Goal: Task Accomplishment & Management: Manage account settings

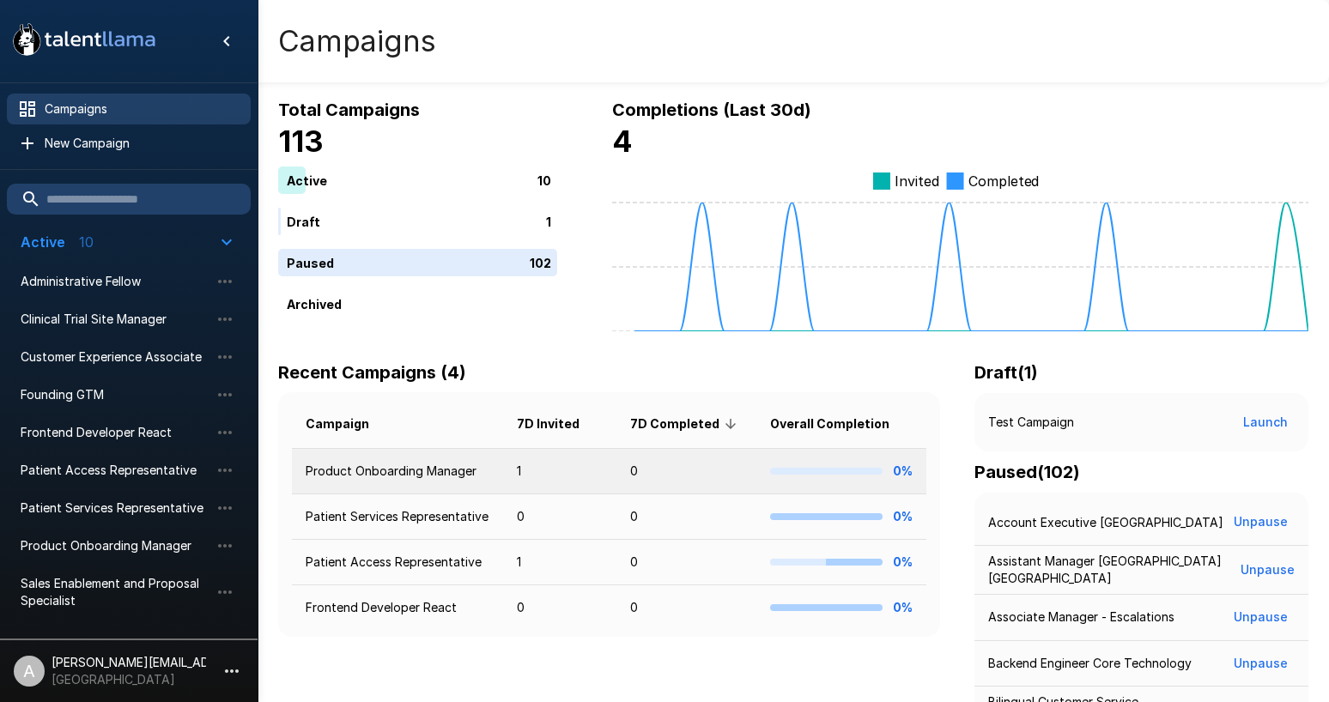
click at [439, 474] on td "Product Onboarding Manager" at bounding box center [397, 471] width 211 height 45
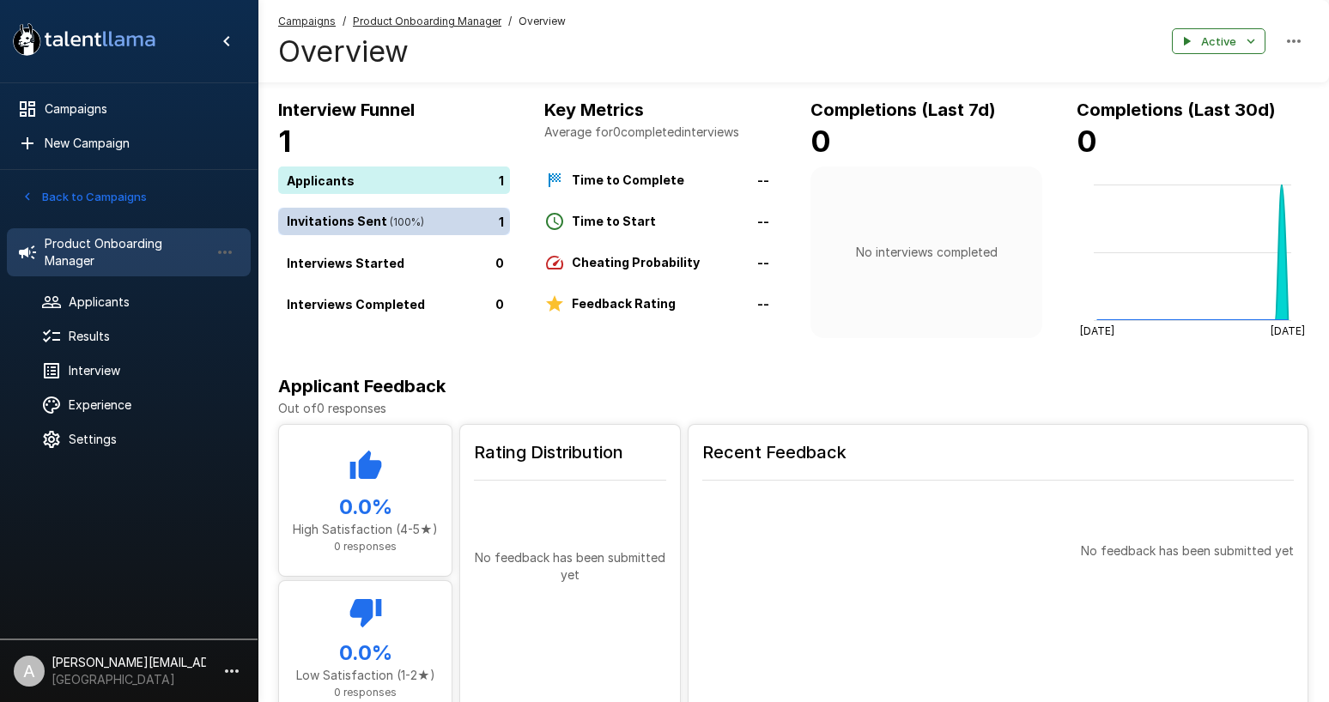
click at [384, 224] on div "1" at bounding box center [397, 221] width 239 height 27
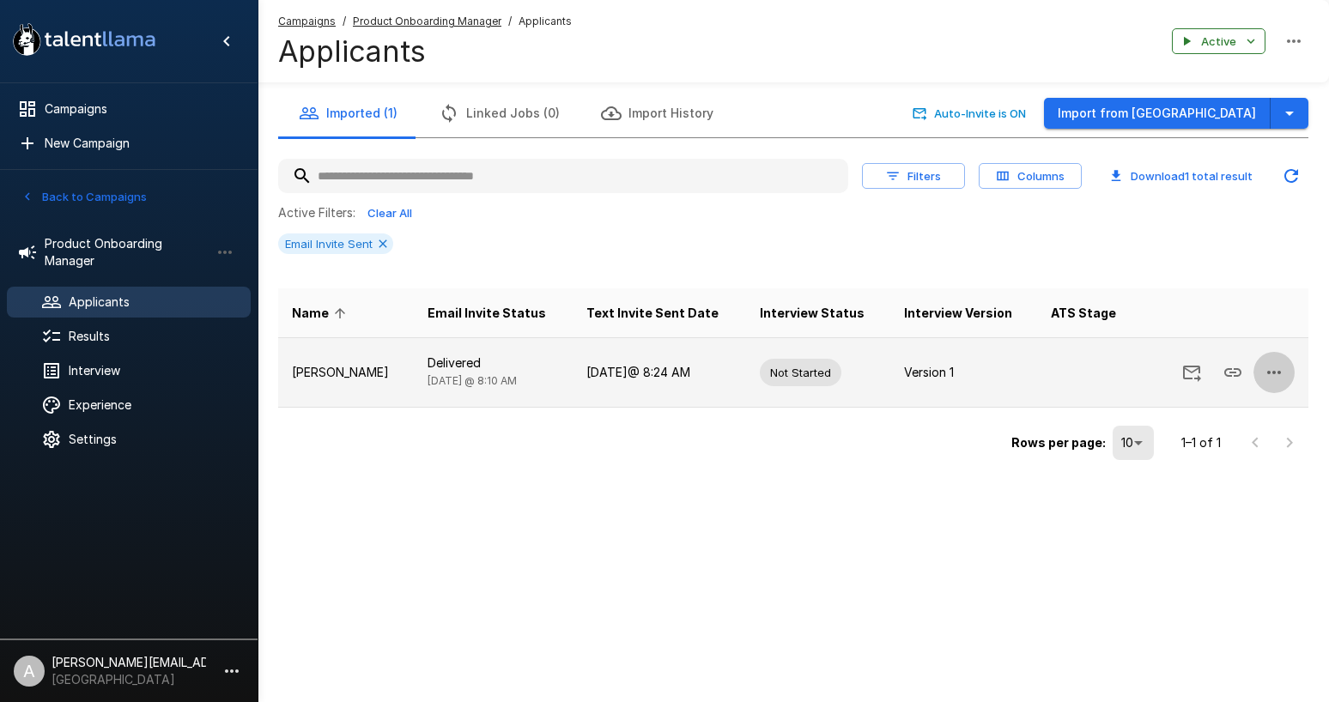
click at [1271, 372] on icon "button" at bounding box center [1273, 372] width 21 height 21
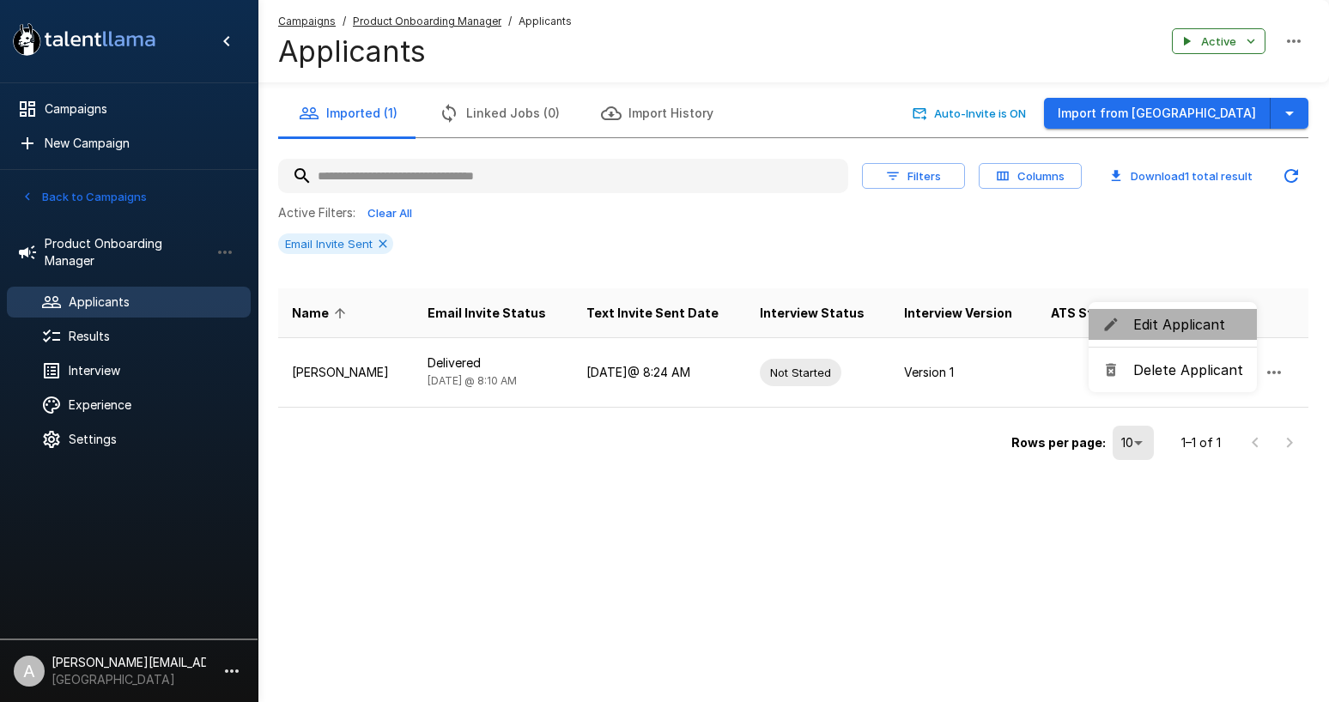
click at [1195, 326] on span "Edit Applicant" at bounding box center [1188, 324] width 110 height 21
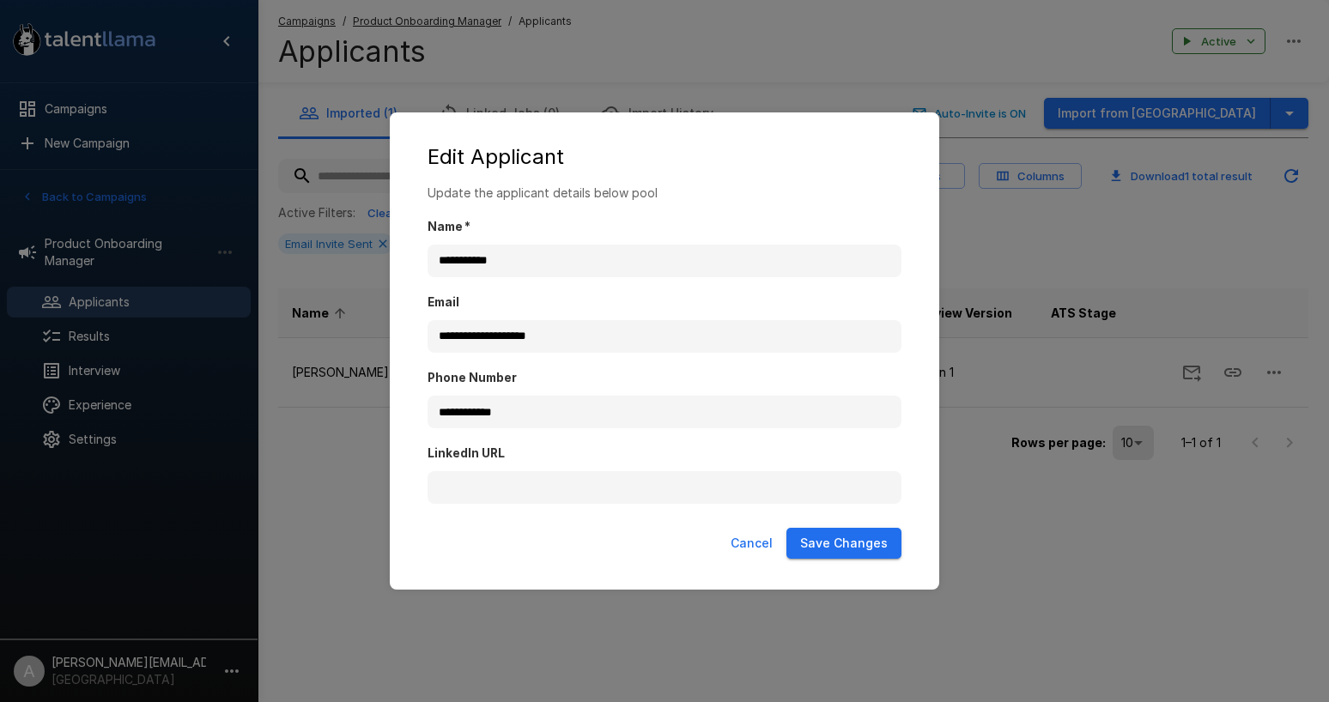
drag, startPoint x: 758, startPoint y: 542, endPoint x: 768, endPoint y: 539, distance: 10.6
click at [758, 542] on button "Cancel" at bounding box center [752, 544] width 56 height 32
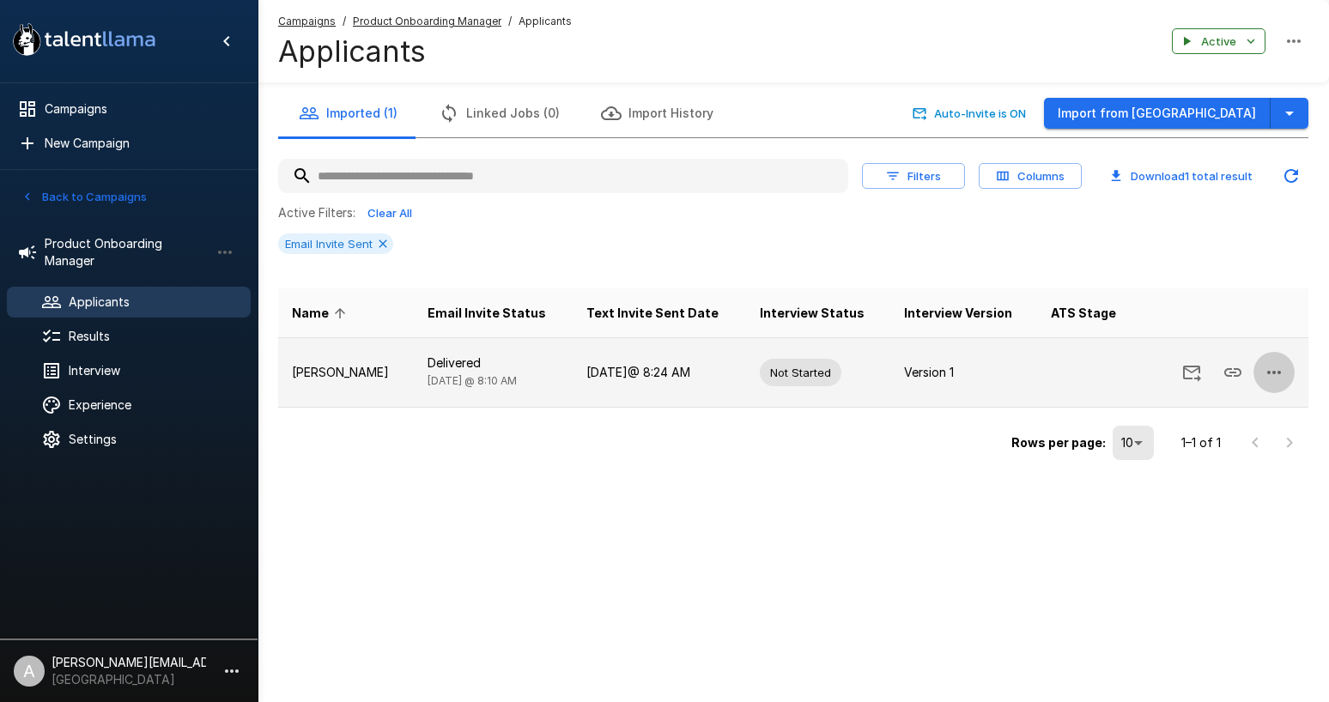
click at [1266, 376] on icon "button" at bounding box center [1273, 372] width 21 height 21
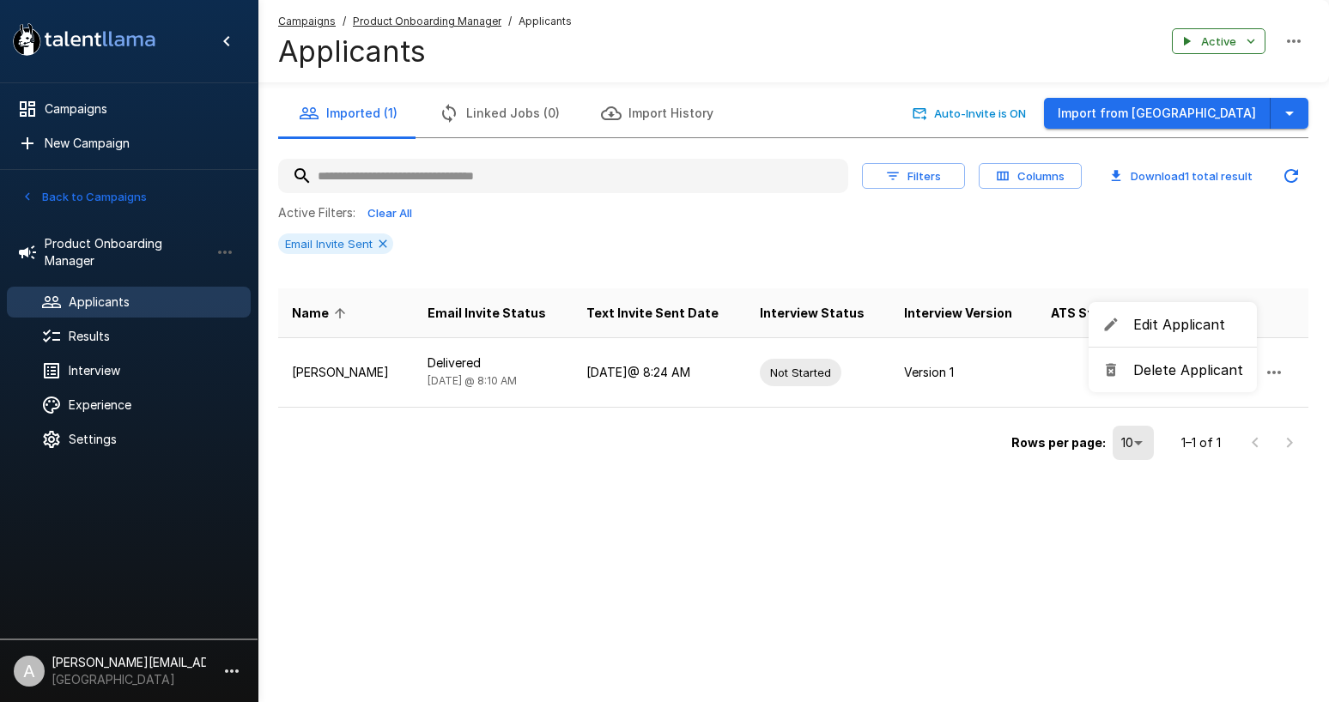
click at [1156, 372] on span "Delete Applicant" at bounding box center [1188, 370] width 110 height 21
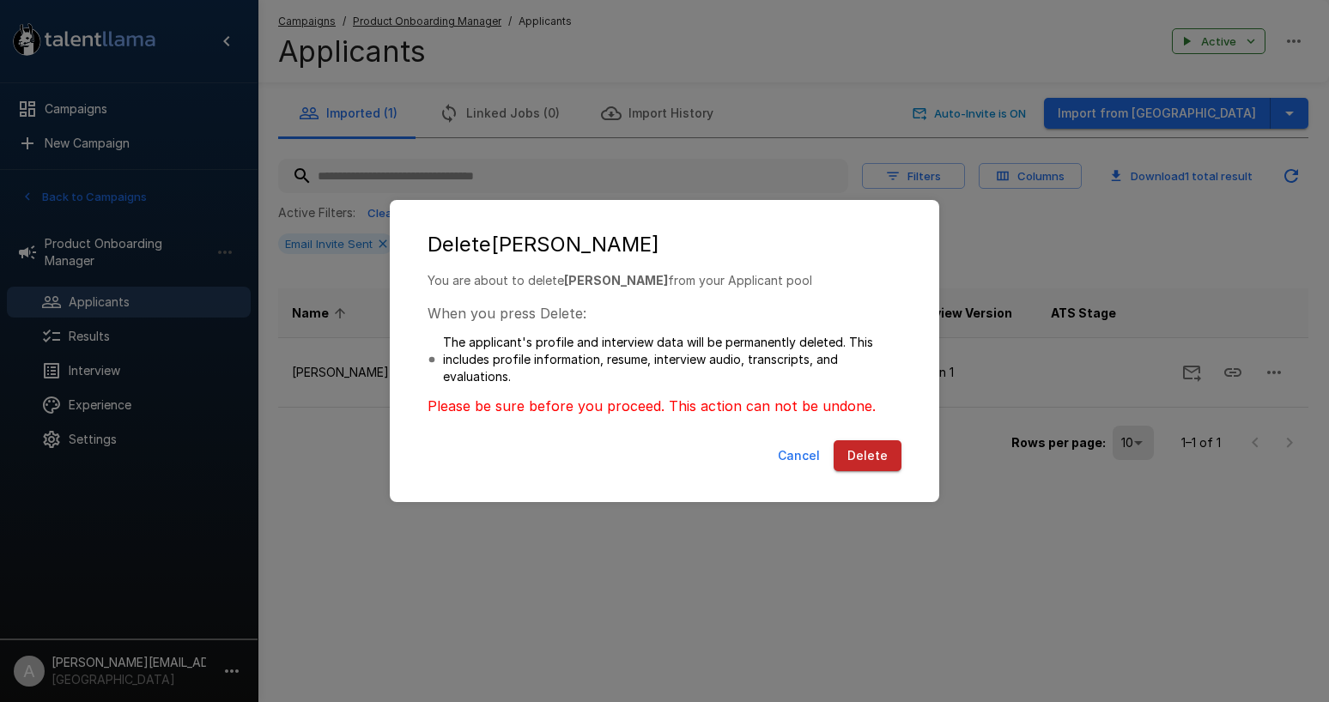
click at [809, 459] on button "Cancel" at bounding box center [799, 456] width 56 height 32
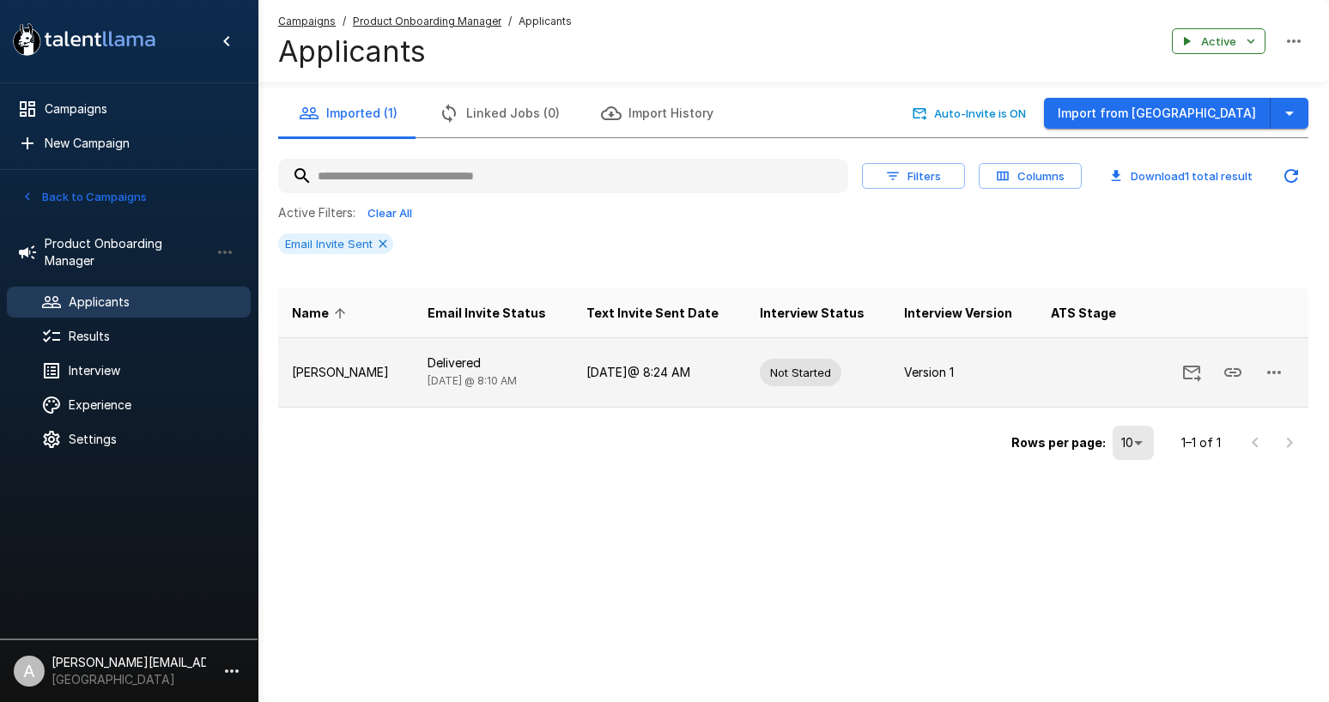
click at [1190, 377] on icon "Send Invitation" at bounding box center [1191, 372] width 21 height 21
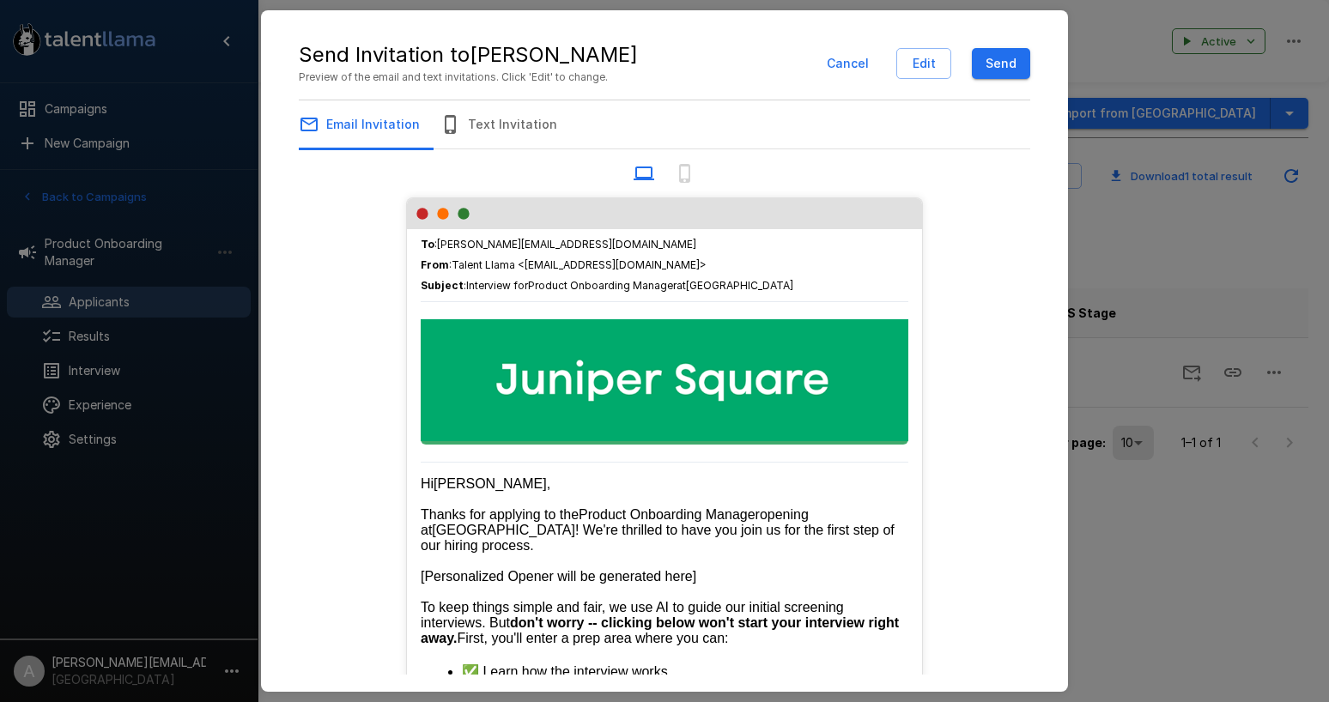
click at [845, 64] on button "Cancel" at bounding box center [848, 64] width 56 height 32
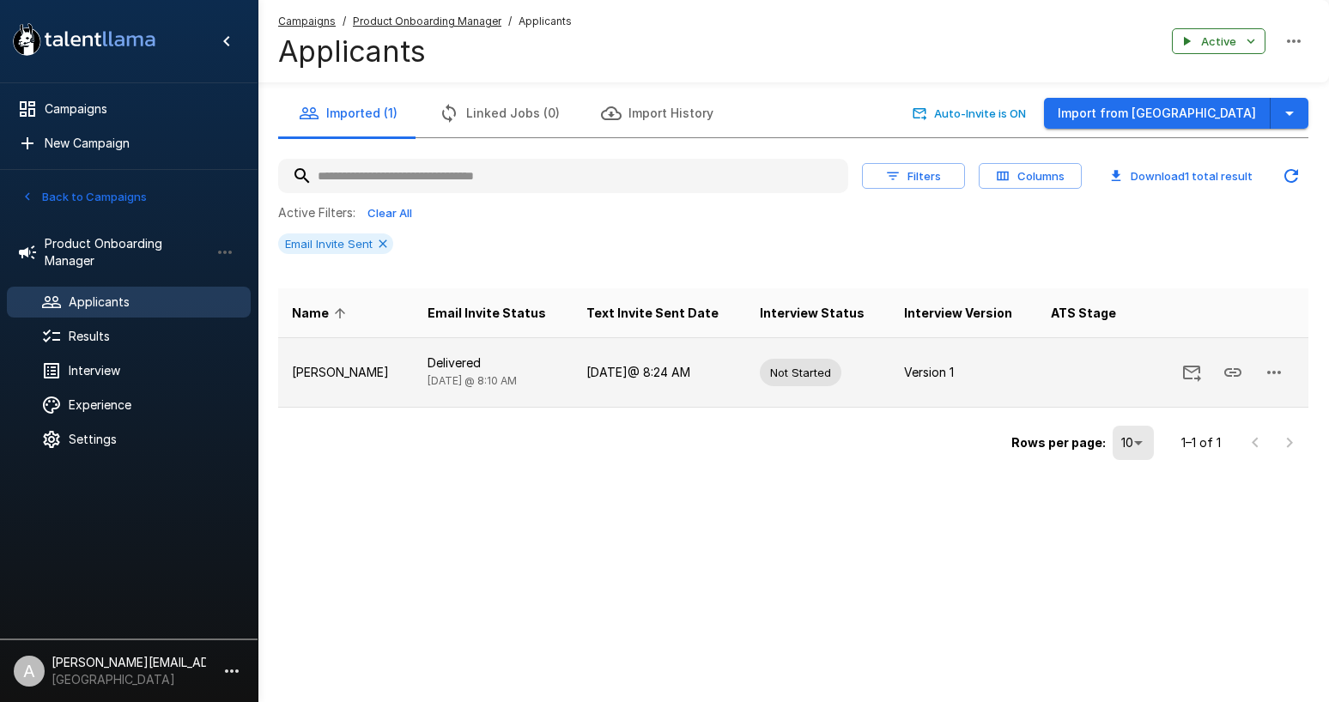
click at [1261, 373] on button "button" at bounding box center [1273, 372] width 41 height 41
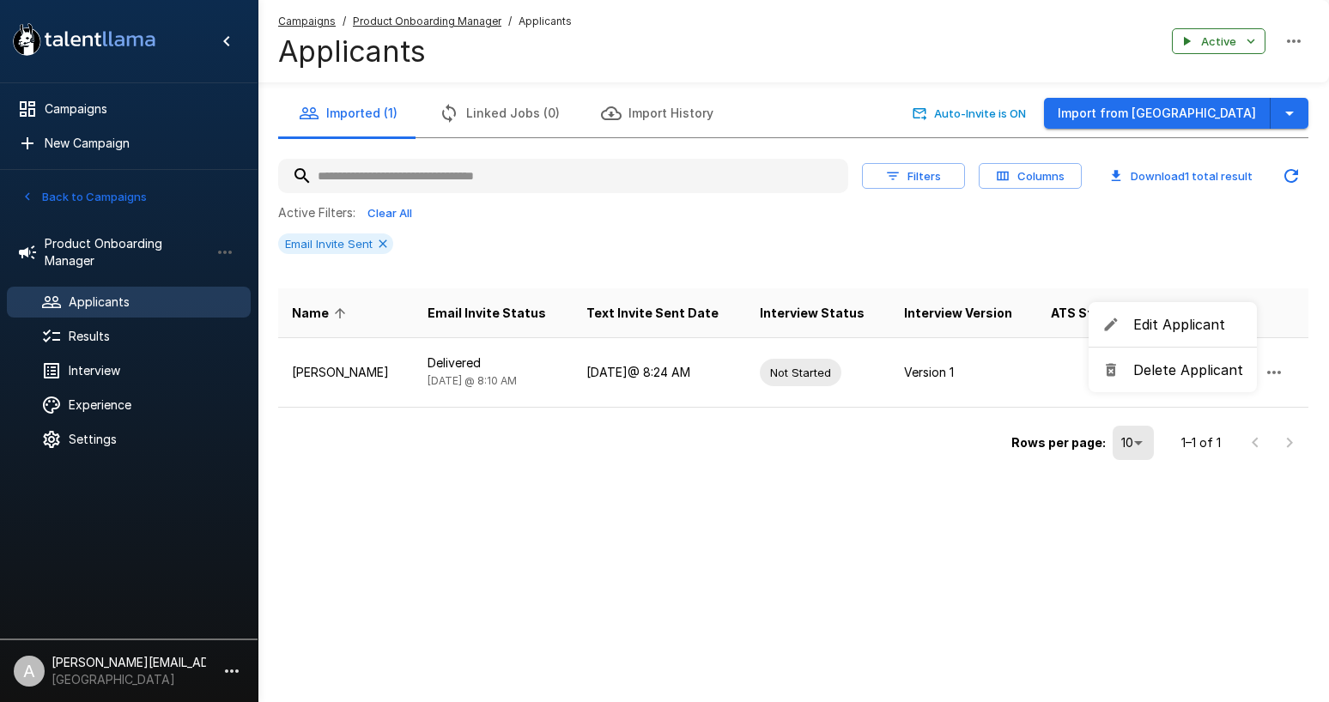
click at [929, 509] on div at bounding box center [664, 351] width 1329 height 702
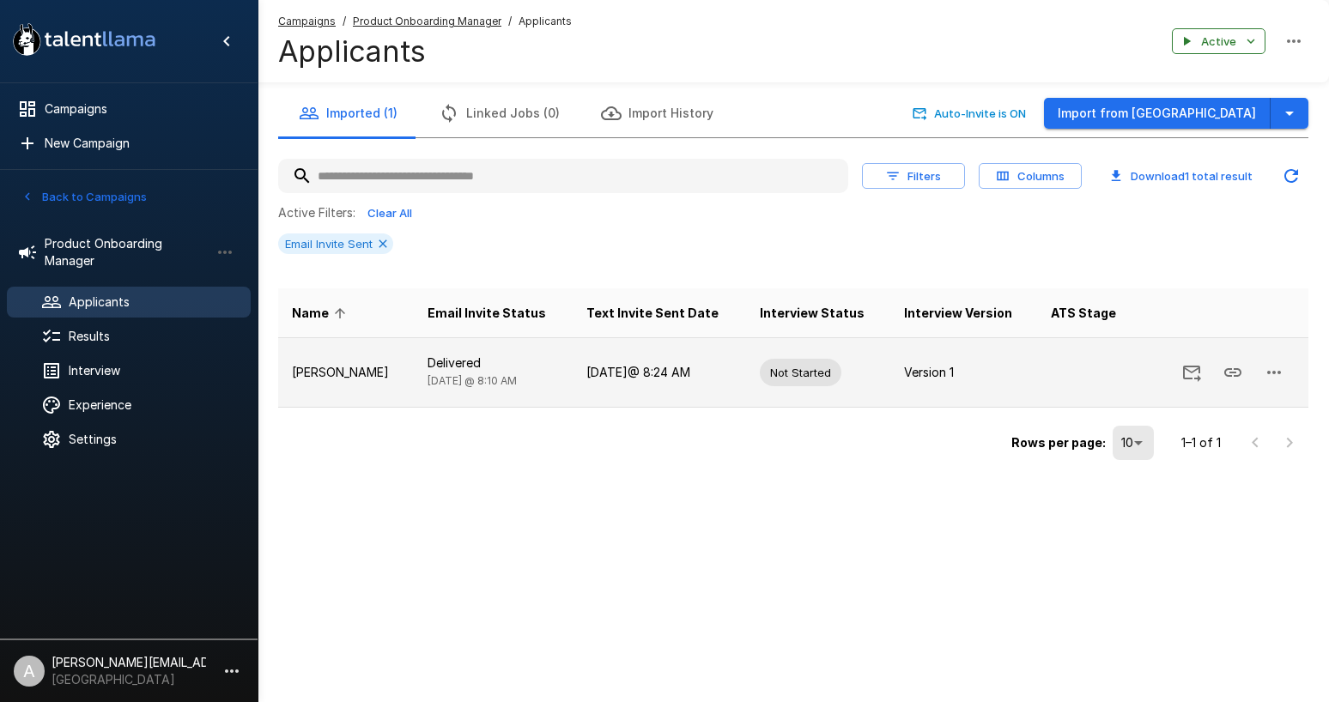
click at [1284, 376] on button "button" at bounding box center [1273, 372] width 41 height 41
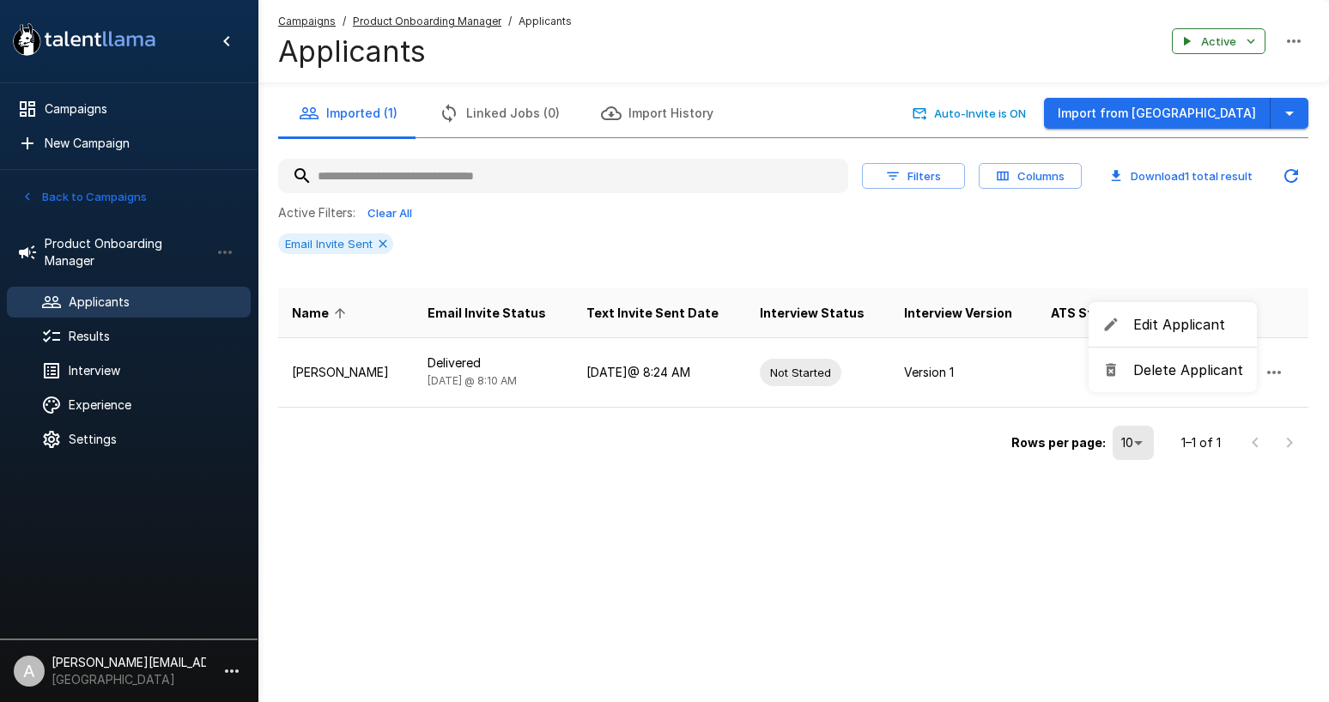
click at [1202, 373] on span "Delete Applicant" at bounding box center [1188, 370] width 110 height 21
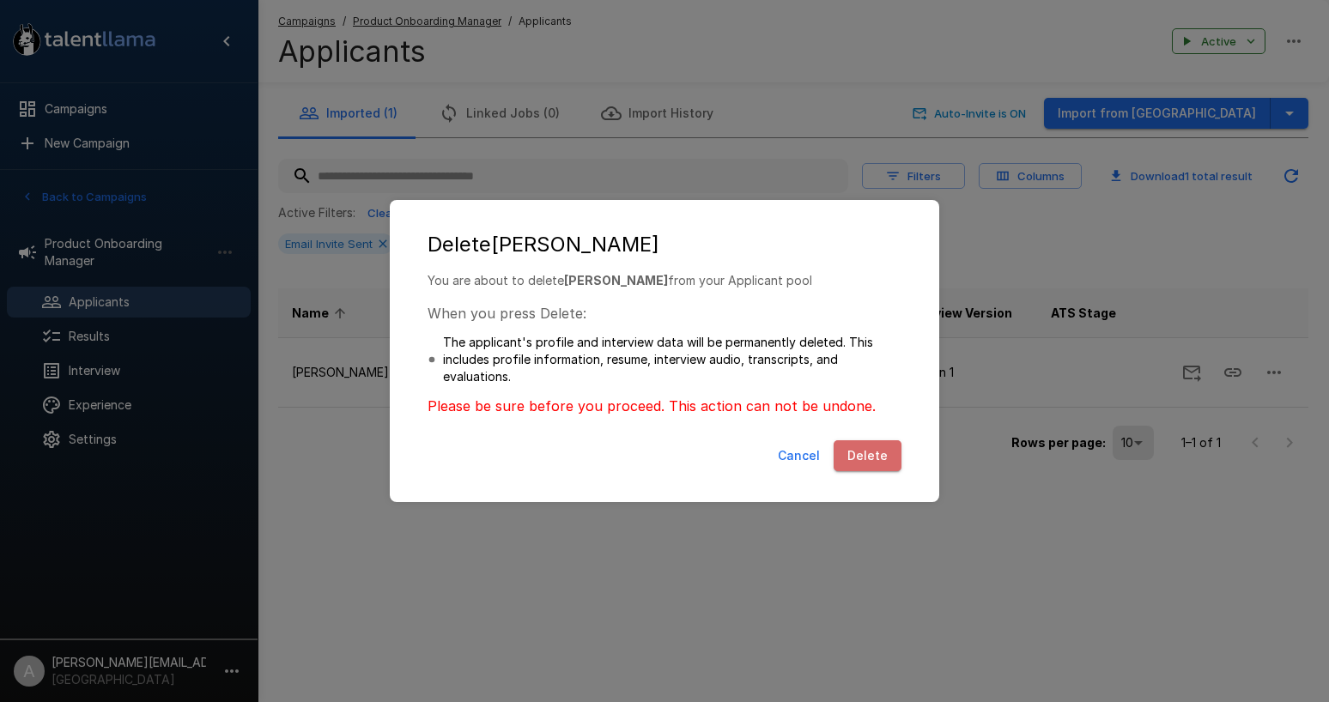
click at [877, 460] on button "Delete" at bounding box center [867, 456] width 68 height 32
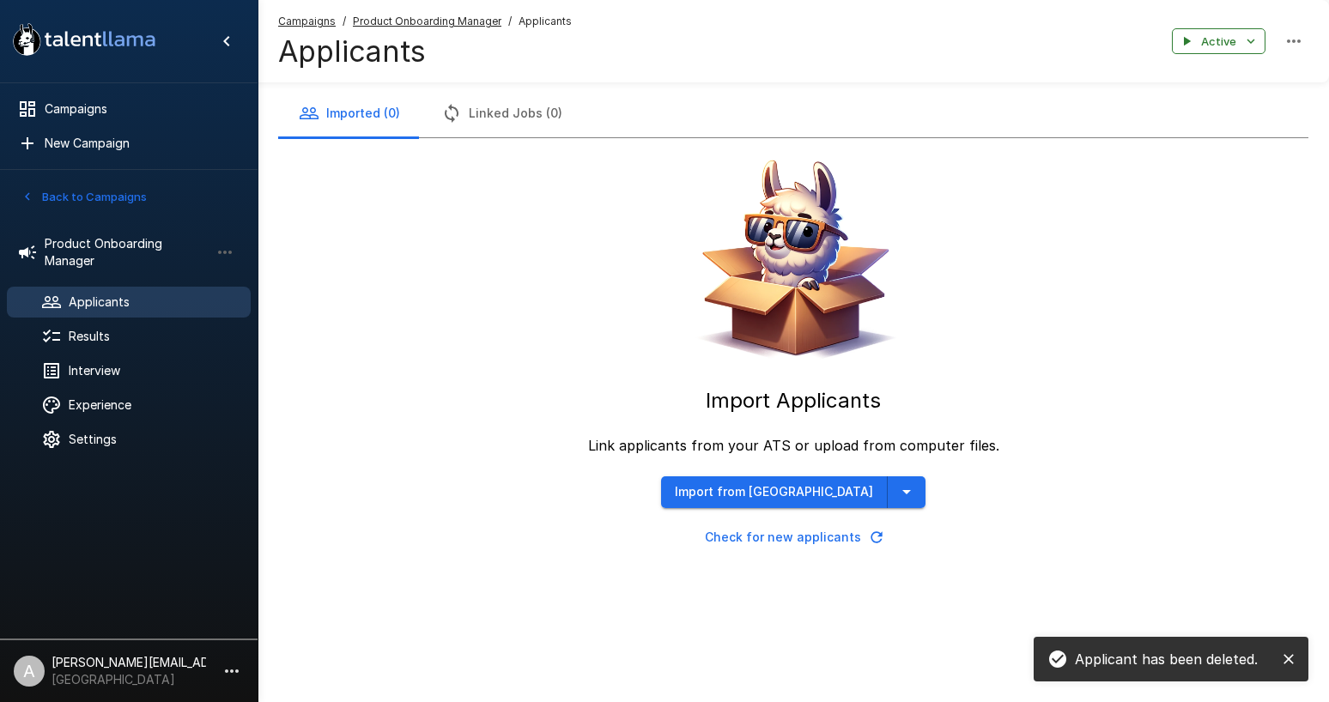
click at [1307, 654] on div "Applicant has been deleted." at bounding box center [1170, 659] width 275 height 45
click at [1298, 657] on button "close" at bounding box center [1288, 659] width 26 height 26
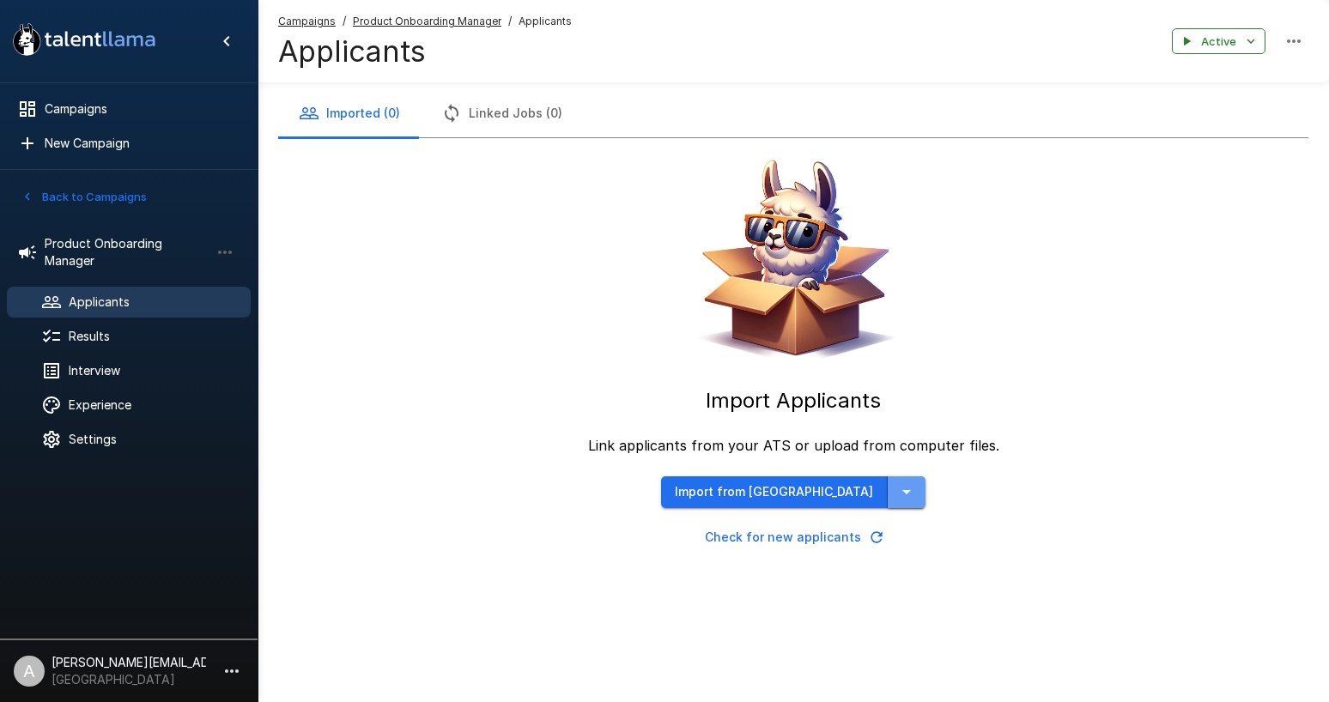
click at [896, 493] on icon "button" at bounding box center [906, 491] width 21 height 21
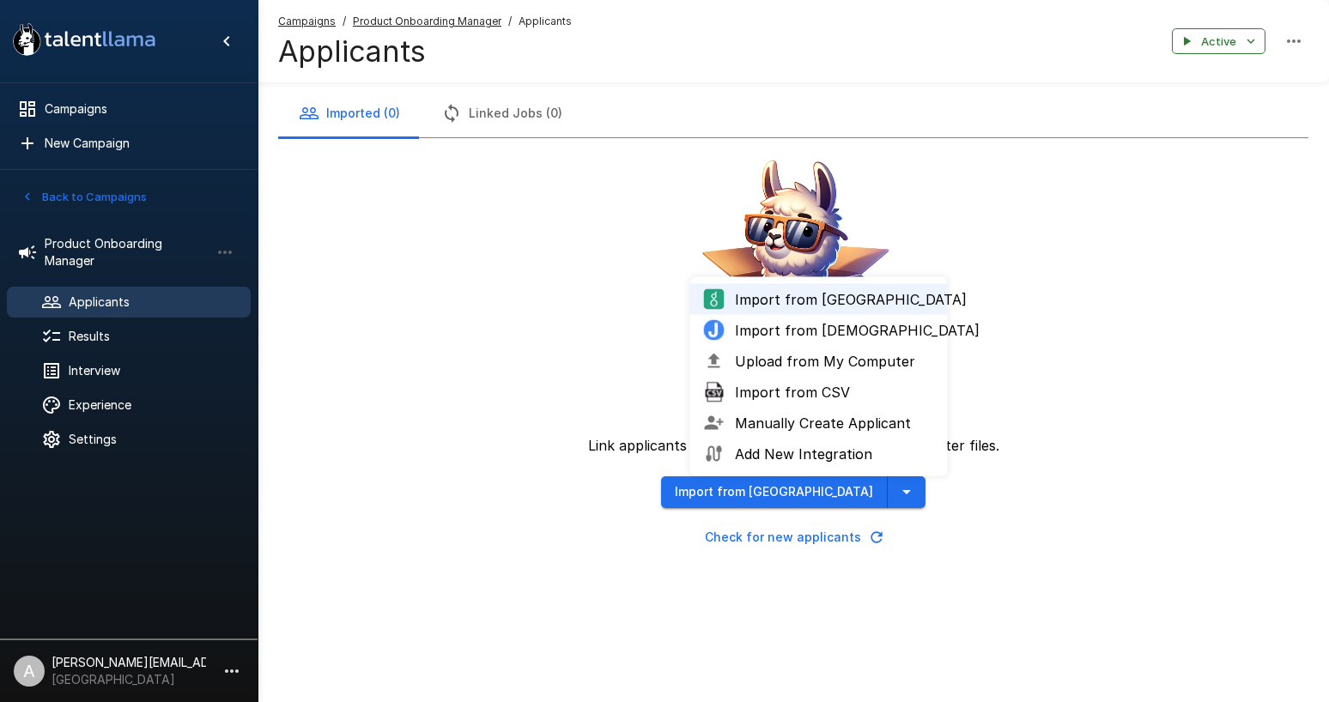
click at [787, 374] on li "Upload from My Computer" at bounding box center [818, 361] width 257 height 31
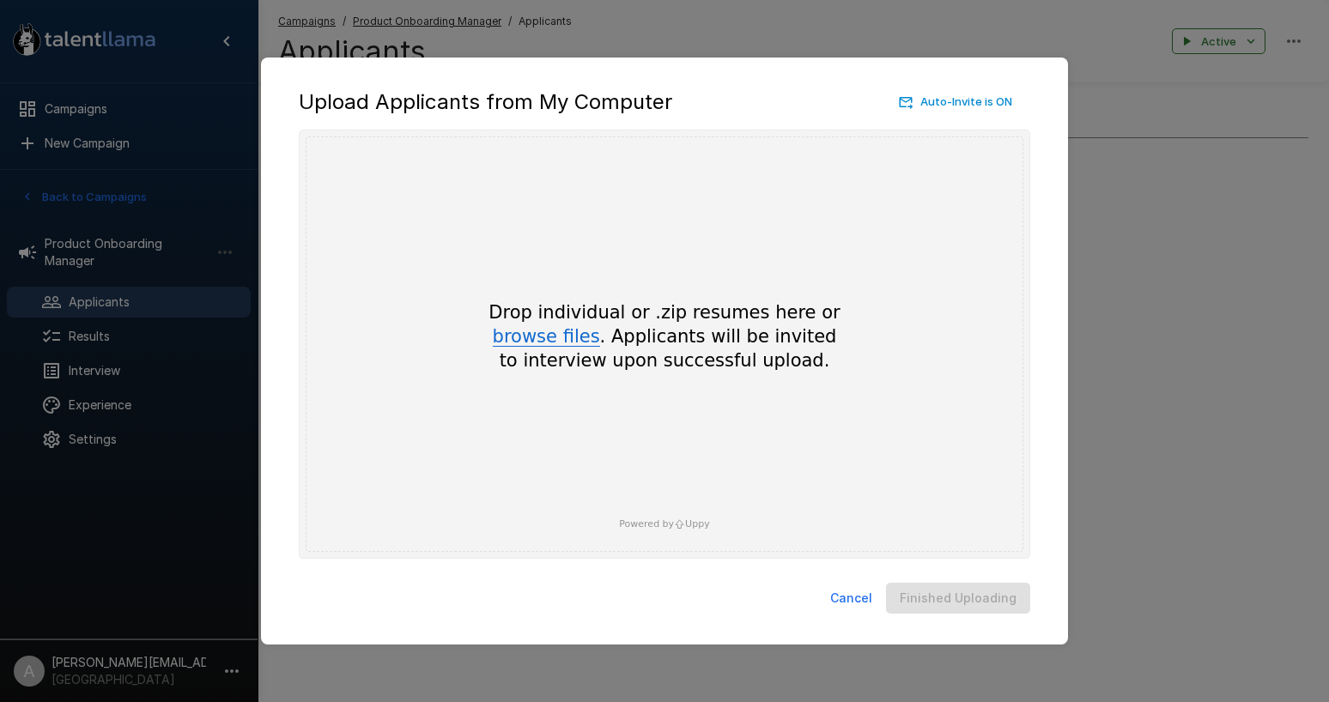
drag, startPoint x: 512, startPoint y: 314, endPoint x: 531, endPoint y: 325, distance: 22.7
click at [521, 321] on div "Drop individual or .zip resumes here or browse files . Applicants will be invit…" at bounding box center [664, 336] width 412 height 73
click at [531, 328] on button "browse files" at bounding box center [546, 337] width 107 height 19
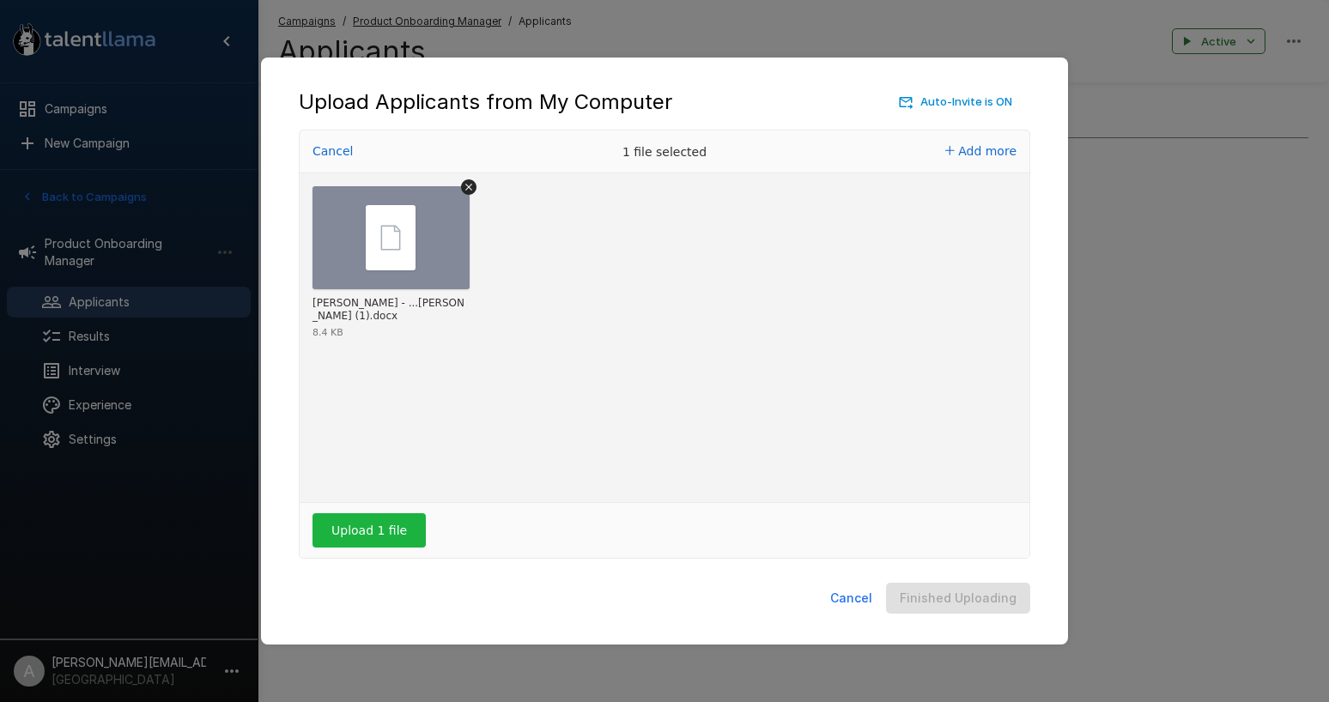
click at [421, 516] on div "Upload 1 file" at bounding box center [665, 530] width 730 height 55
click at [415, 524] on button "Upload 1 file" at bounding box center [368, 530] width 113 height 34
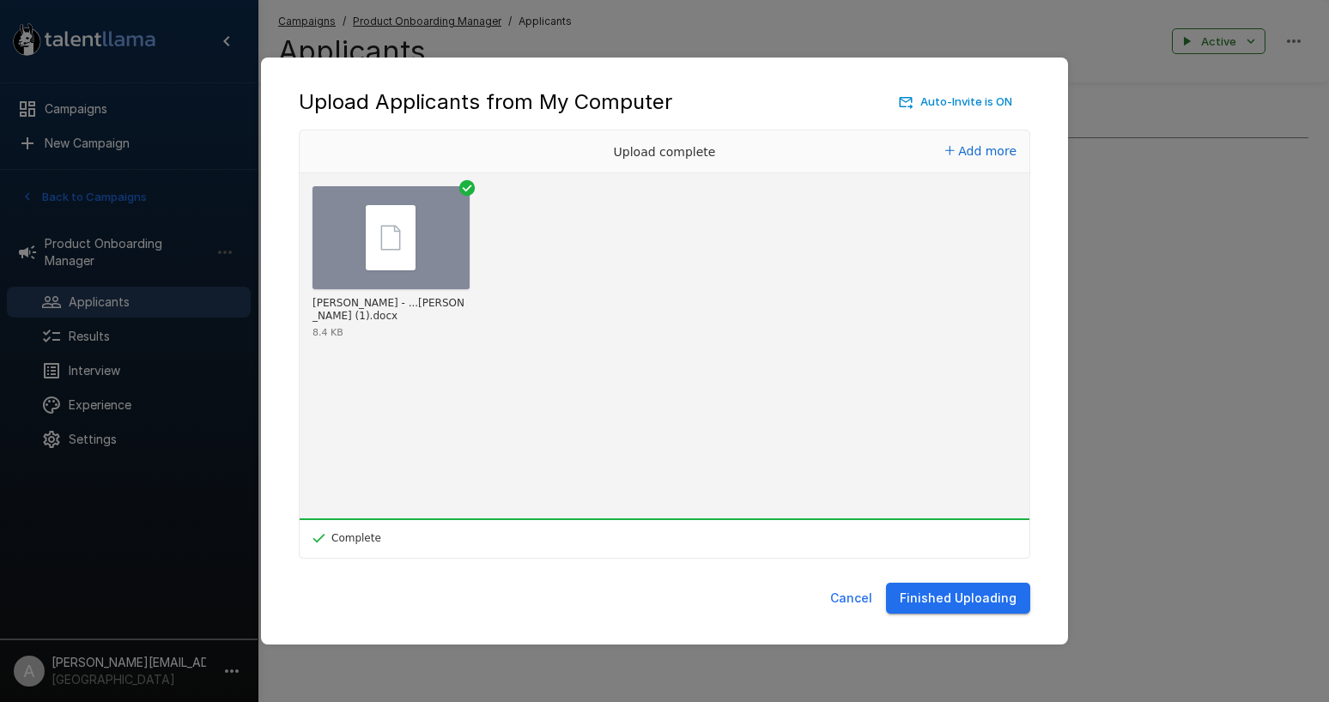
click at [988, 594] on button "Finished Uploading" at bounding box center [958, 599] width 144 height 32
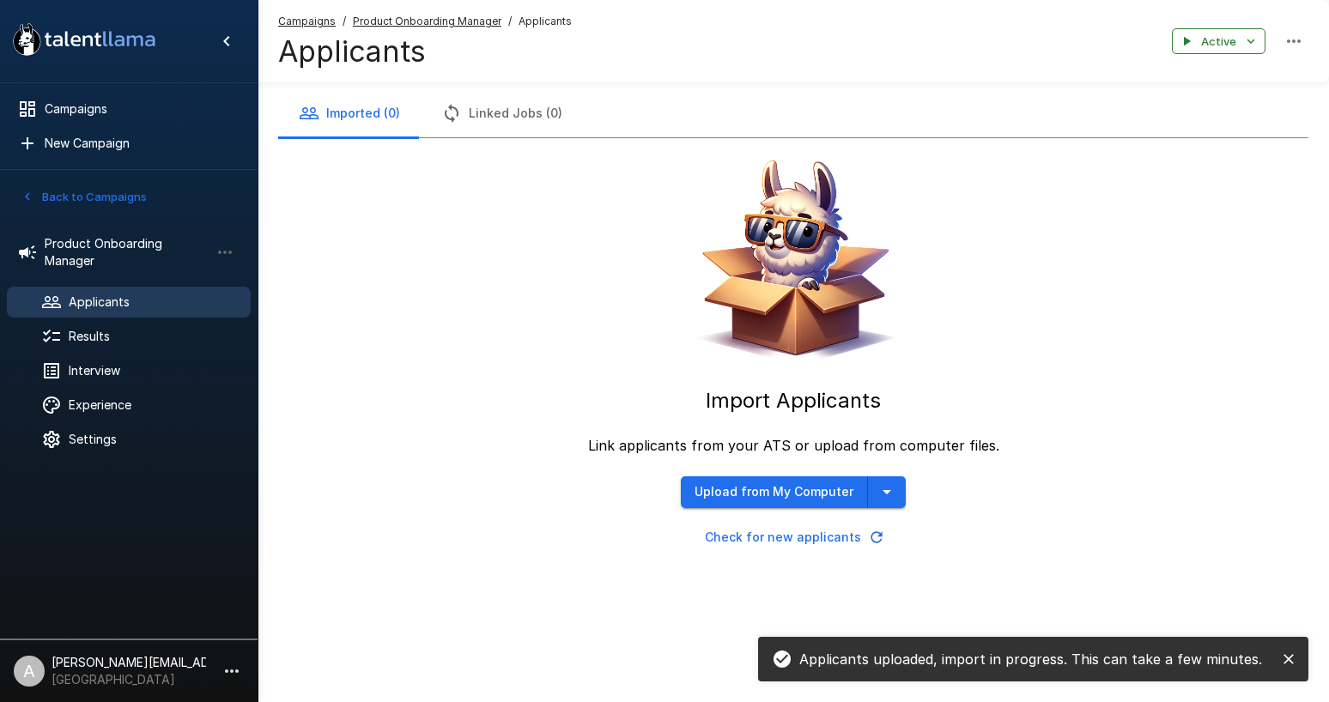
click at [1293, 666] on icon "close" at bounding box center [1288, 659] width 17 height 17
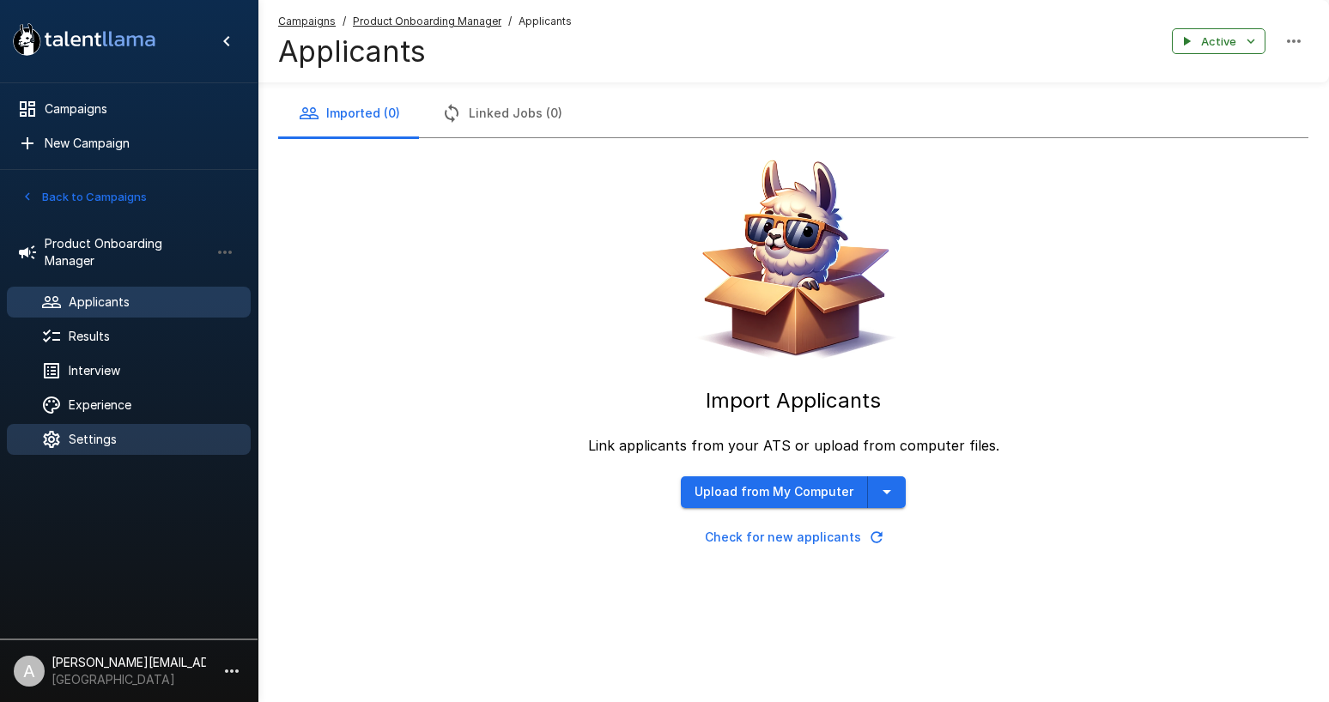
click at [105, 442] on span "Settings" at bounding box center [153, 439] width 168 height 17
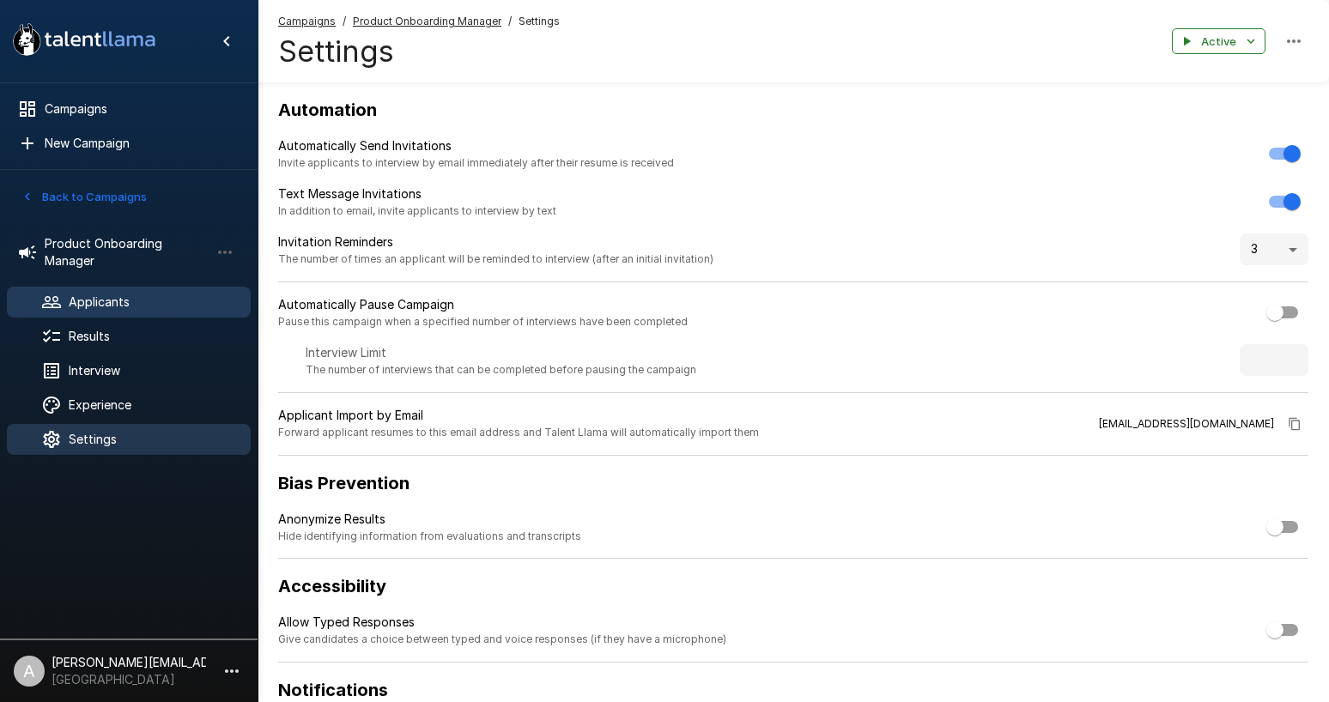
click at [104, 305] on span "Applicants" at bounding box center [153, 302] width 168 height 17
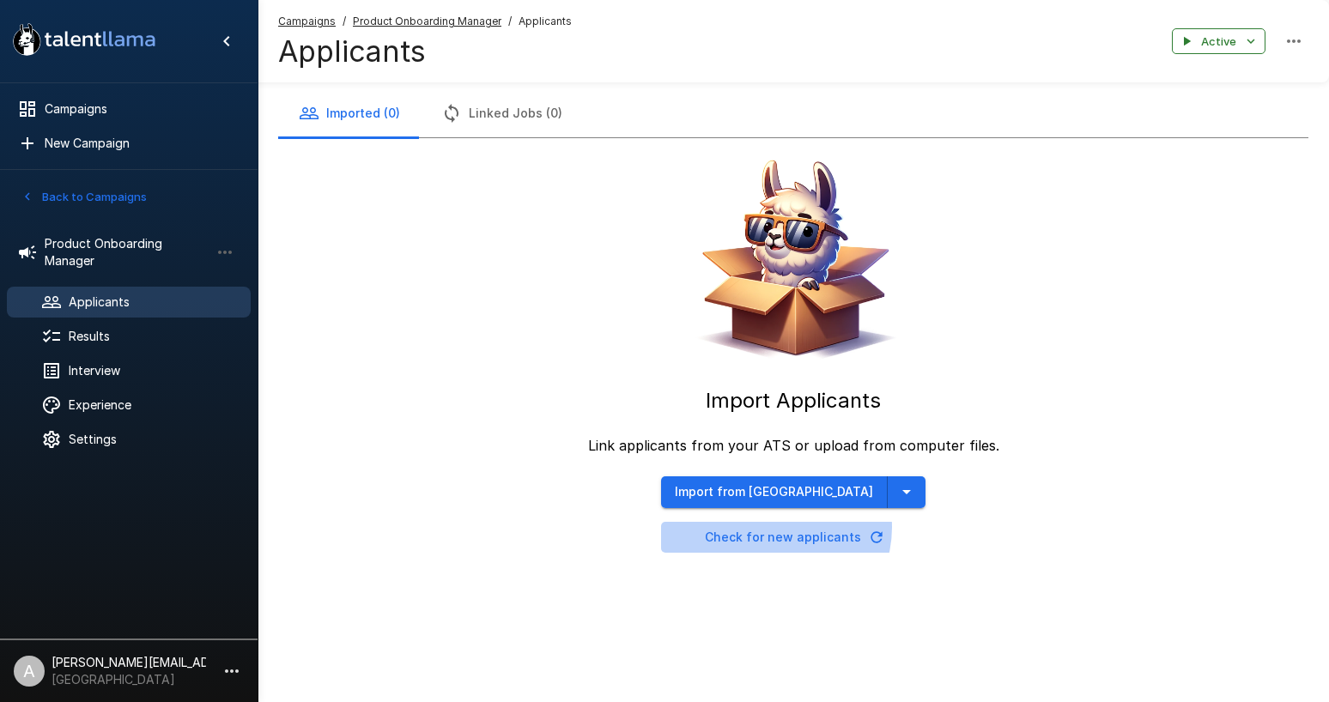
click at [802, 527] on button "Check for new applicants" at bounding box center [793, 538] width 264 height 32
click at [853, 550] on button "Check for new applicants" at bounding box center [793, 538] width 264 height 32
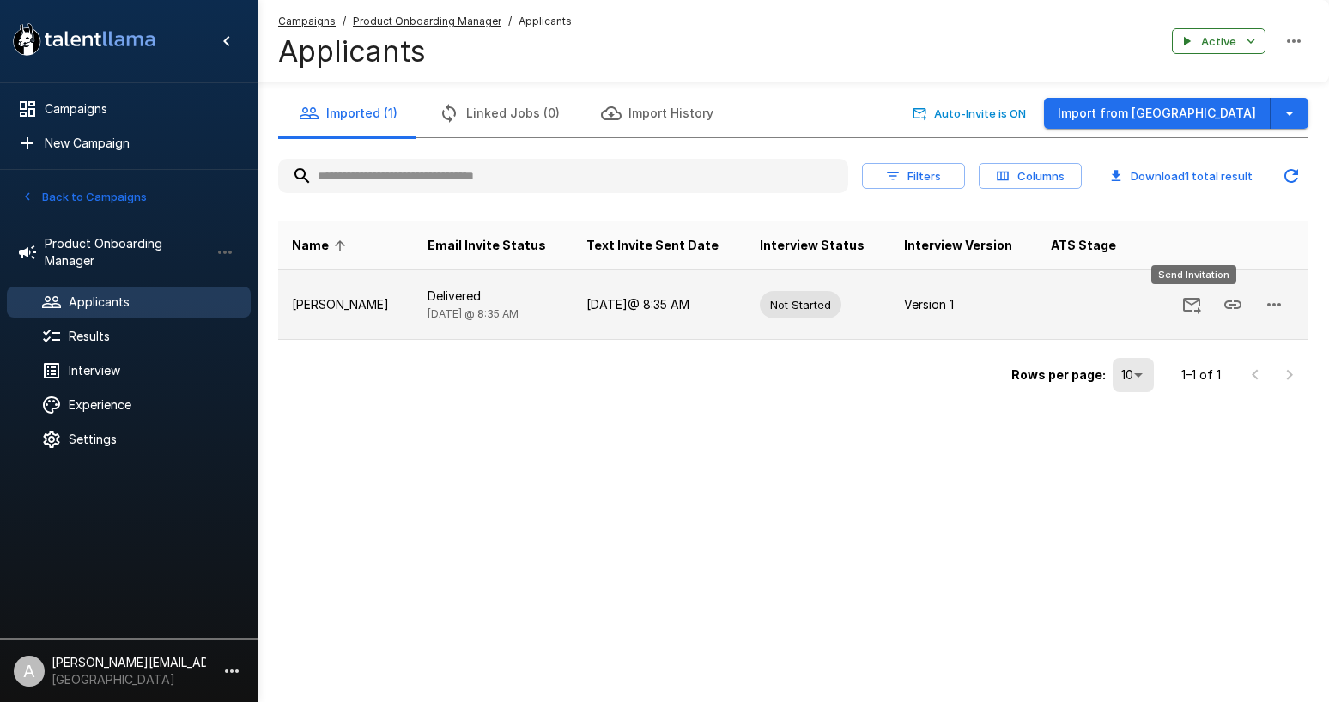
click at [1208, 301] on button "Send Invitation" at bounding box center [1191, 304] width 41 height 41
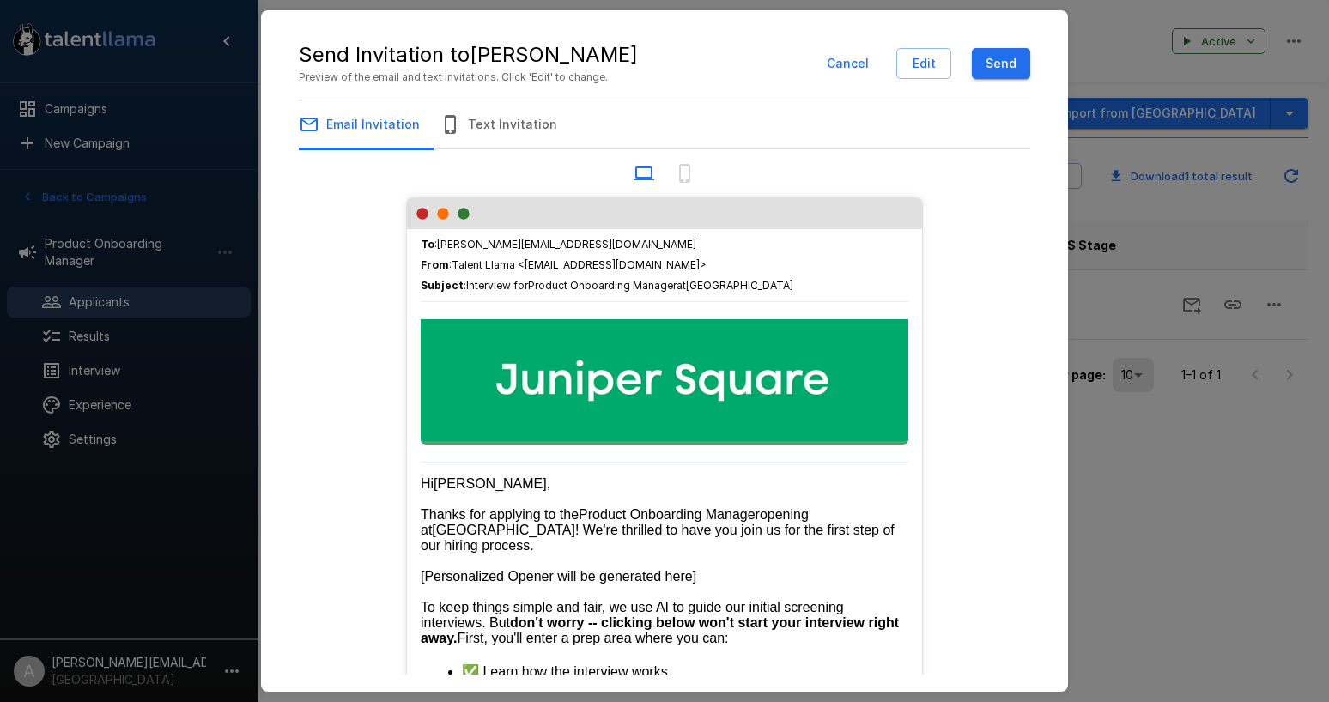
click at [988, 70] on button "Send" at bounding box center [1001, 64] width 58 height 32
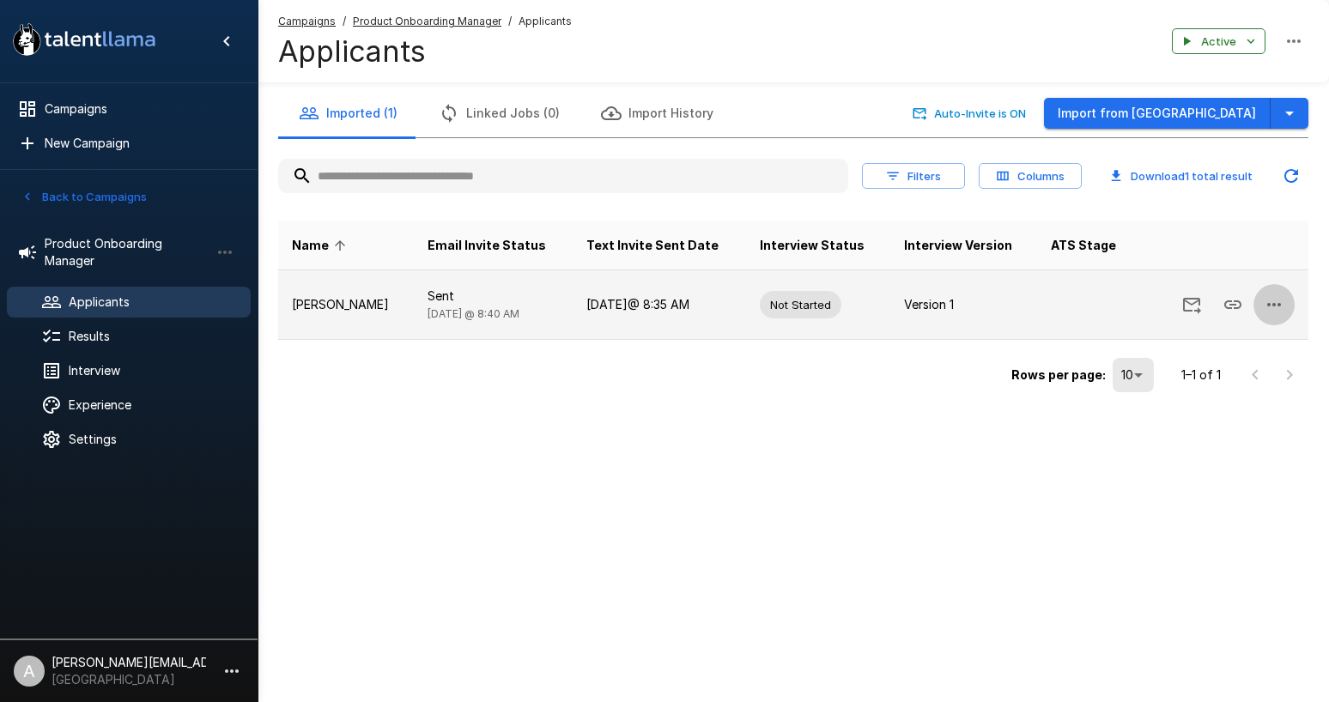
click at [1280, 308] on icon "button" at bounding box center [1273, 304] width 21 height 21
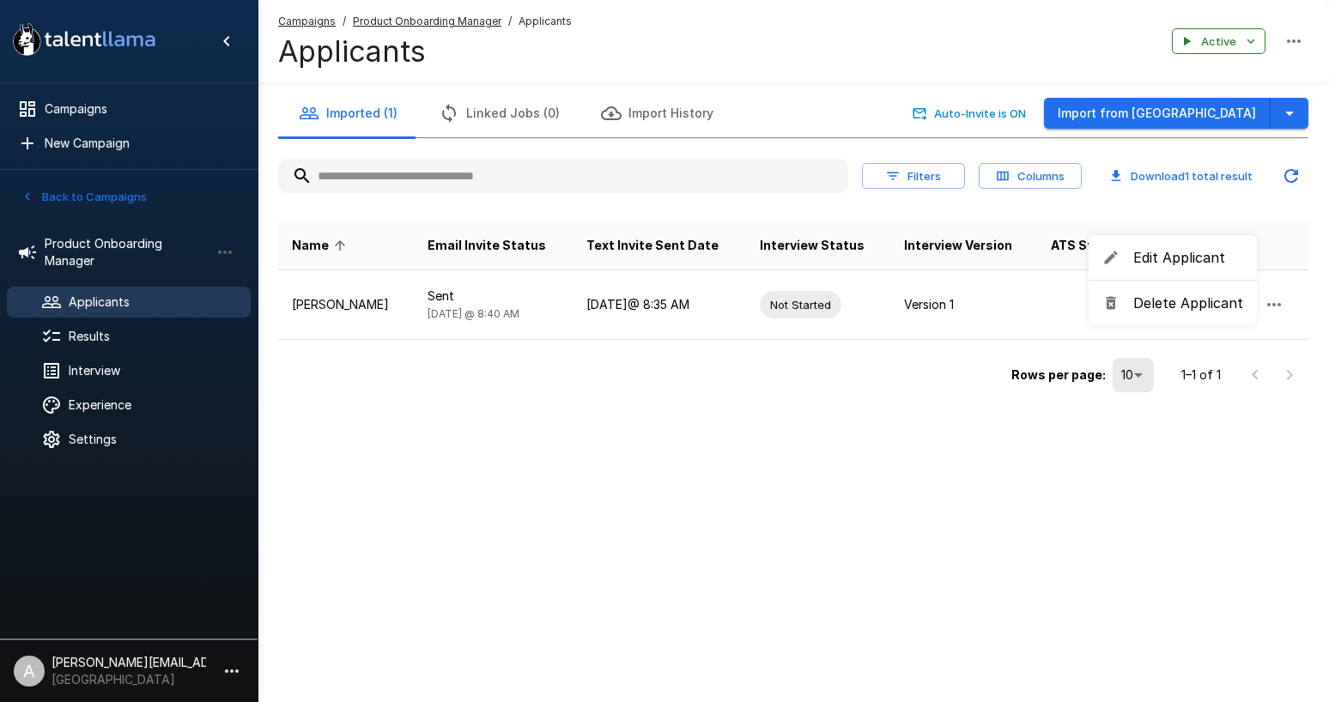
click at [1184, 305] on span "Delete Applicant" at bounding box center [1188, 303] width 110 height 21
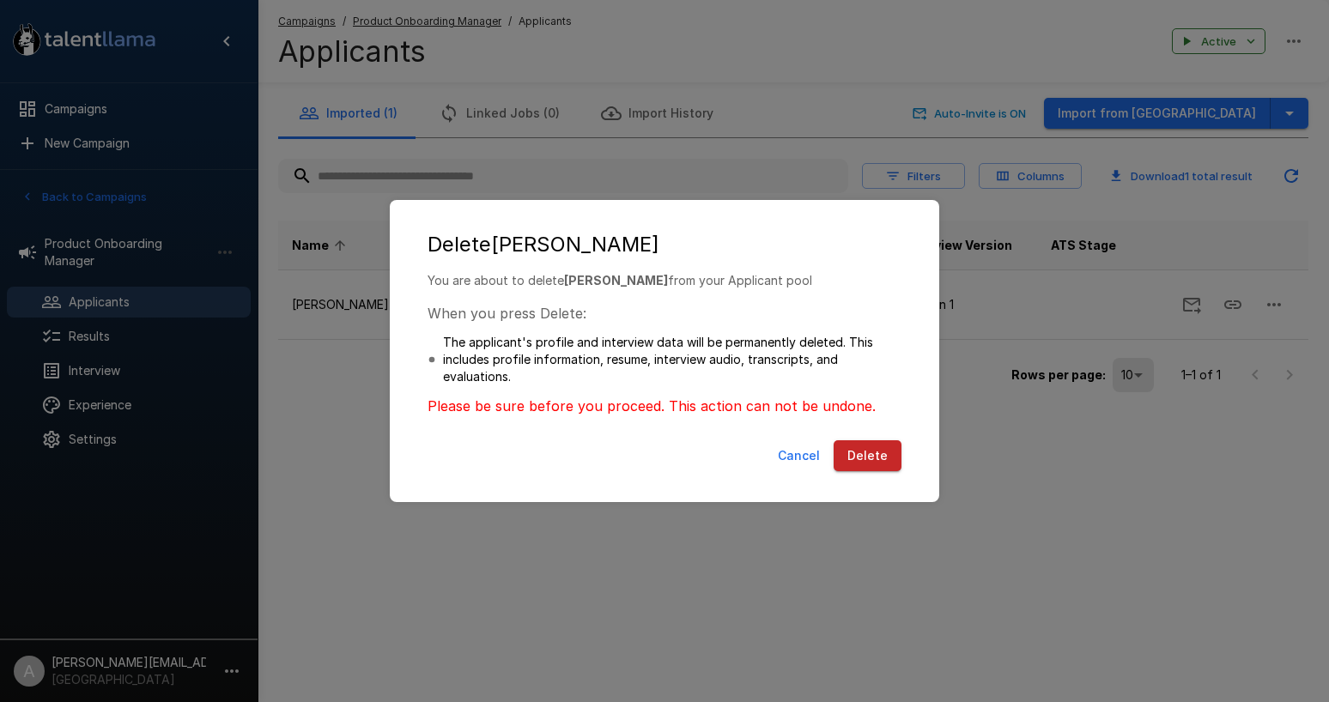
click at [865, 458] on button "Delete" at bounding box center [867, 456] width 68 height 32
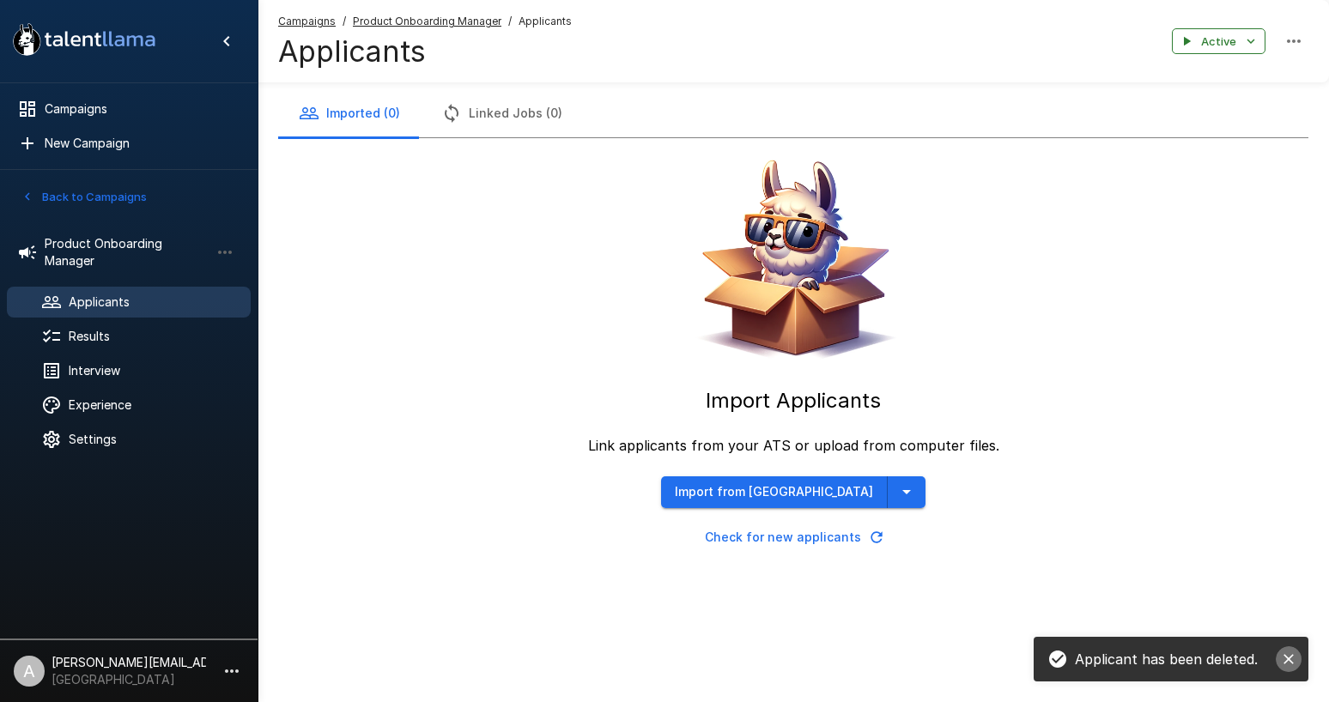
click at [1294, 654] on icon "close" at bounding box center [1288, 659] width 17 height 17
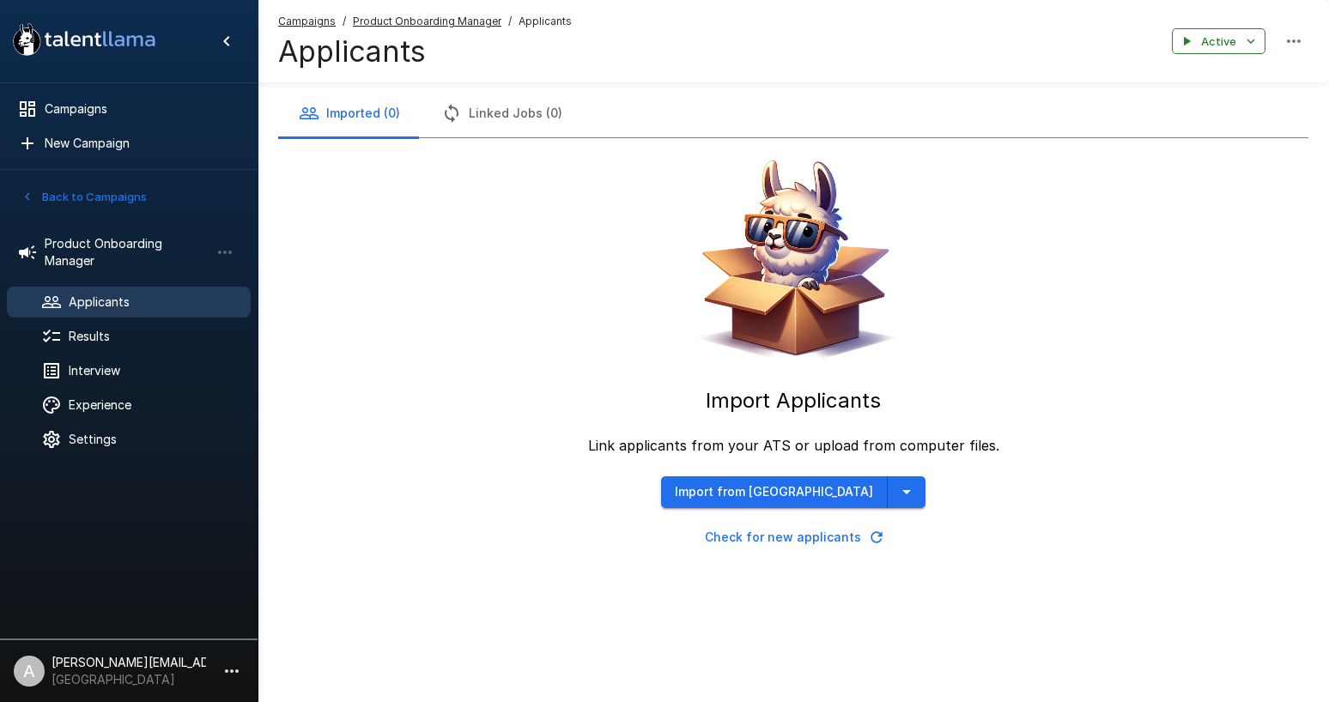
click at [749, 62] on div "Campaigns / Product Onboarding Manager / Applicants Applicants Active" at bounding box center [792, 41] width 1071 height 82
click at [896, 496] on icon "button" at bounding box center [906, 491] width 21 height 21
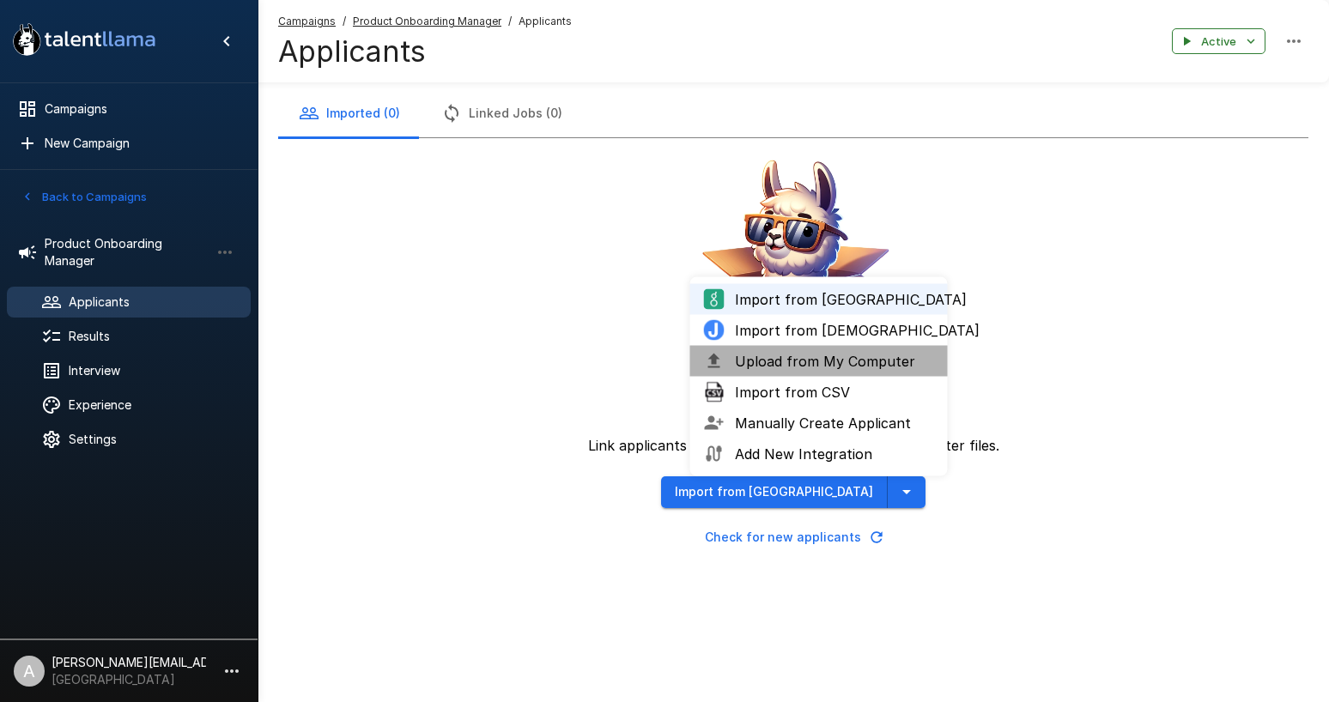
click at [808, 359] on span "Upload from My Computer" at bounding box center [834, 361] width 199 height 21
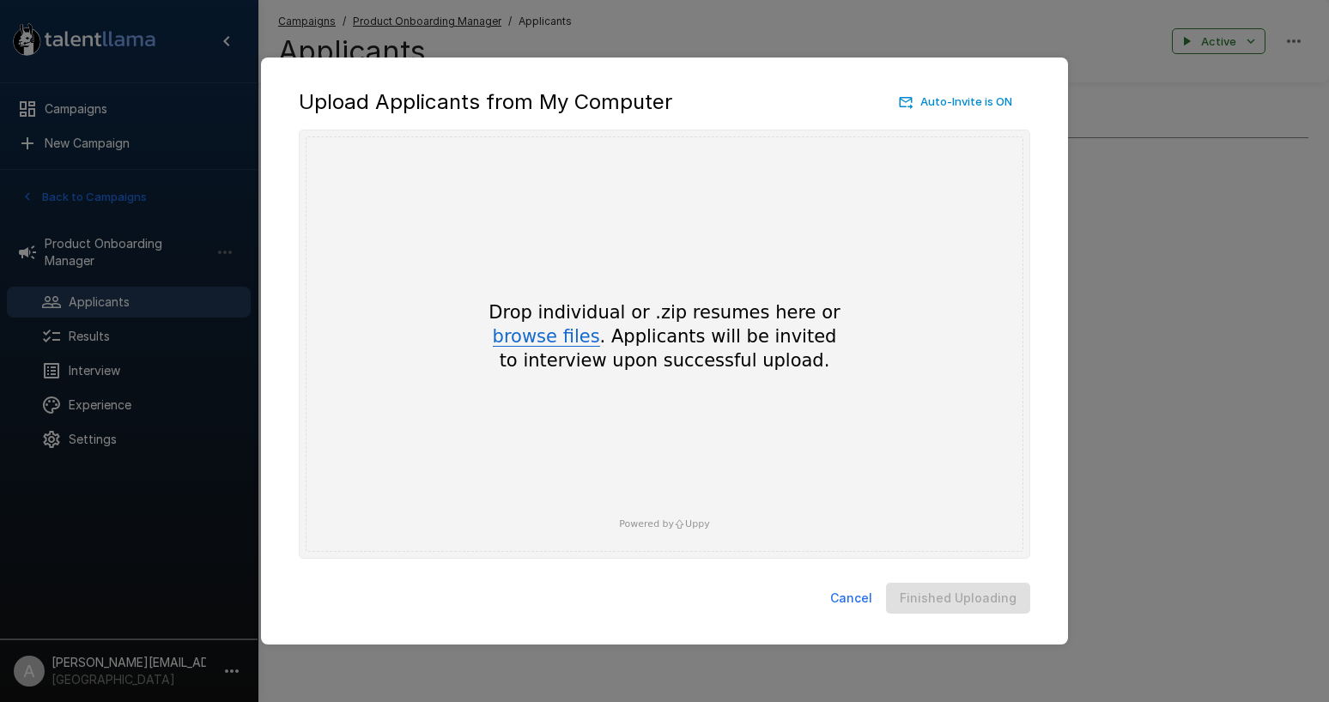
click at [562, 336] on button "browse files" at bounding box center [546, 337] width 107 height 19
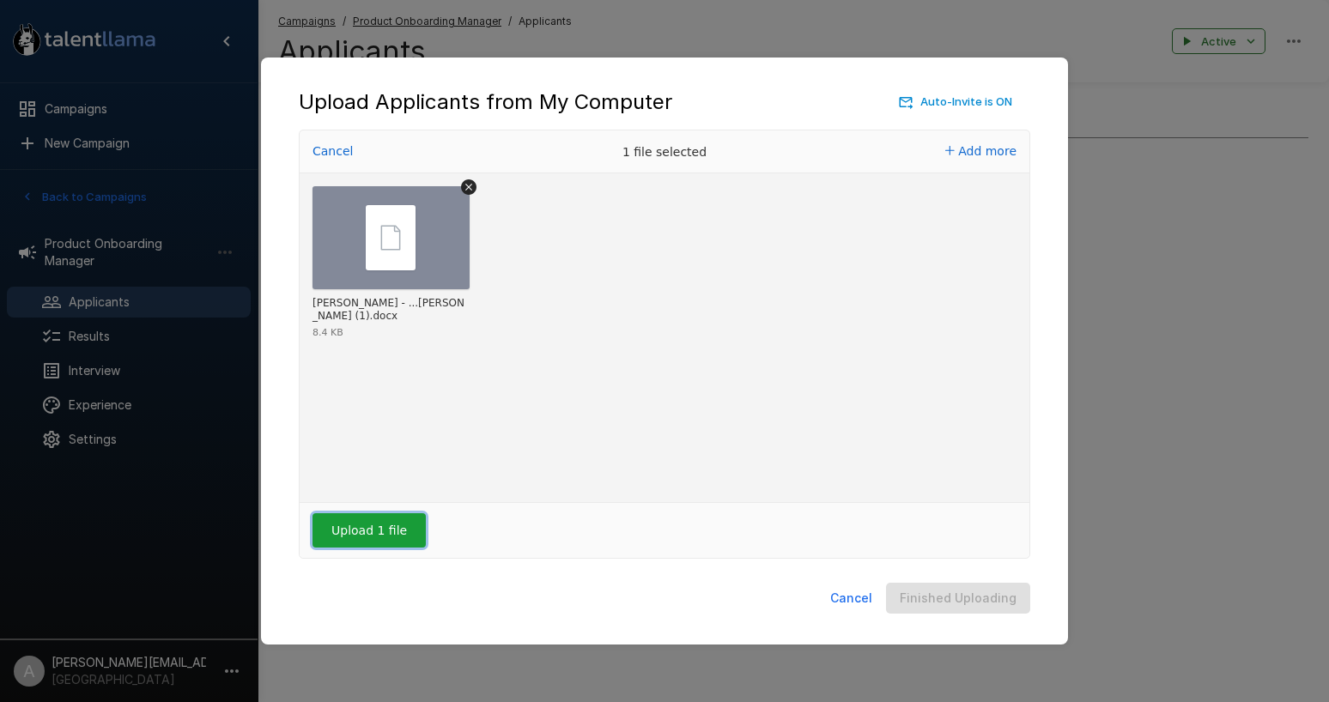
click at [413, 538] on button "Upload 1 file" at bounding box center [368, 530] width 113 height 34
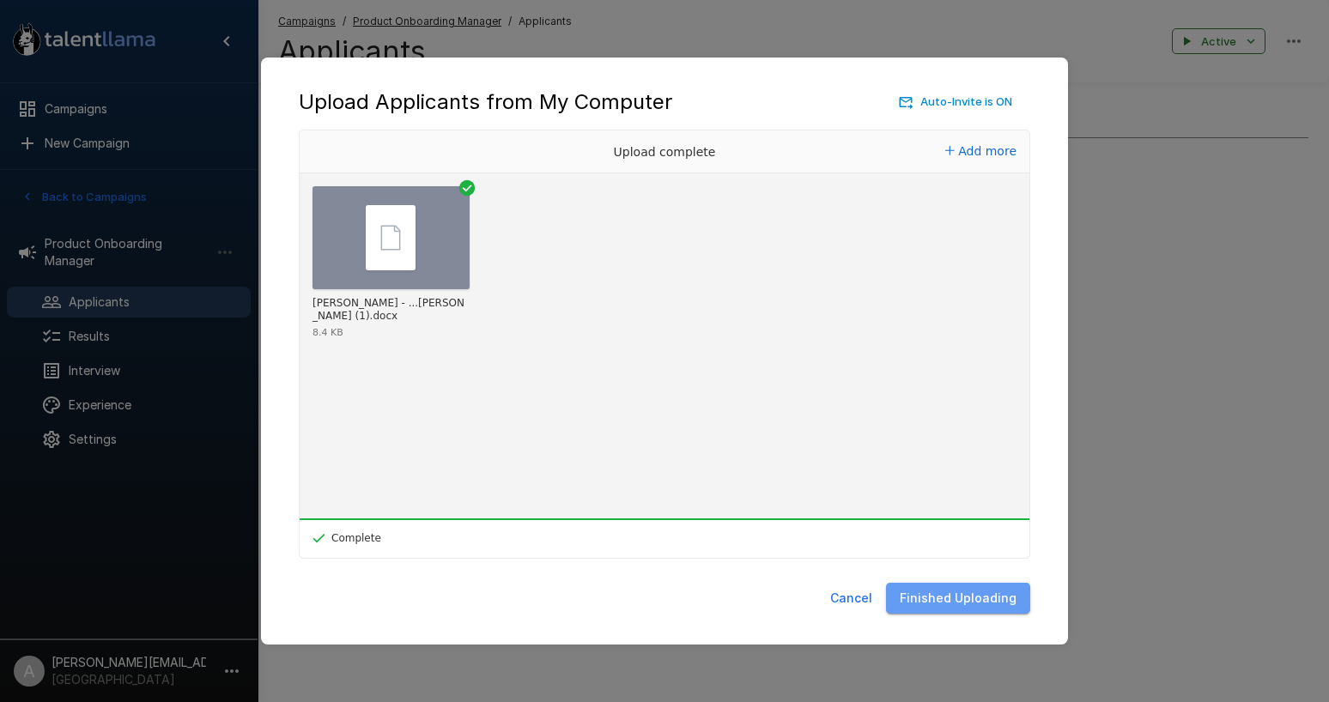
click at [997, 611] on button "Finished Uploading" at bounding box center [958, 599] width 144 height 32
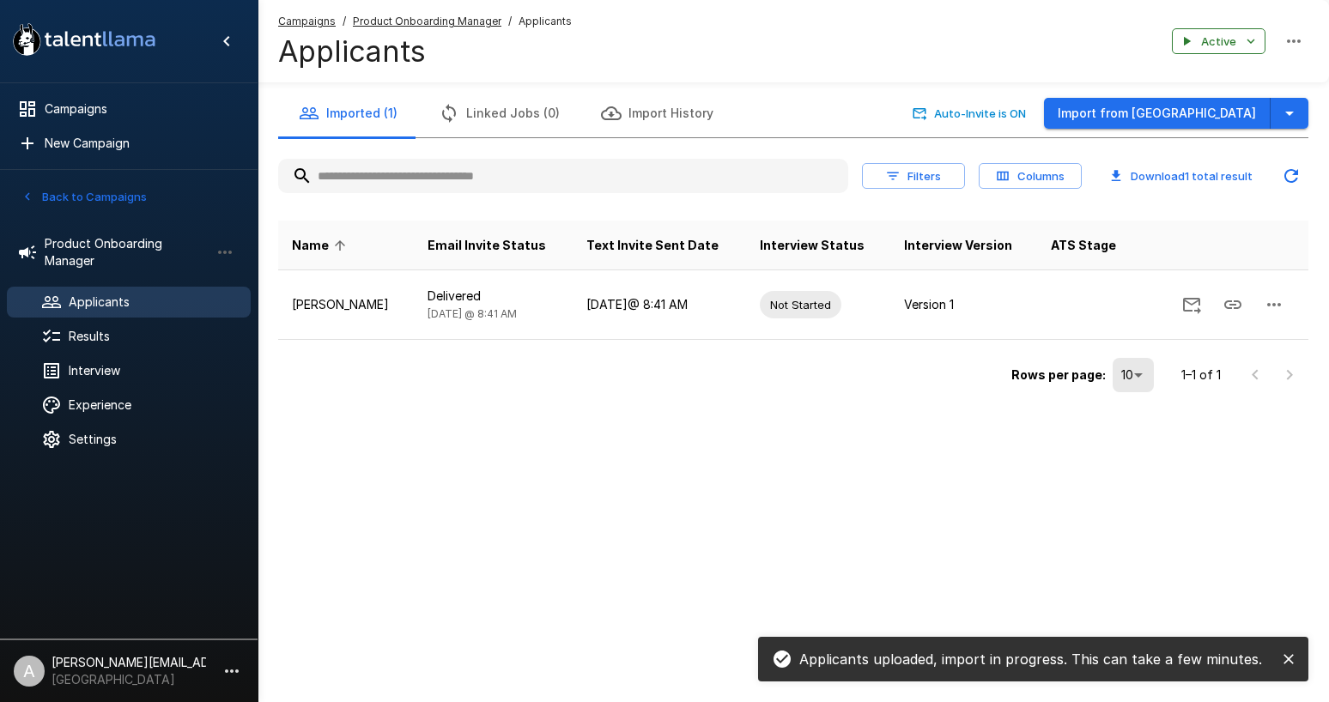
click at [1293, 660] on icon "close" at bounding box center [1288, 659] width 17 height 17
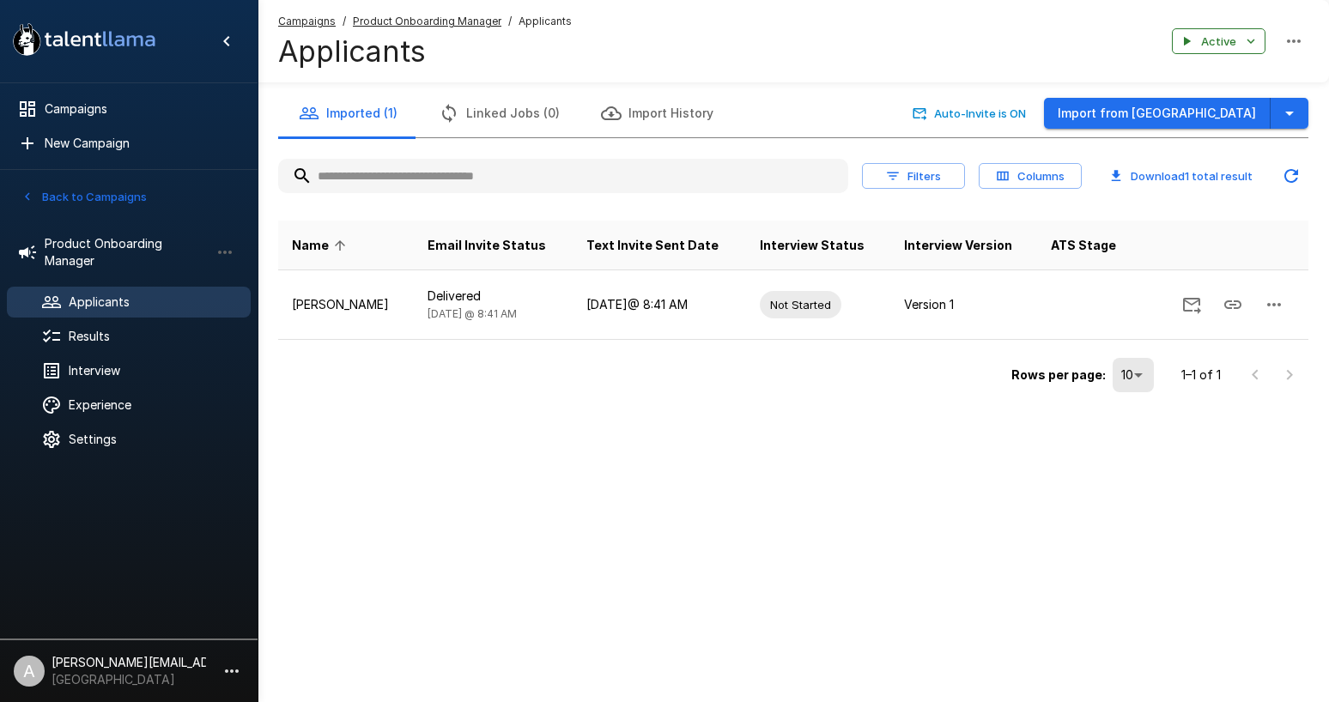
click at [1137, 625] on div ".st0{fill:#FFFFFF;} .st1{fill:#76a4ed;} Campaigns New Campaign Active 10 Admini…" at bounding box center [664, 351] width 1329 height 702
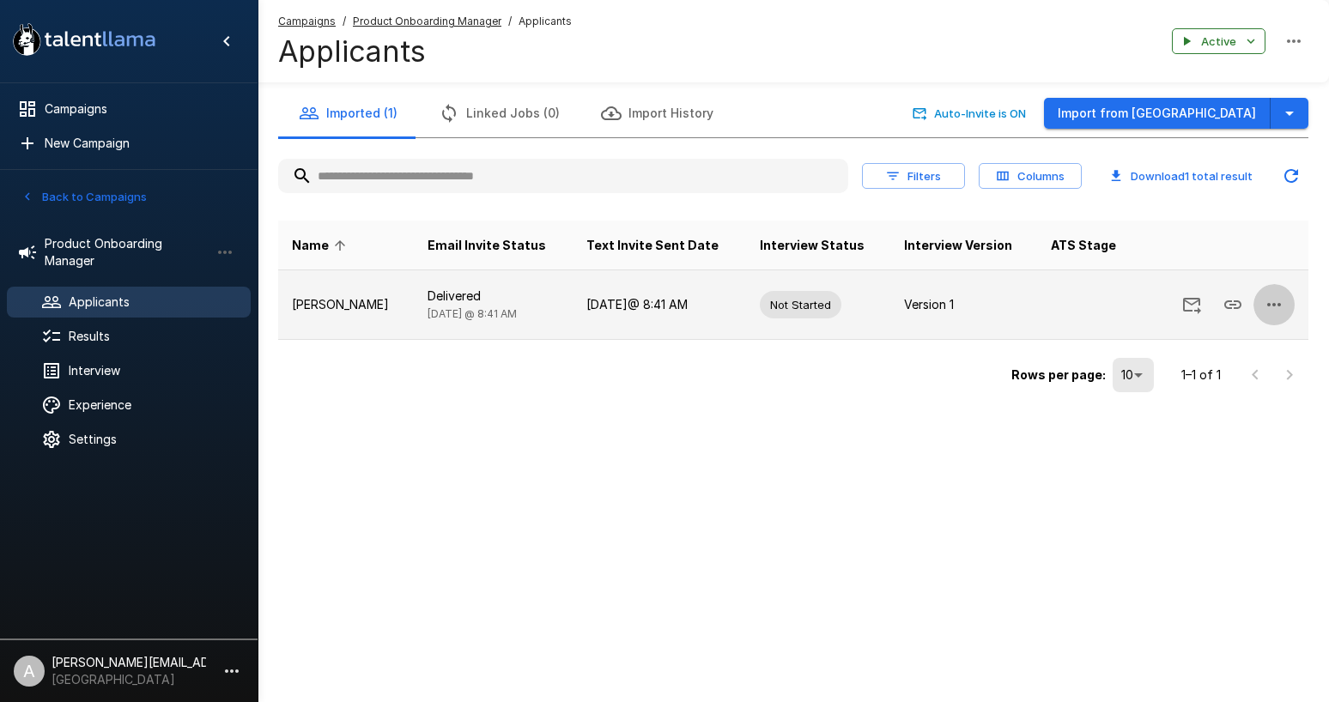
click at [1292, 306] on button "button" at bounding box center [1273, 304] width 41 height 41
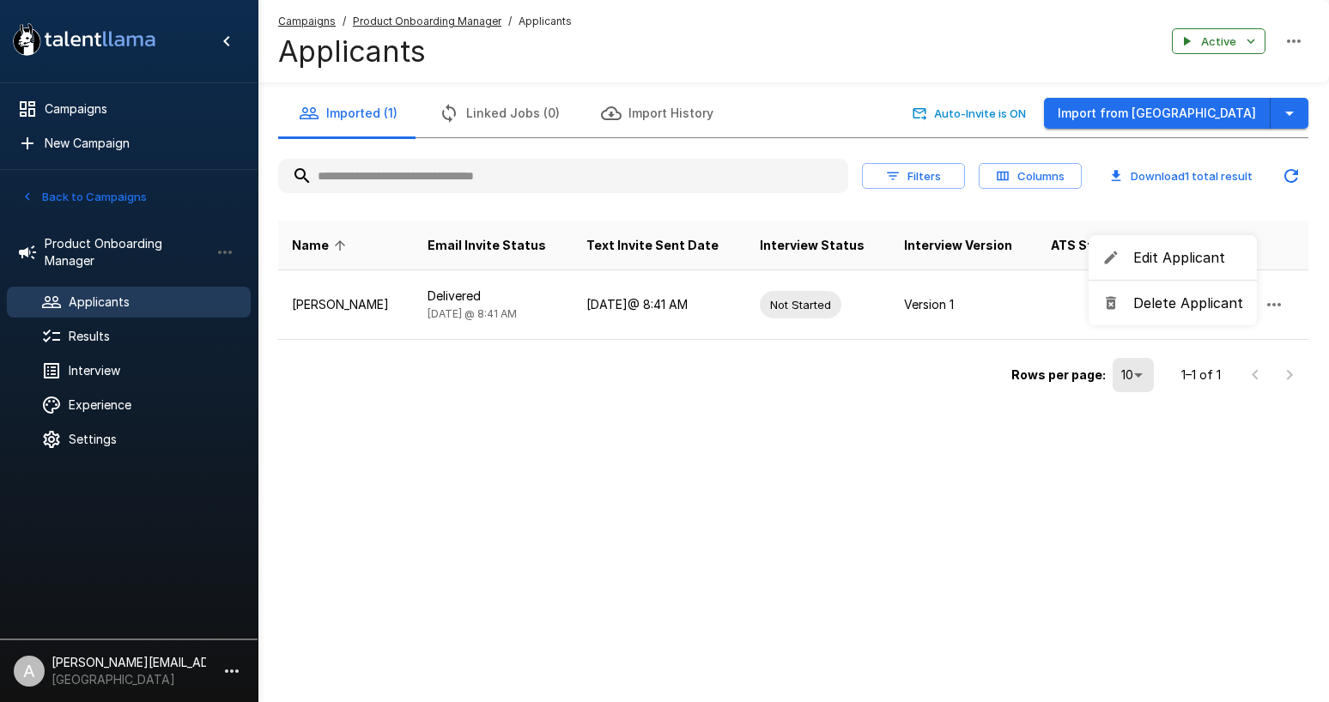
click at [1201, 306] on span "Delete Applicant" at bounding box center [1188, 303] width 110 height 21
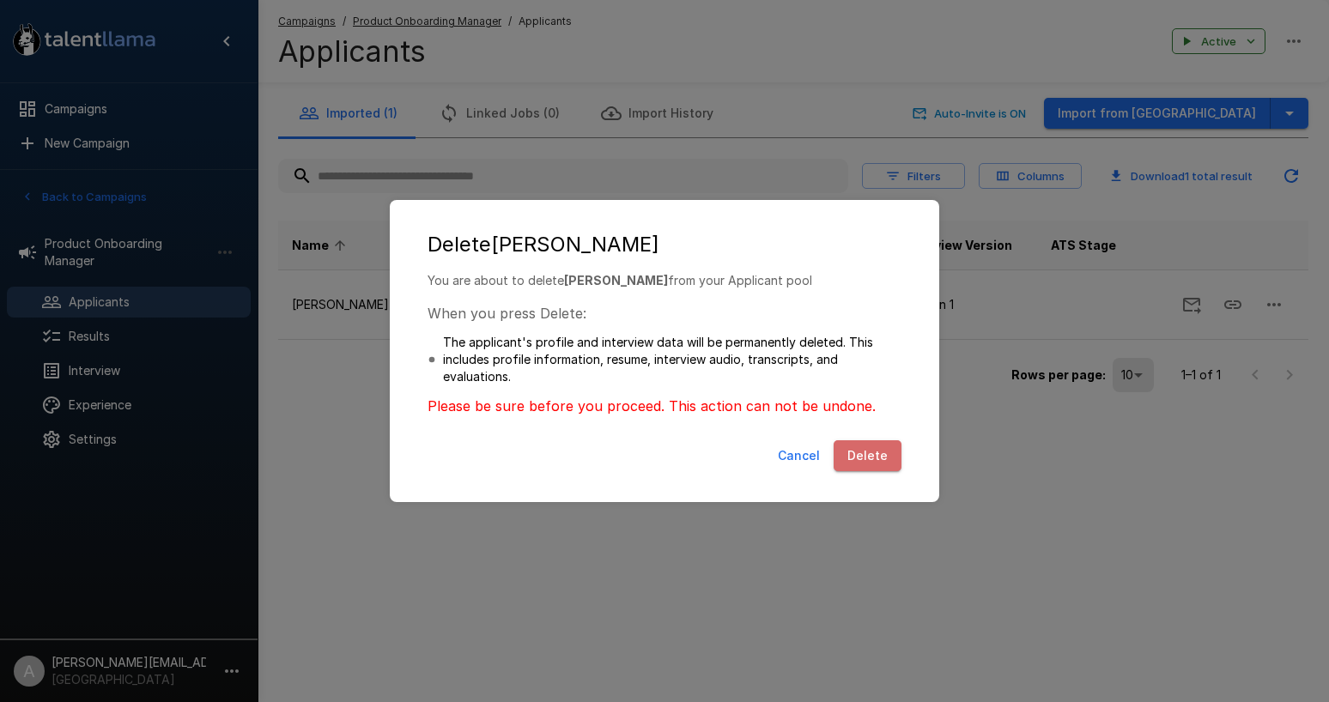
click at [895, 465] on button "Delete" at bounding box center [867, 456] width 68 height 32
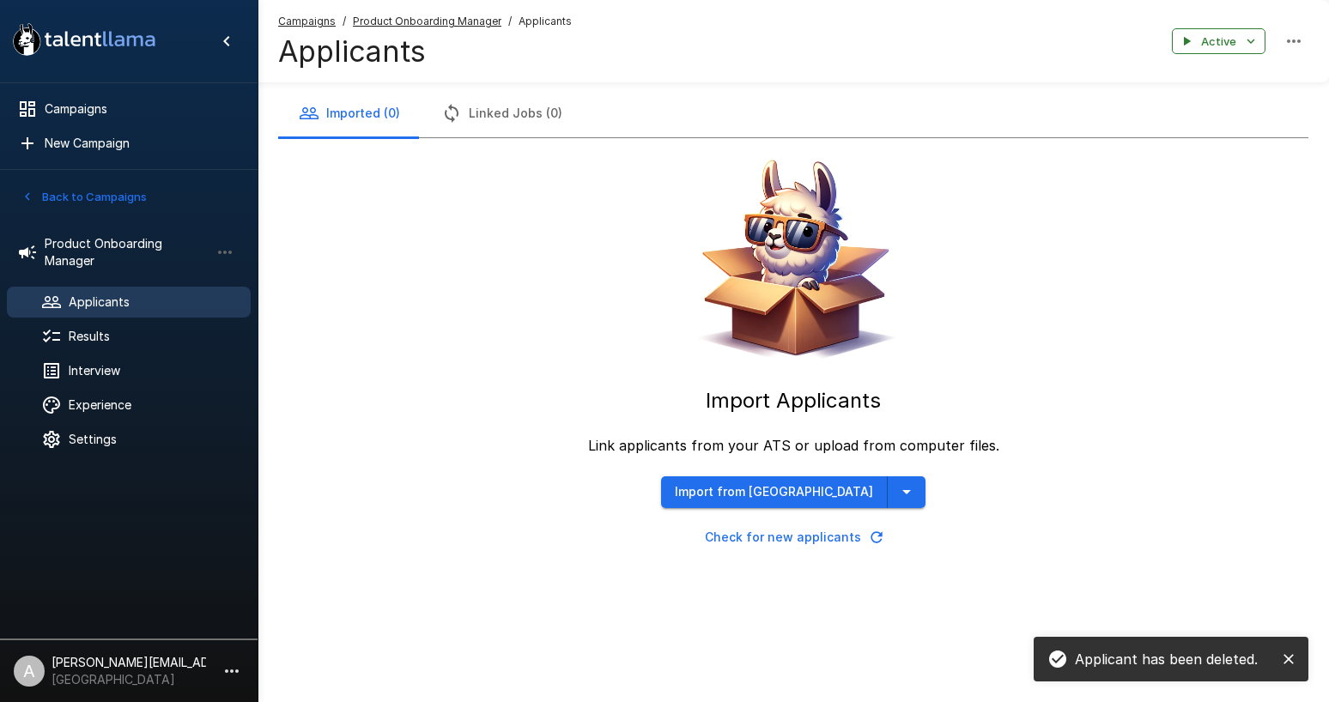
click at [1290, 662] on icon "close" at bounding box center [1288, 659] width 10 height 10
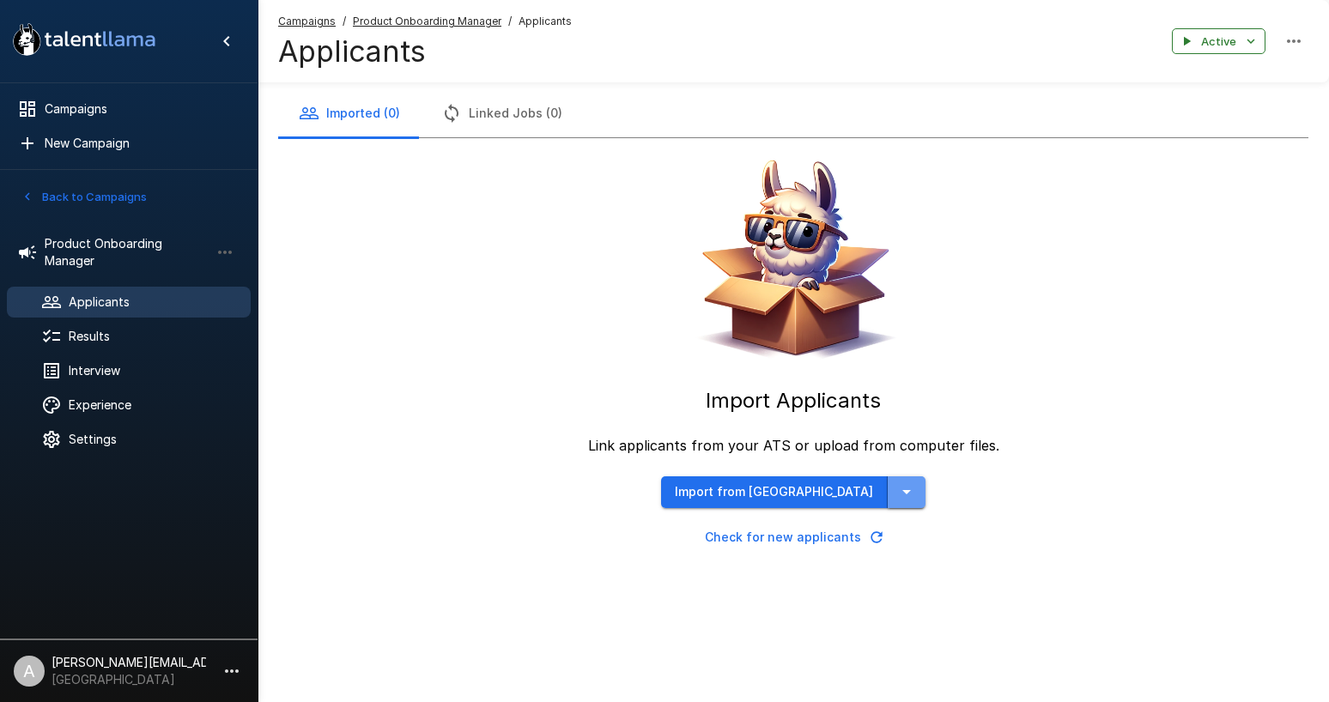
click at [902, 491] on icon "button" at bounding box center [906, 492] width 9 height 4
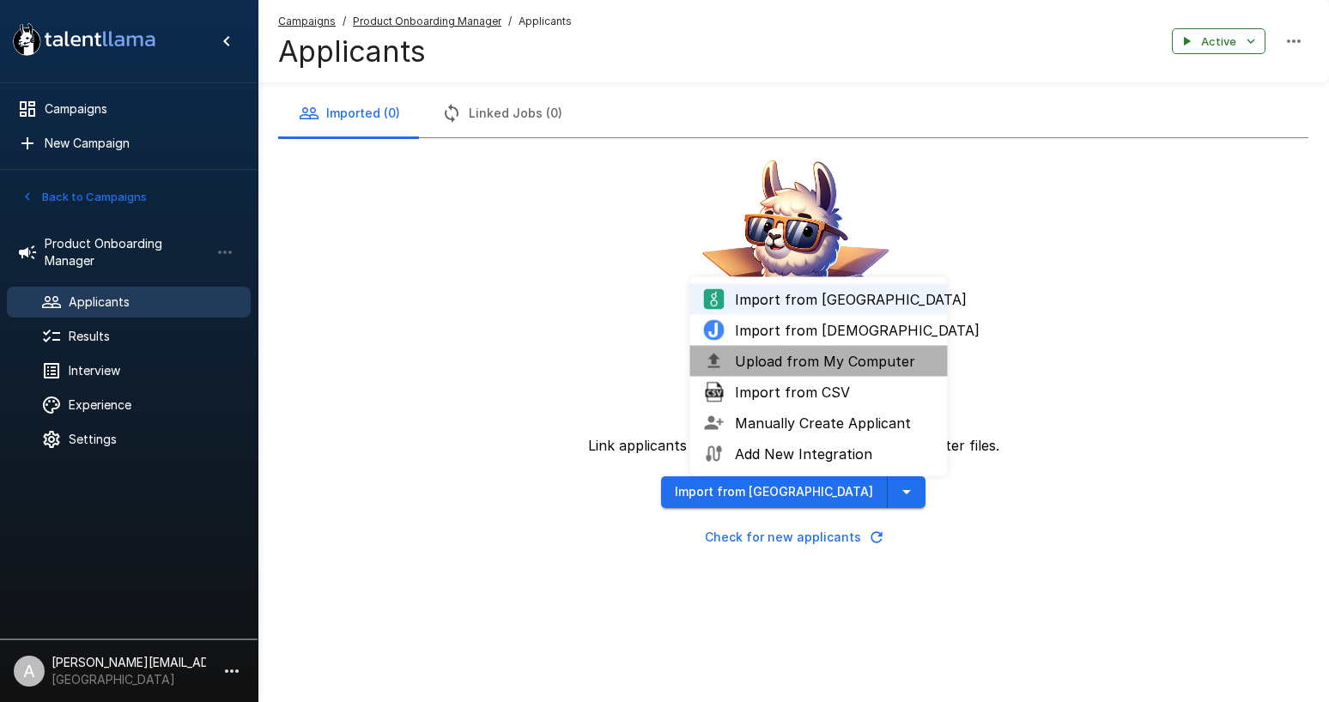
click at [810, 366] on span "Upload from My Computer" at bounding box center [834, 361] width 199 height 21
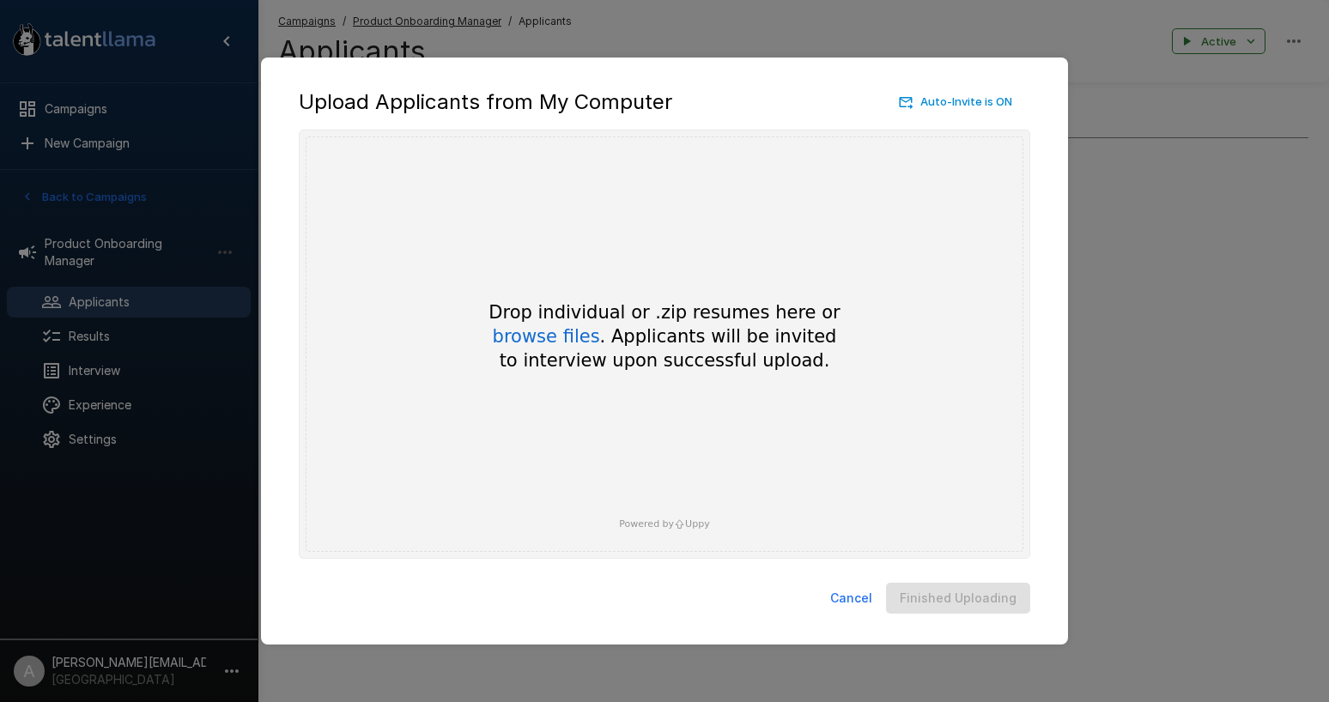
click at [553, 324] on div "Drop individual or .zip resumes here or browse files . Applicants will be invit…" at bounding box center [664, 336] width 412 height 73
click at [567, 342] on button "browse files" at bounding box center [546, 337] width 107 height 19
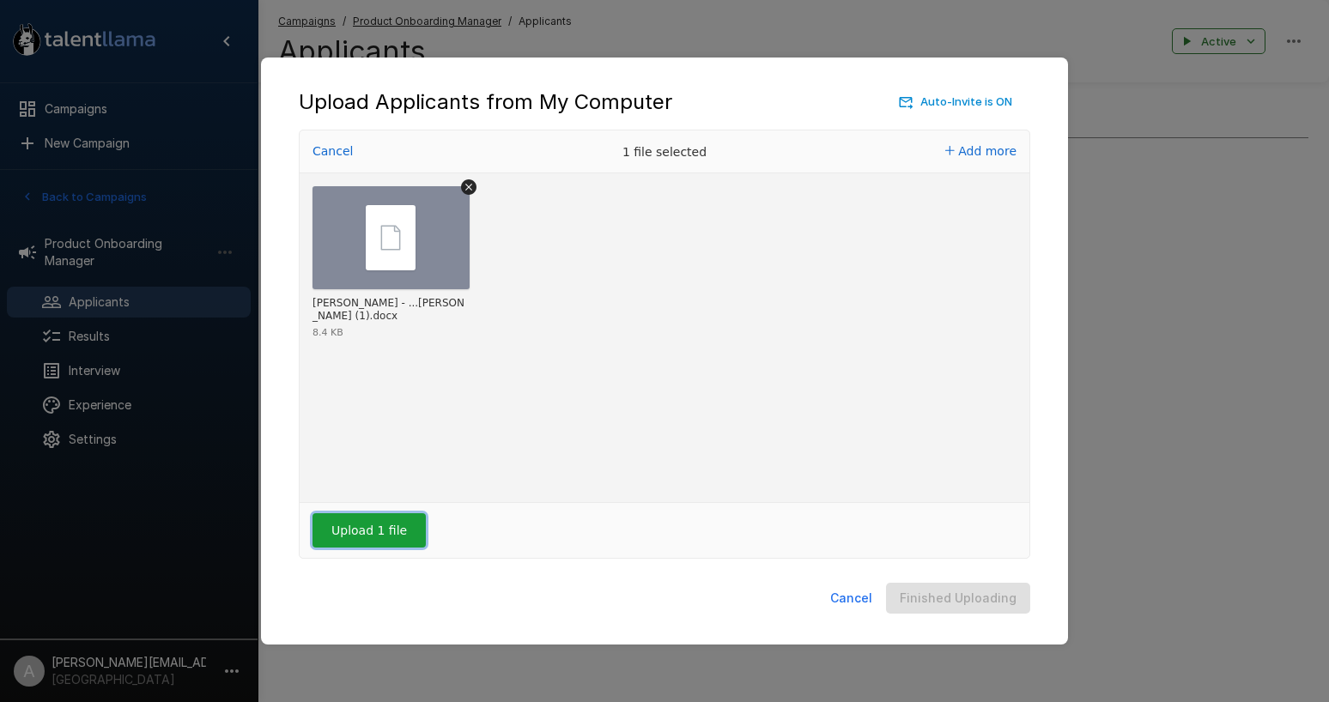
click at [391, 546] on button "Upload 1 file" at bounding box center [368, 530] width 113 height 34
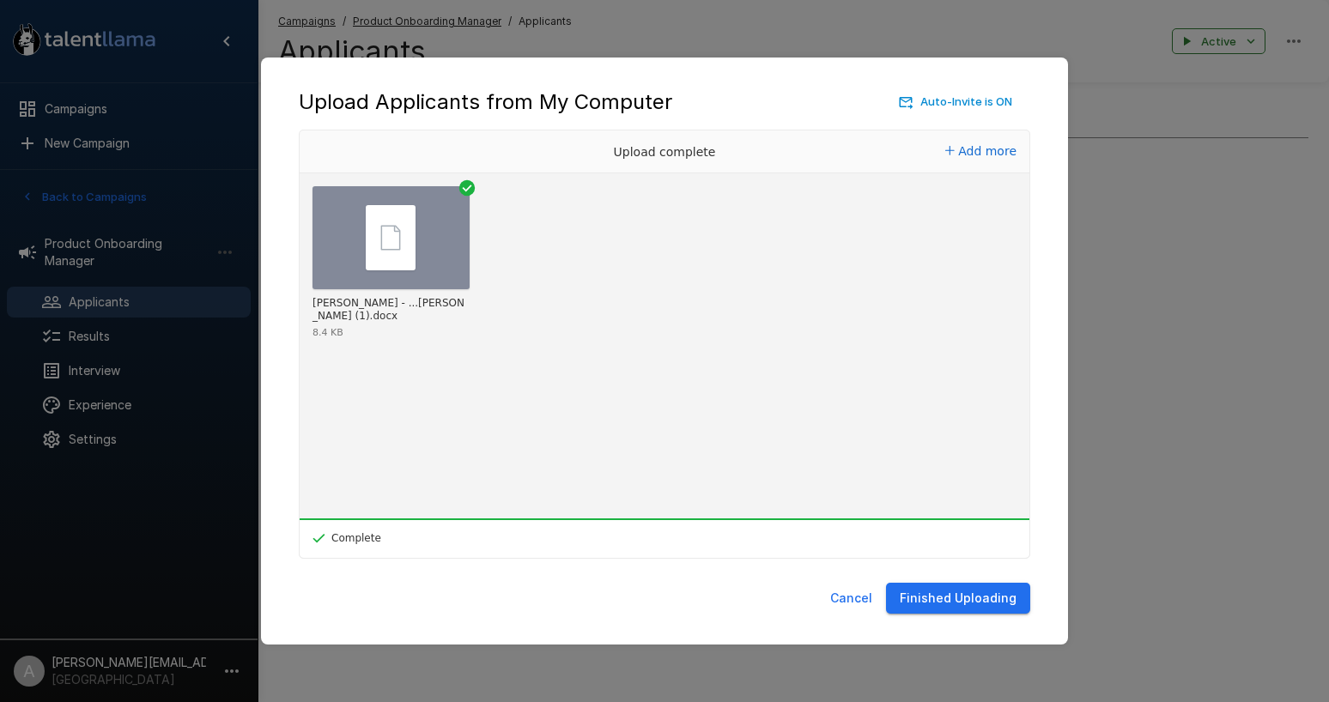
click at [971, 609] on button "Finished Uploading" at bounding box center [958, 599] width 144 height 32
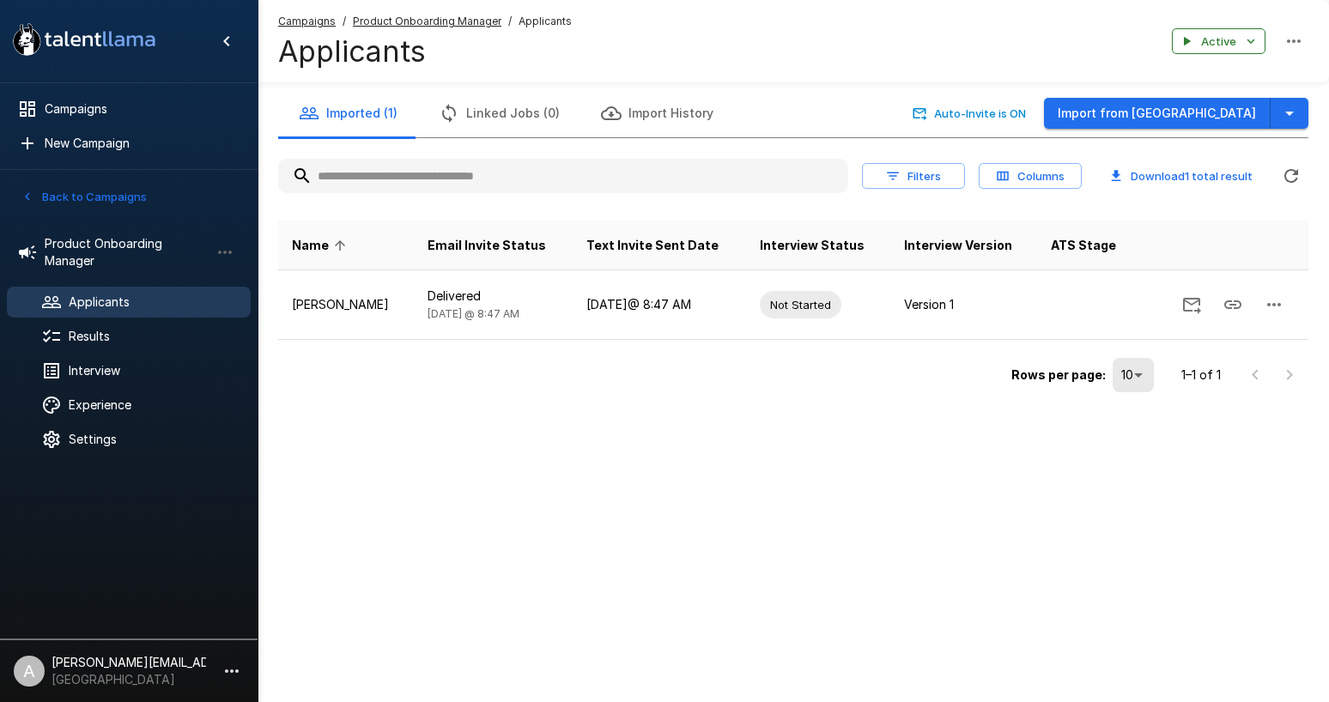
click at [427, 16] on u "Product Onboarding Manager" at bounding box center [427, 21] width 148 height 13
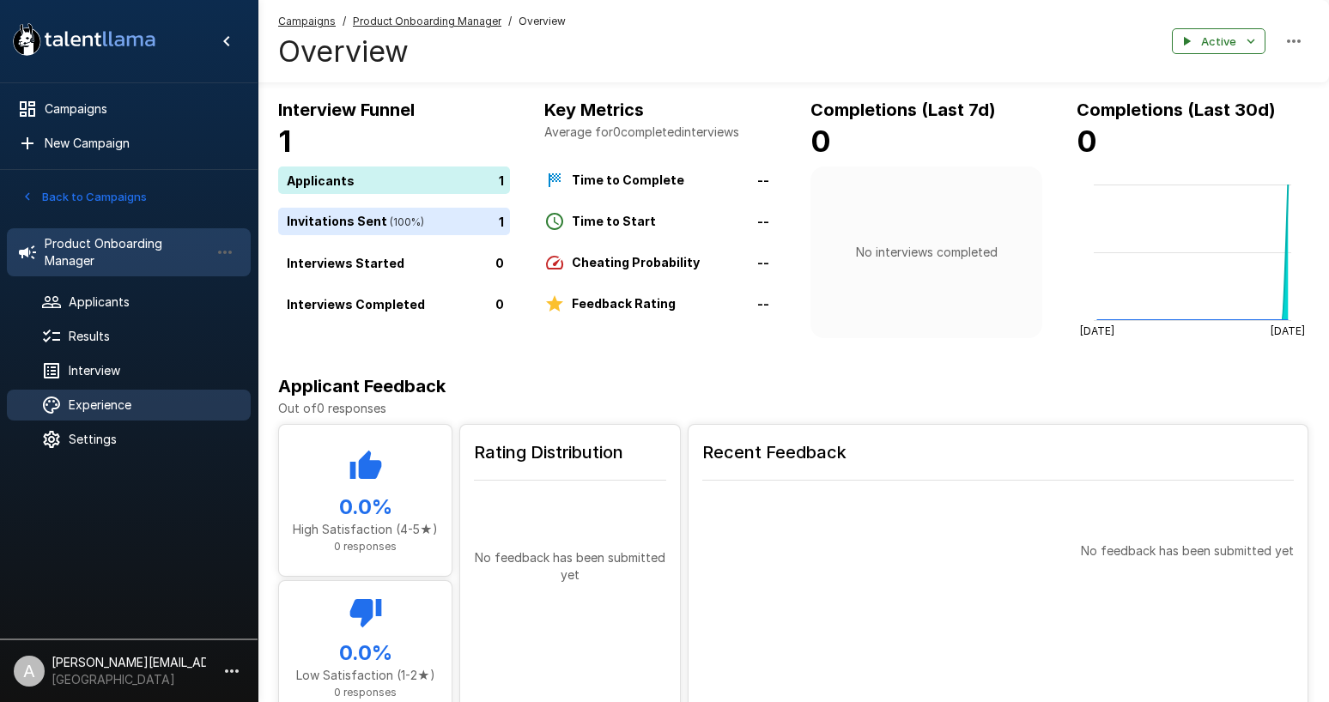
click at [123, 406] on span "Experience" at bounding box center [153, 405] width 168 height 17
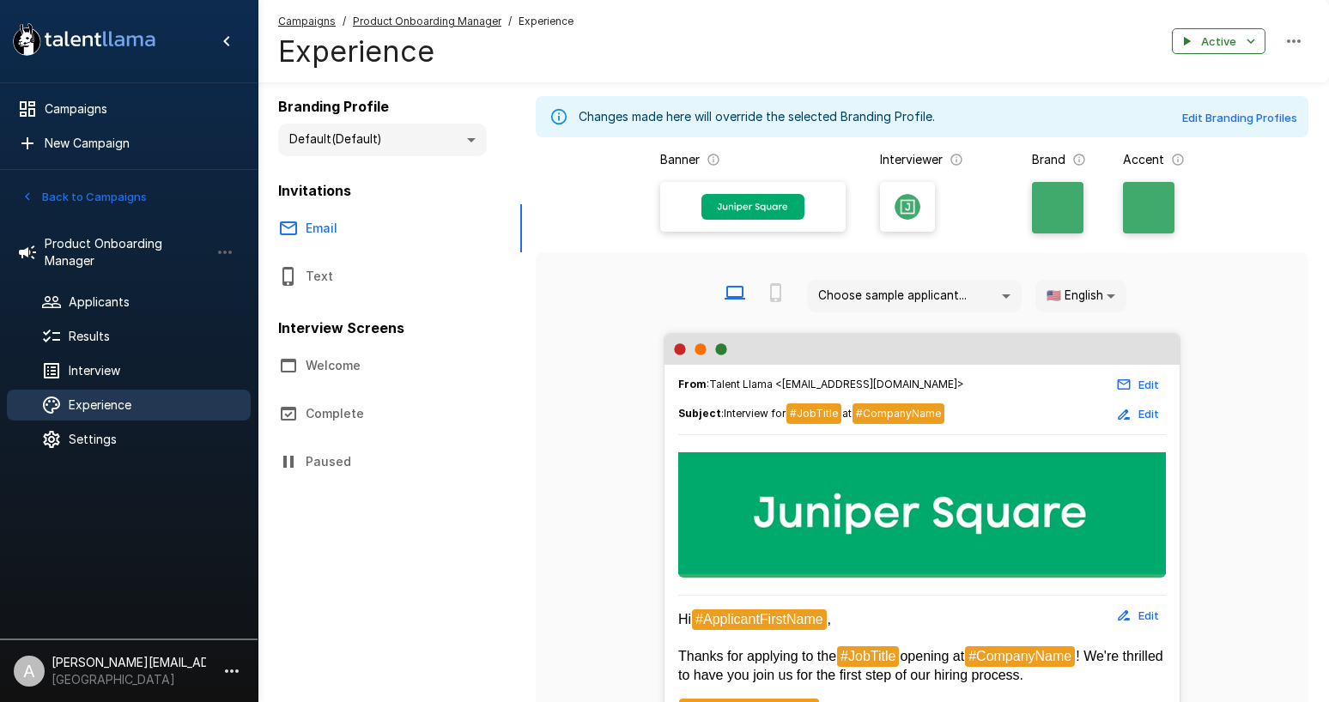
click at [366, 263] on button "Text" at bounding box center [389, 276] width 264 height 48
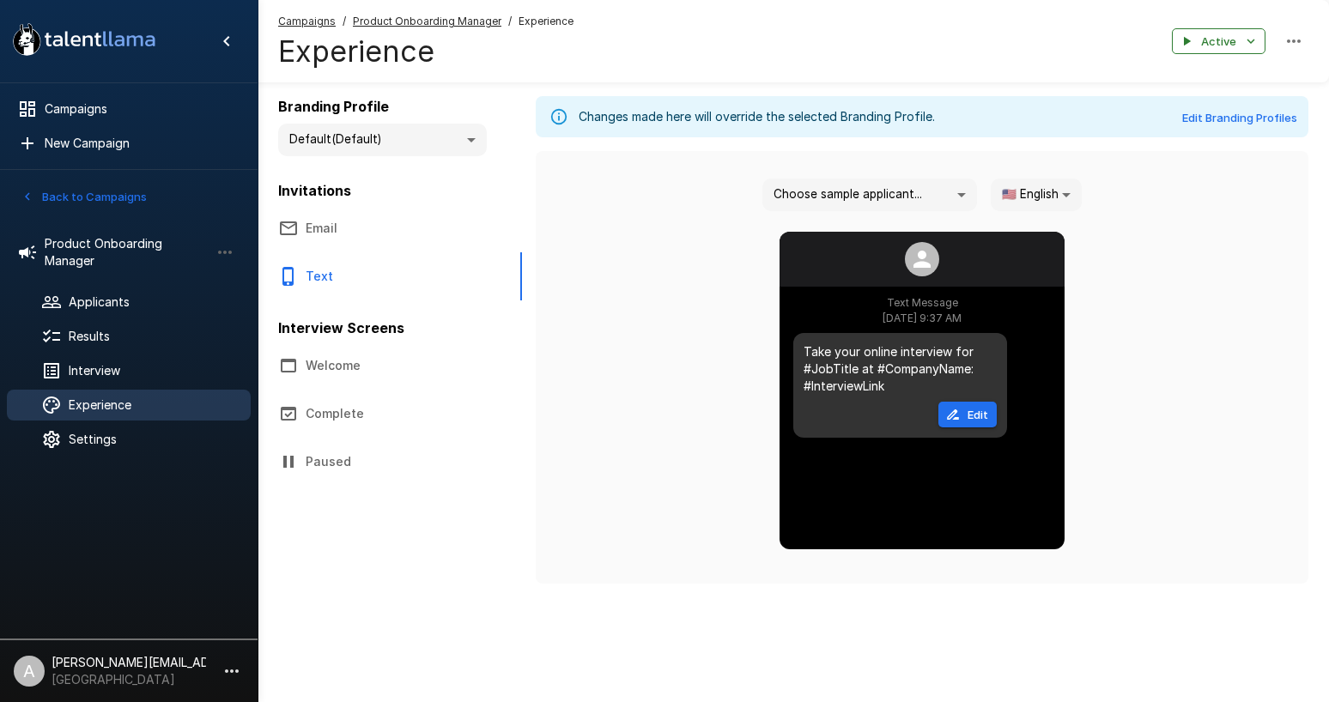
click at [467, 21] on u "Product Onboarding Manager" at bounding box center [427, 21] width 148 height 13
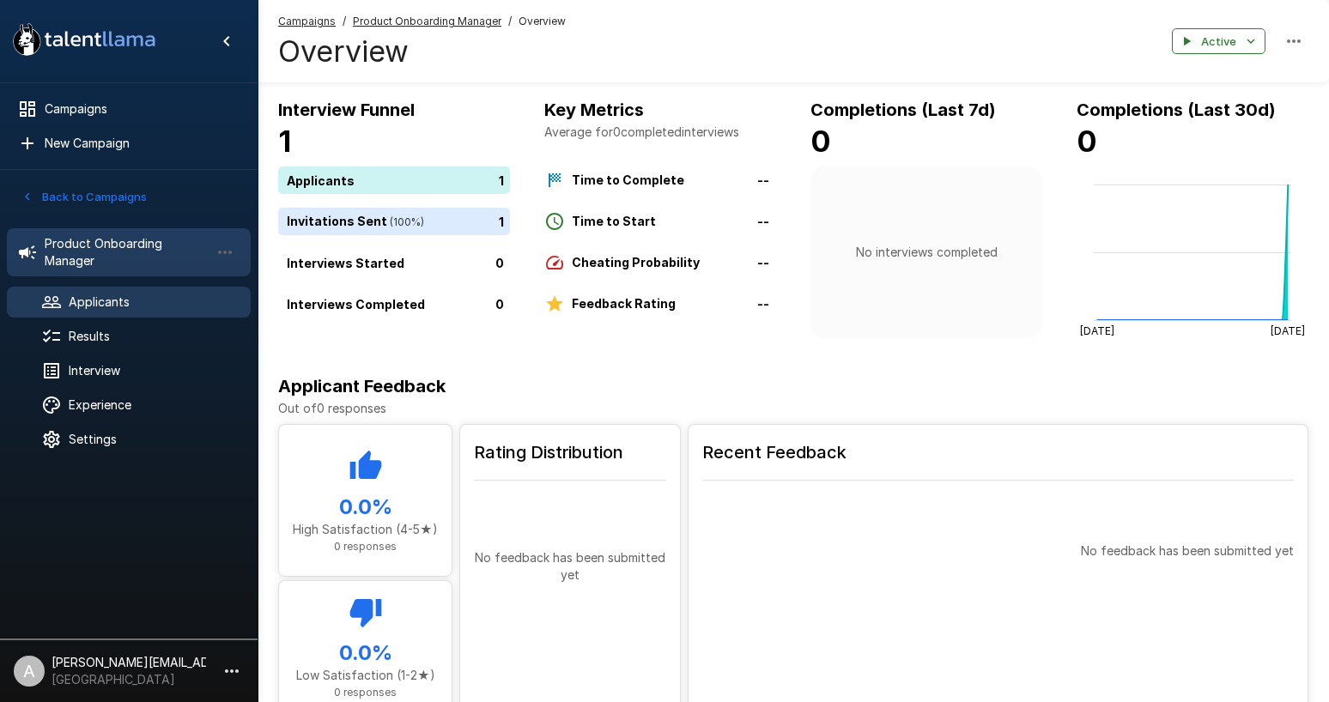
click at [132, 306] on span "Applicants" at bounding box center [153, 302] width 168 height 17
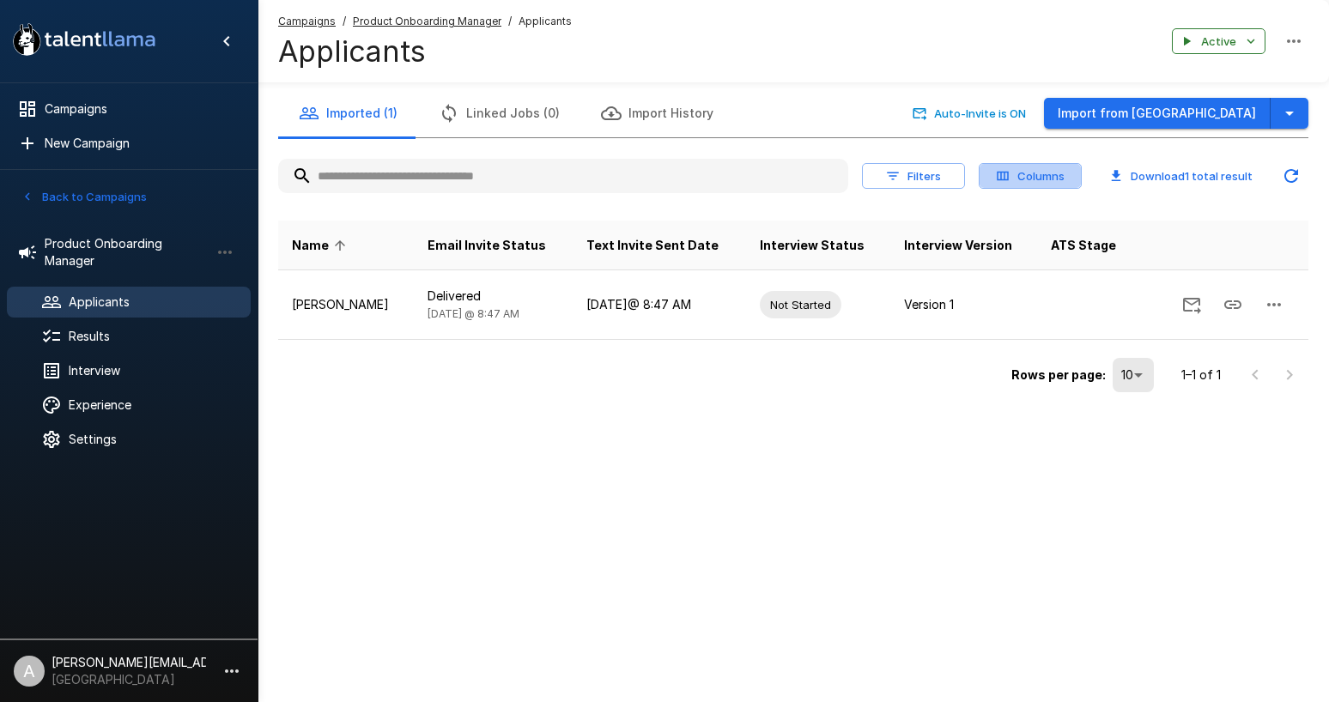
click at [1044, 167] on button "Columns" at bounding box center [1029, 176] width 103 height 27
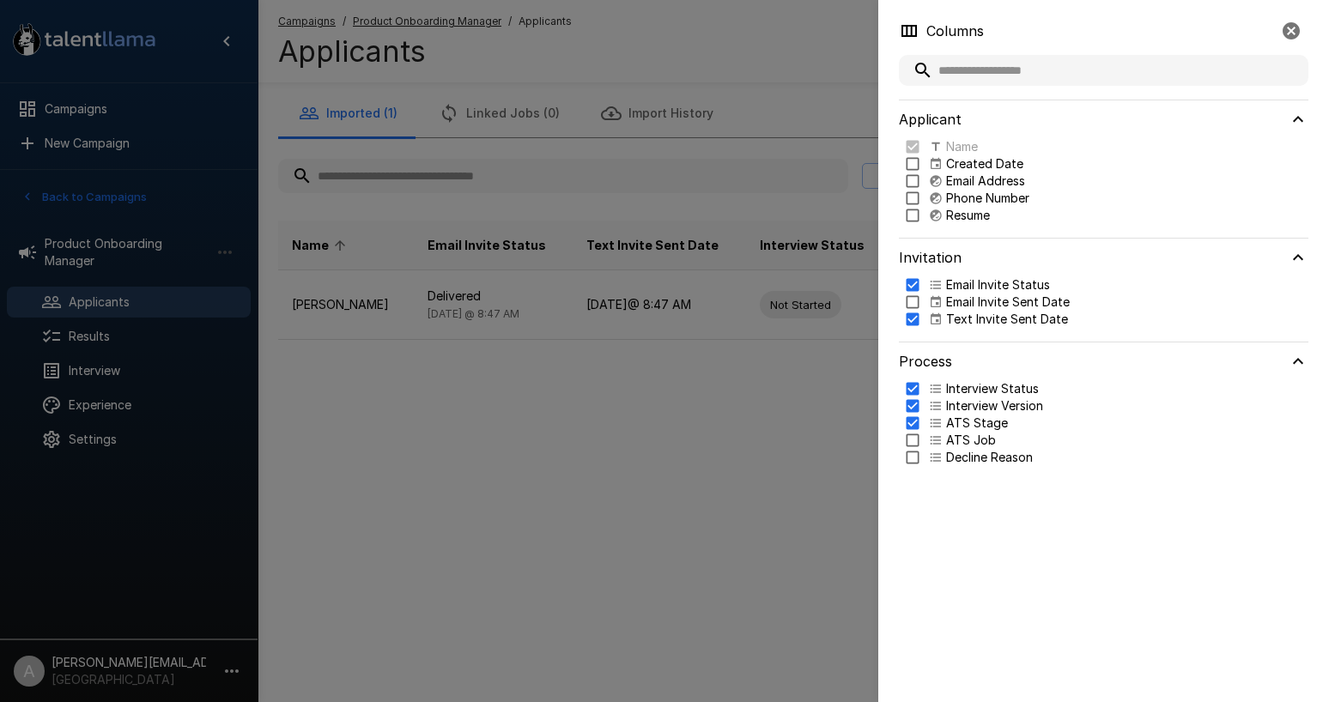
click at [1003, 300] on p "Email Invite Sent Date" at bounding box center [1008, 302] width 124 height 17
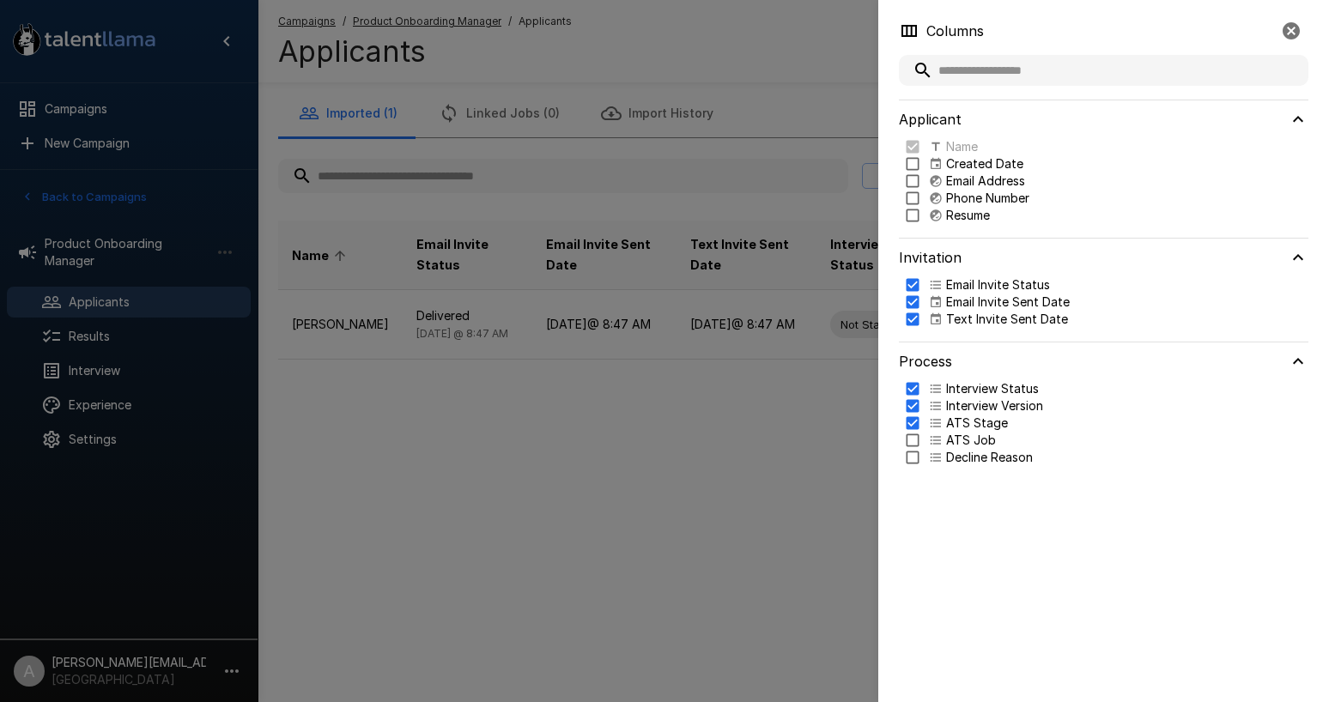
click at [707, 284] on div at bounding box center [664, 351] width 1329 height 702
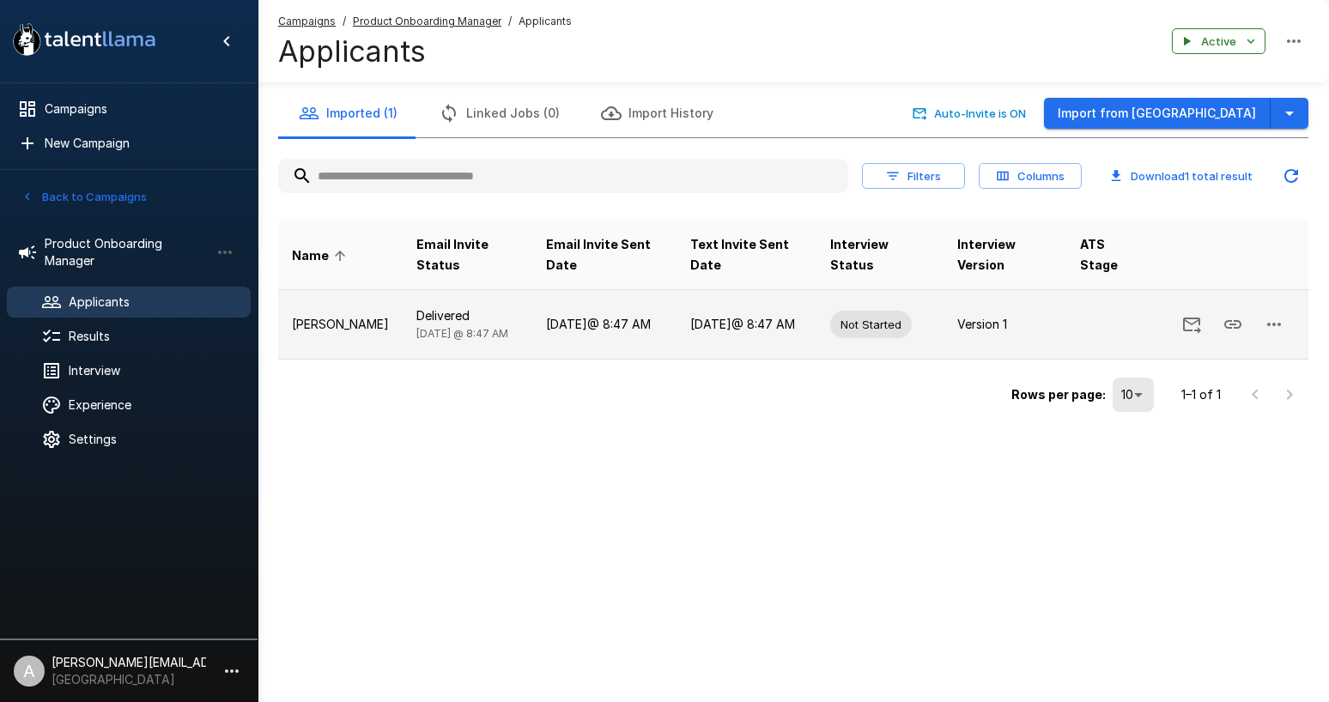
click at [1276, 323] on icon "button" at bounding box center [1273, 324] width 21 height 21
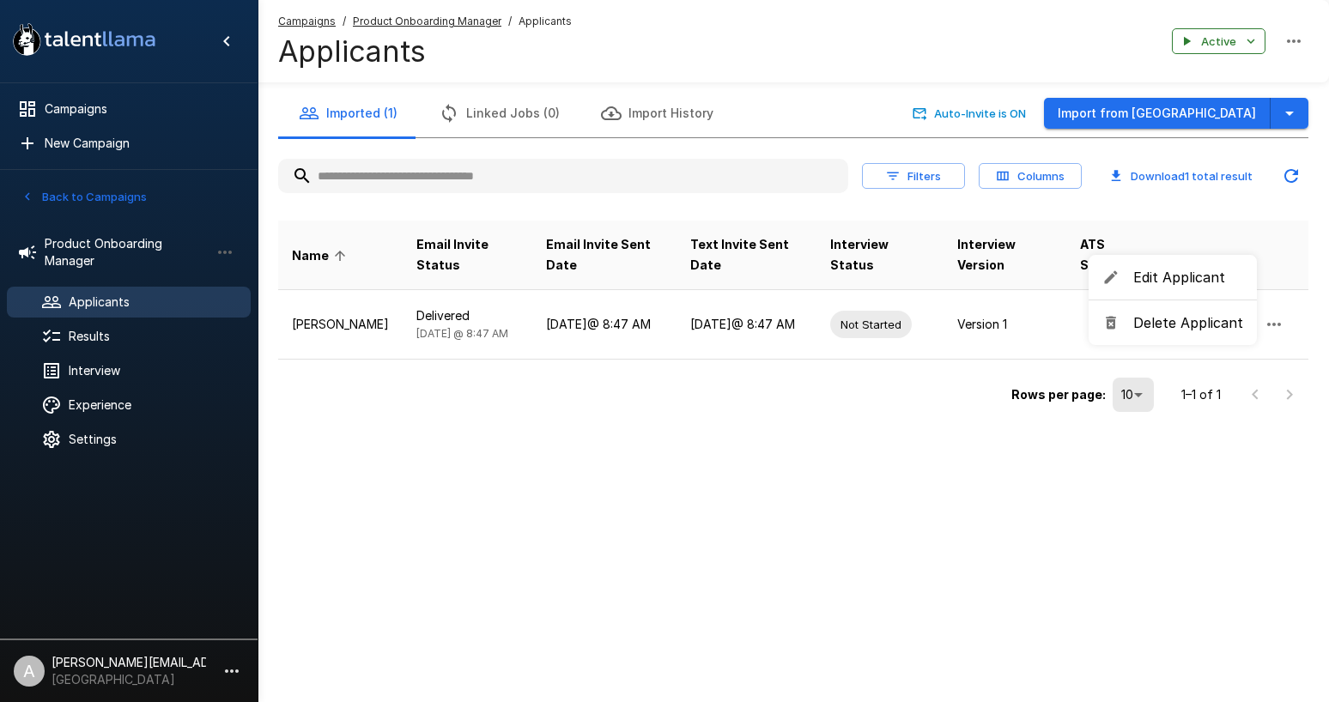
click at [1166, 291] on li "Edit Applicant" at bounding box center [1172, 277] width 168 height 31
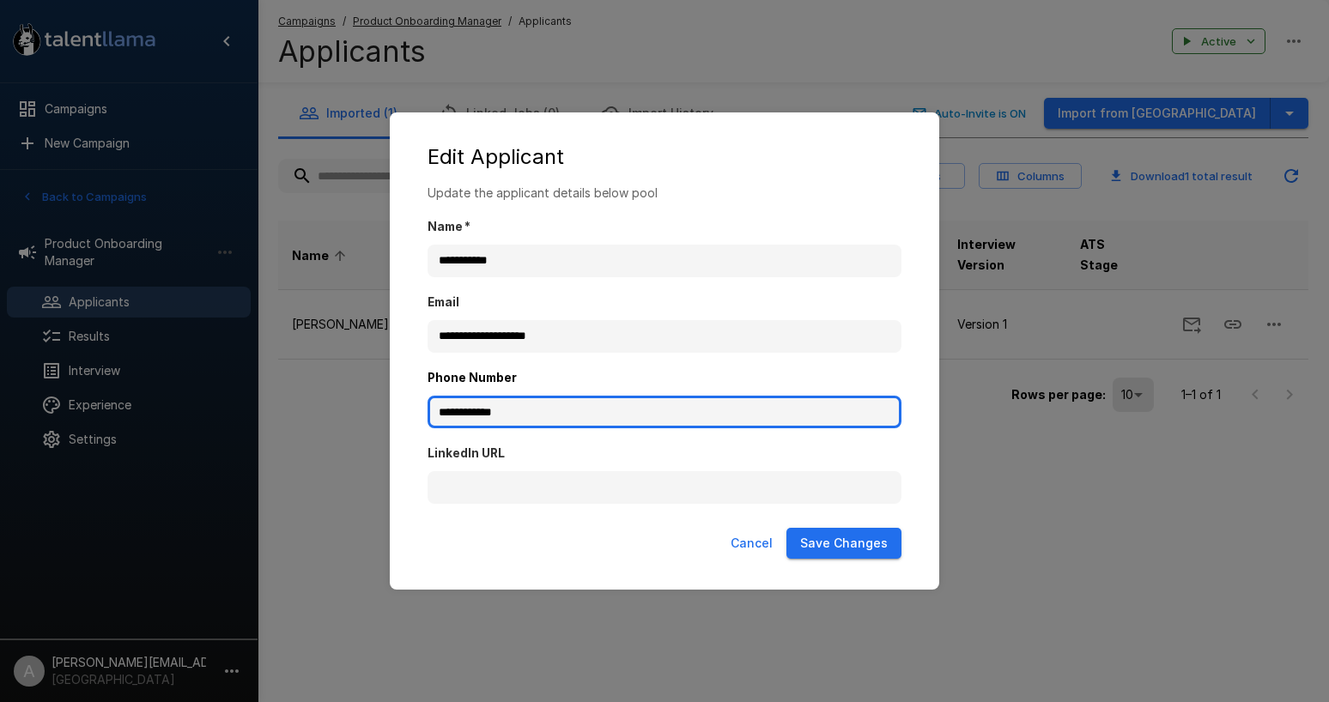
click at [604, 423] on input "**********" at bounding box center [664, 412] width 474 height 33
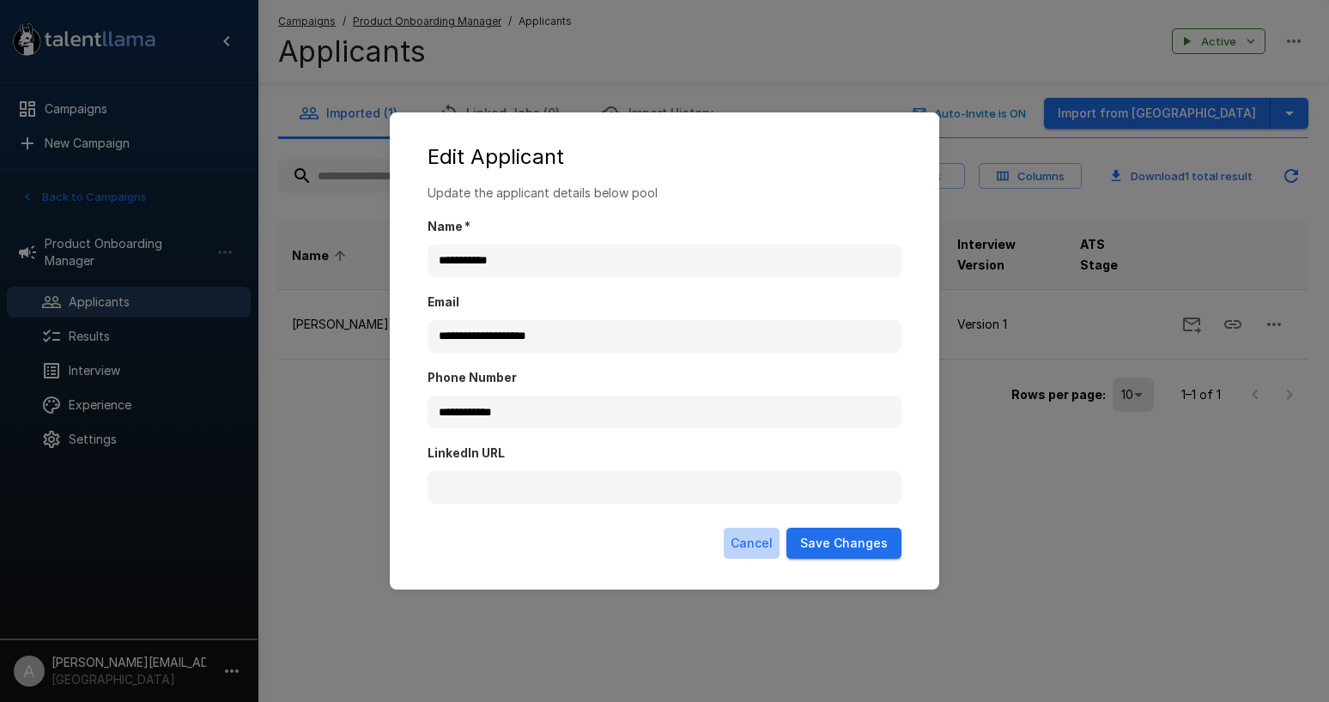
click at [760, 540] on button "Cancel" at bounding box center [752, 544] width 56 height 32
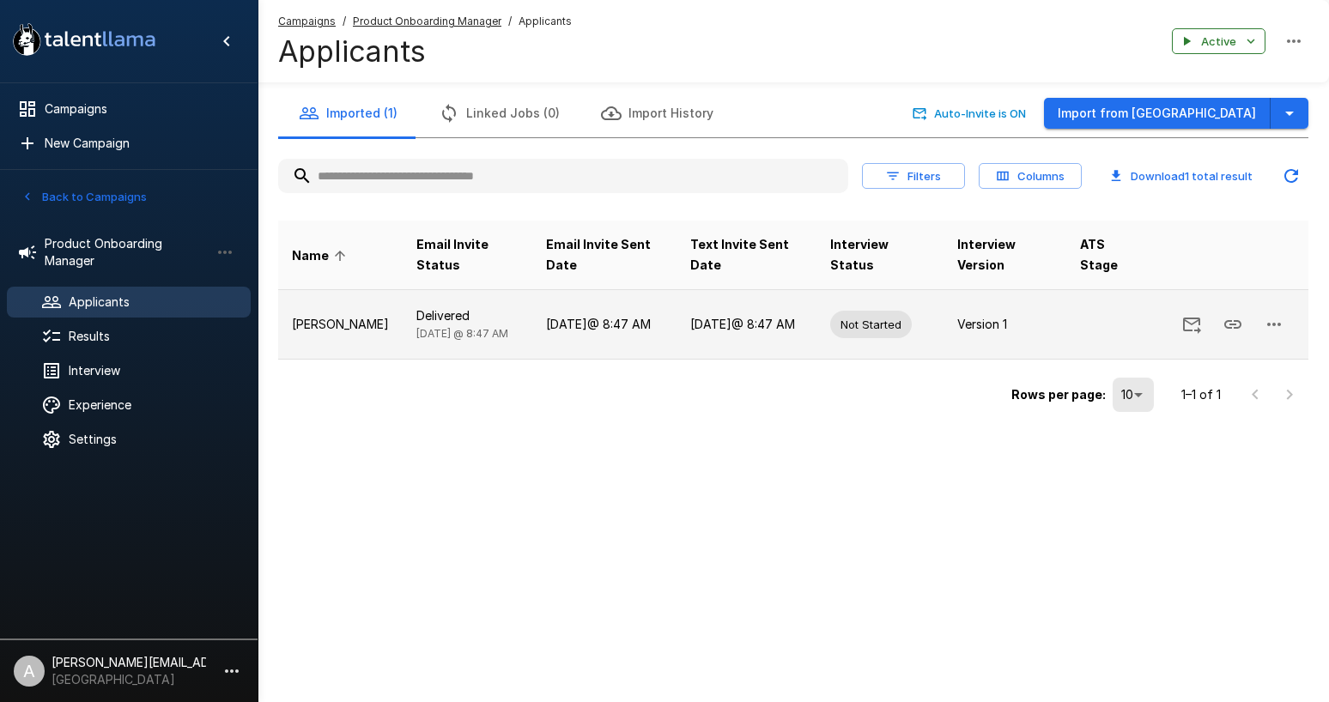
click at [1279, 329] on icon "button" at bounding box center [1273, 324] width 21 height 21
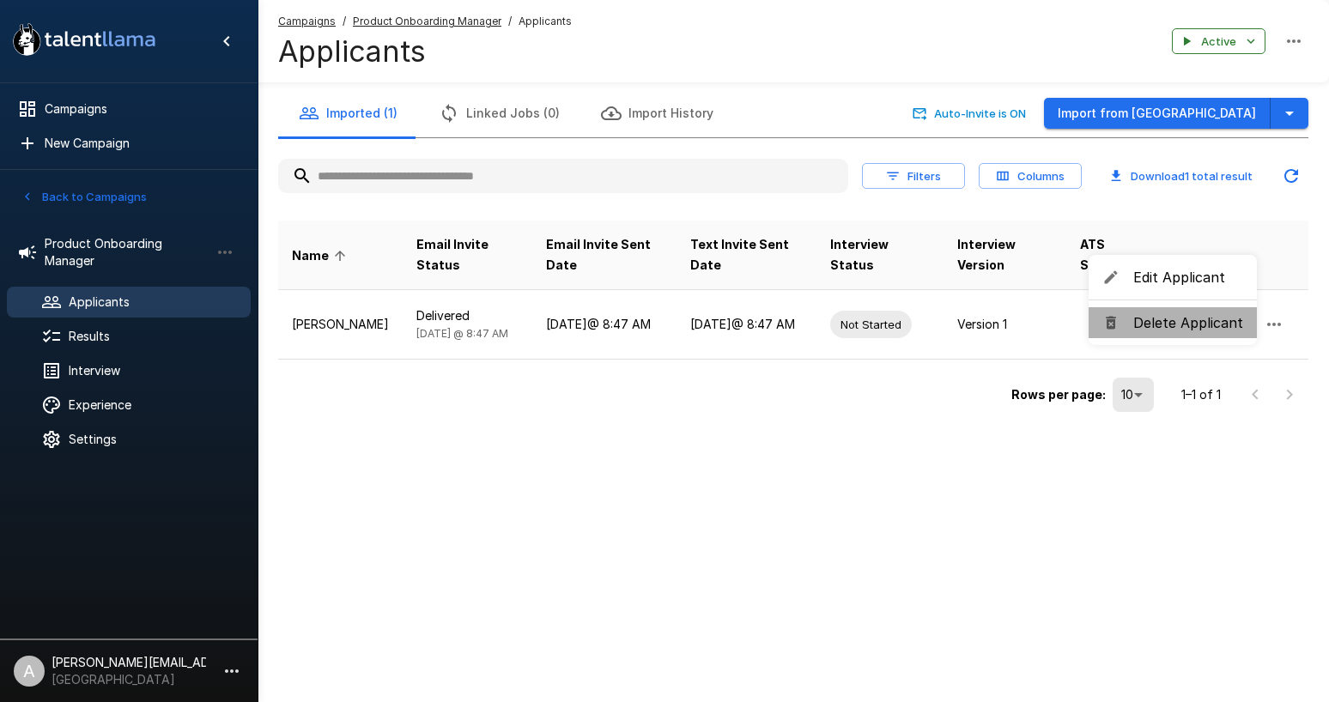
click at [1189, 324] on span "Delete Applicant" at bounding box center [1188, 322] width 110 height 21
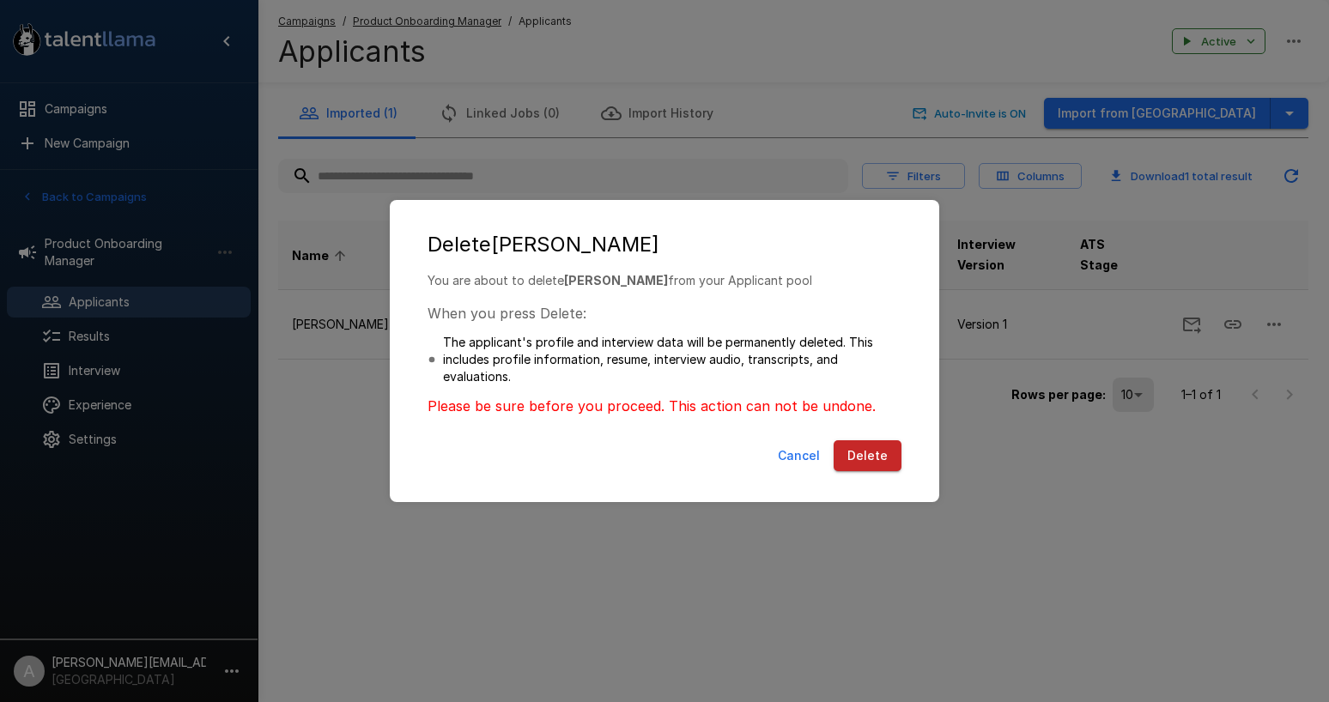
click at [871, 452] on button "Delete" at bounding box center [867, 456] width 68 height 32
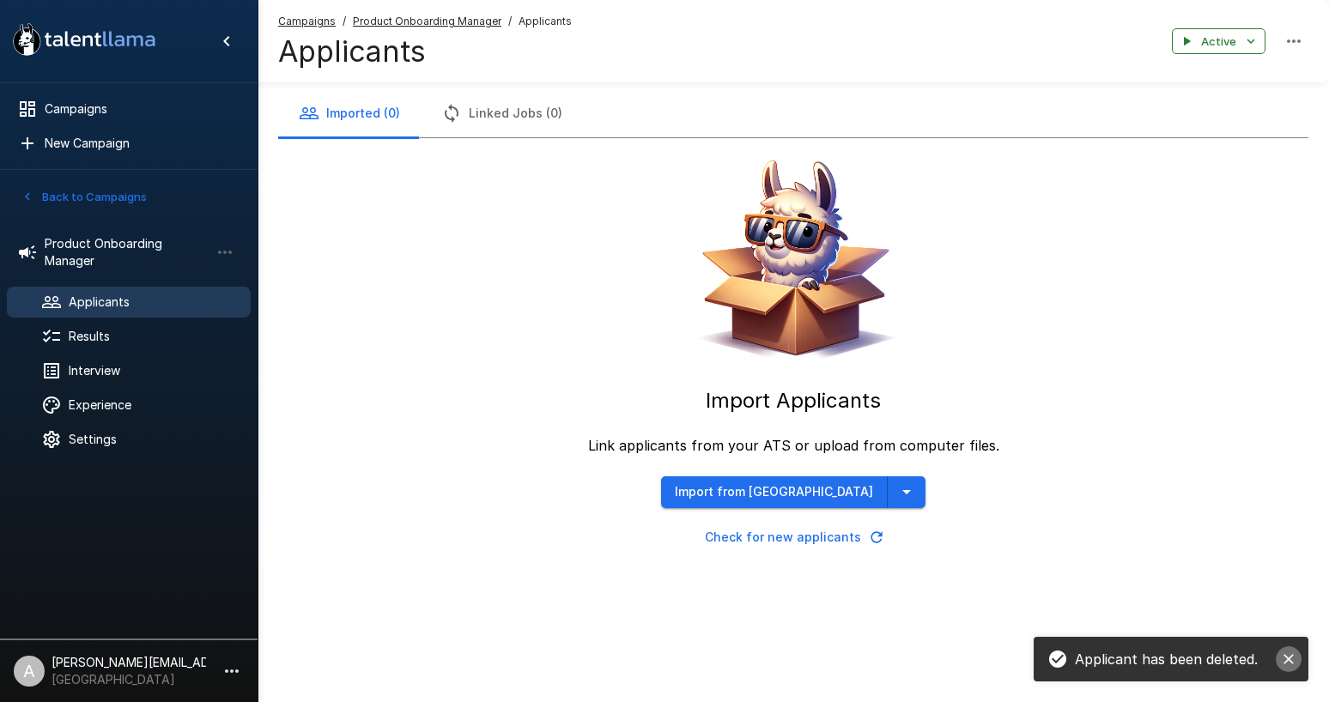
click at [1283, 657] on icon "close" at bounding box center [1288, 659] width 17 height 17
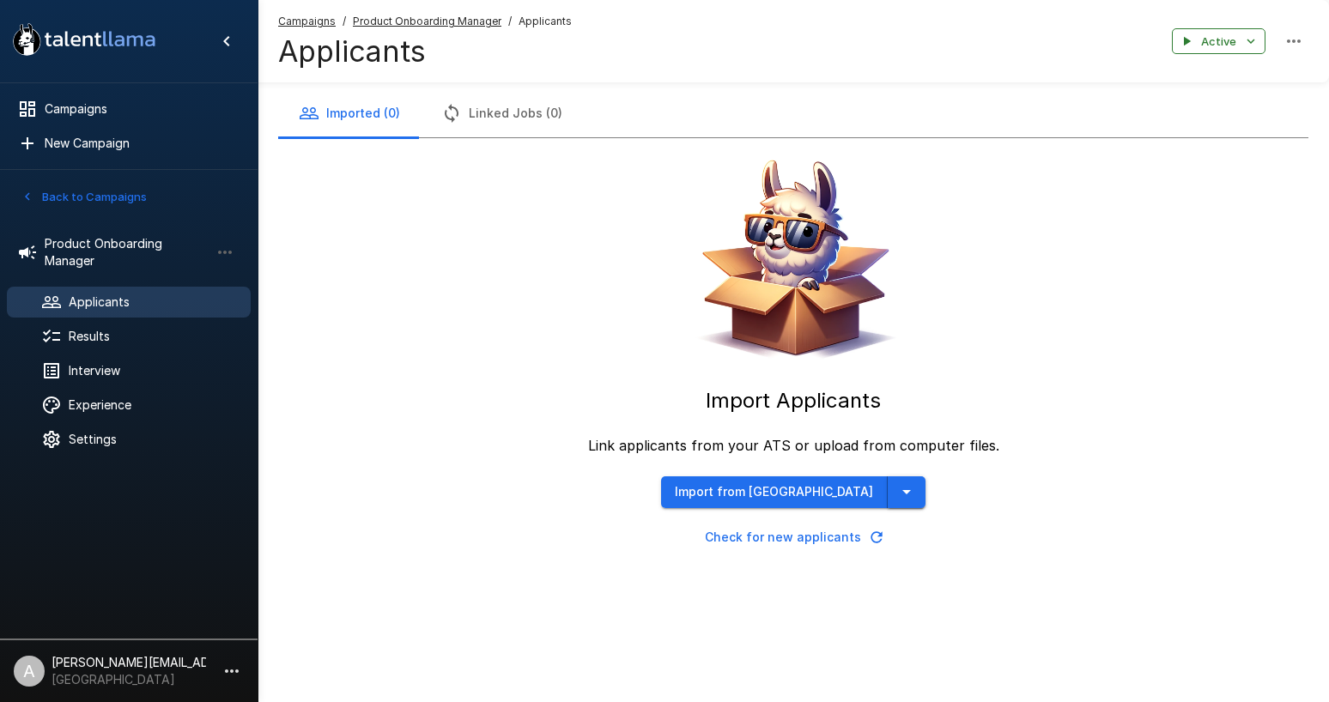
click at [896, 491] on icon "button" at bounding box center [906, 491] width 21 height 21
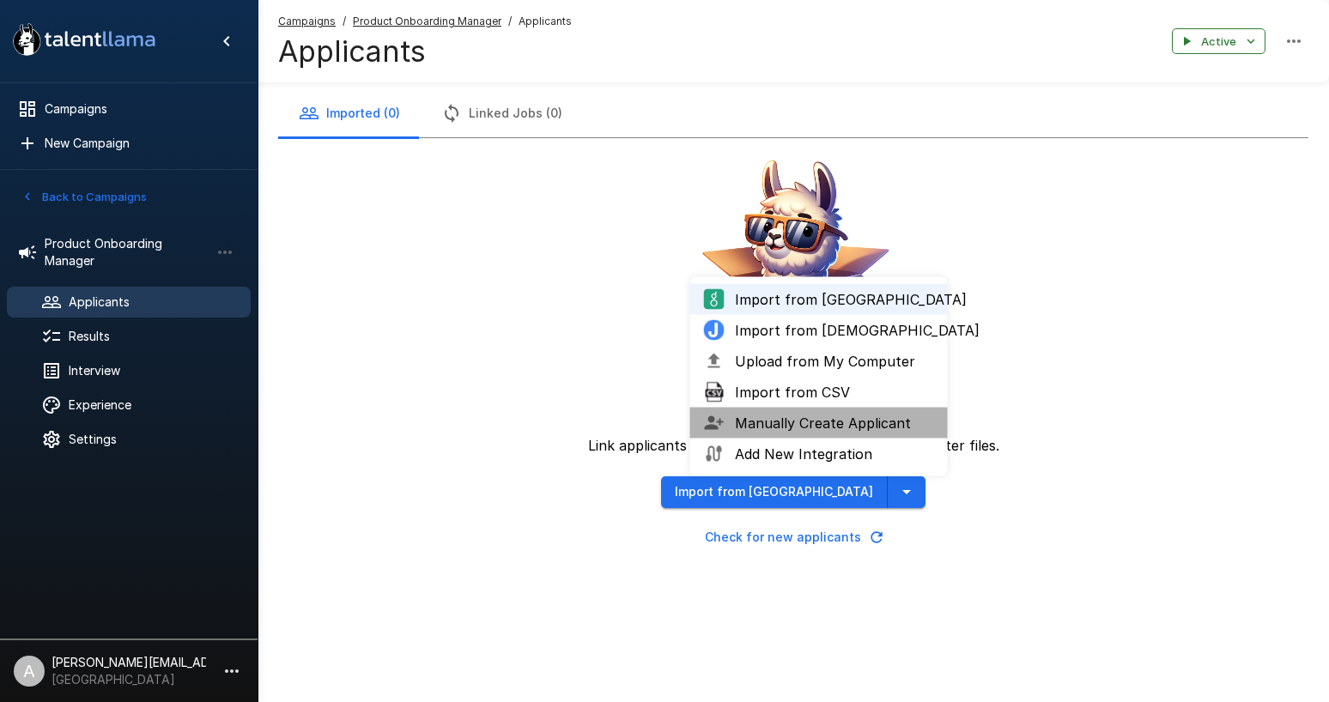
click at [802, 420] on span "Manually Create Applicant" at bounding box center [834, 423] width 199 height 21
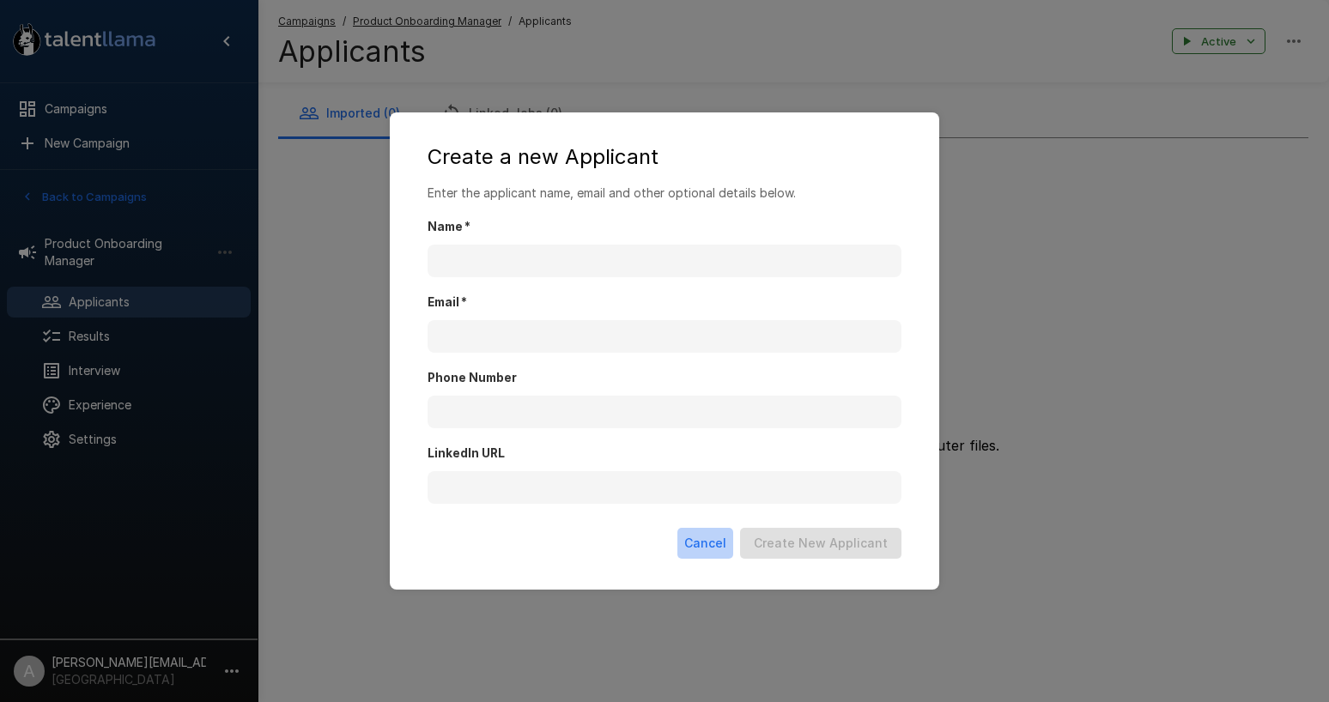
drag, startPoint x: 709, startPoint y: 547, endPoint x: 403, endPoint y: 592, distance: 309.8
click at [709, 546] on button "Cancel" at bounding box center [705, 544] width 56 height 32
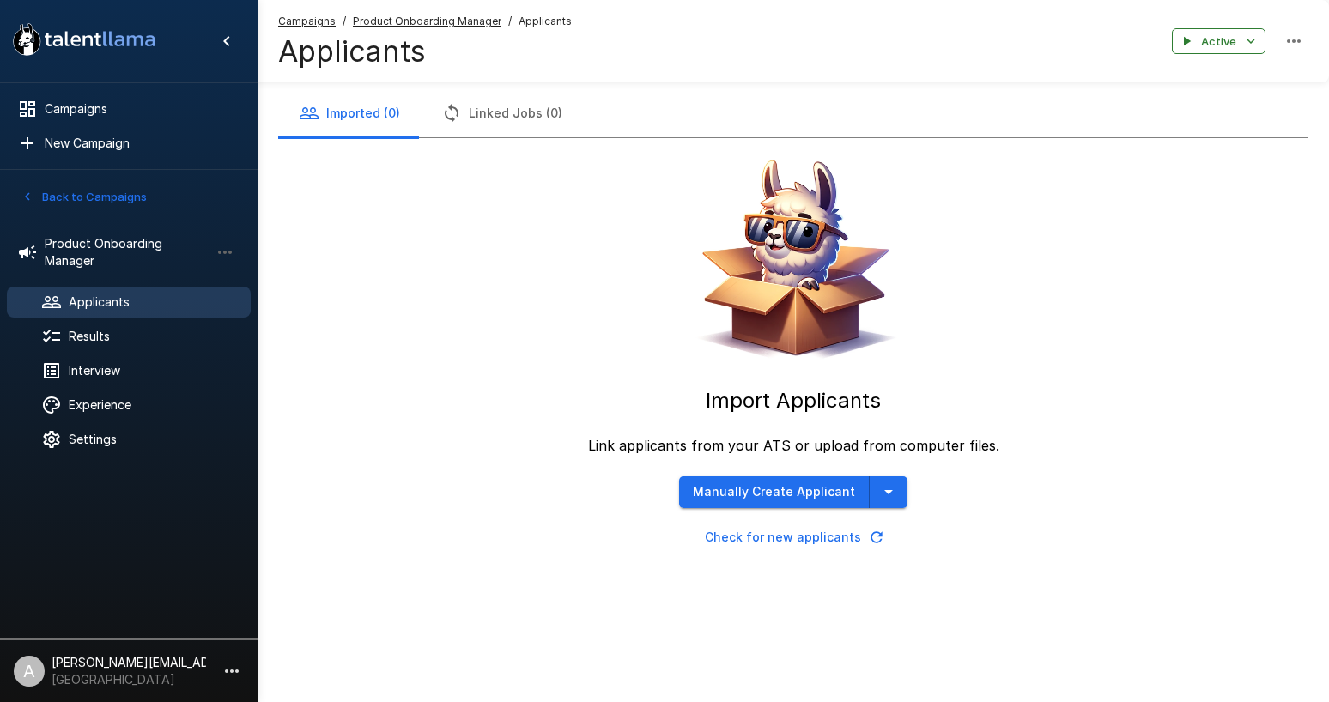
click at [249, 673] on li "A adam+prodtest1@talentllama.com Juniper Square" at bounding box center [128, 667] width 257 height 55
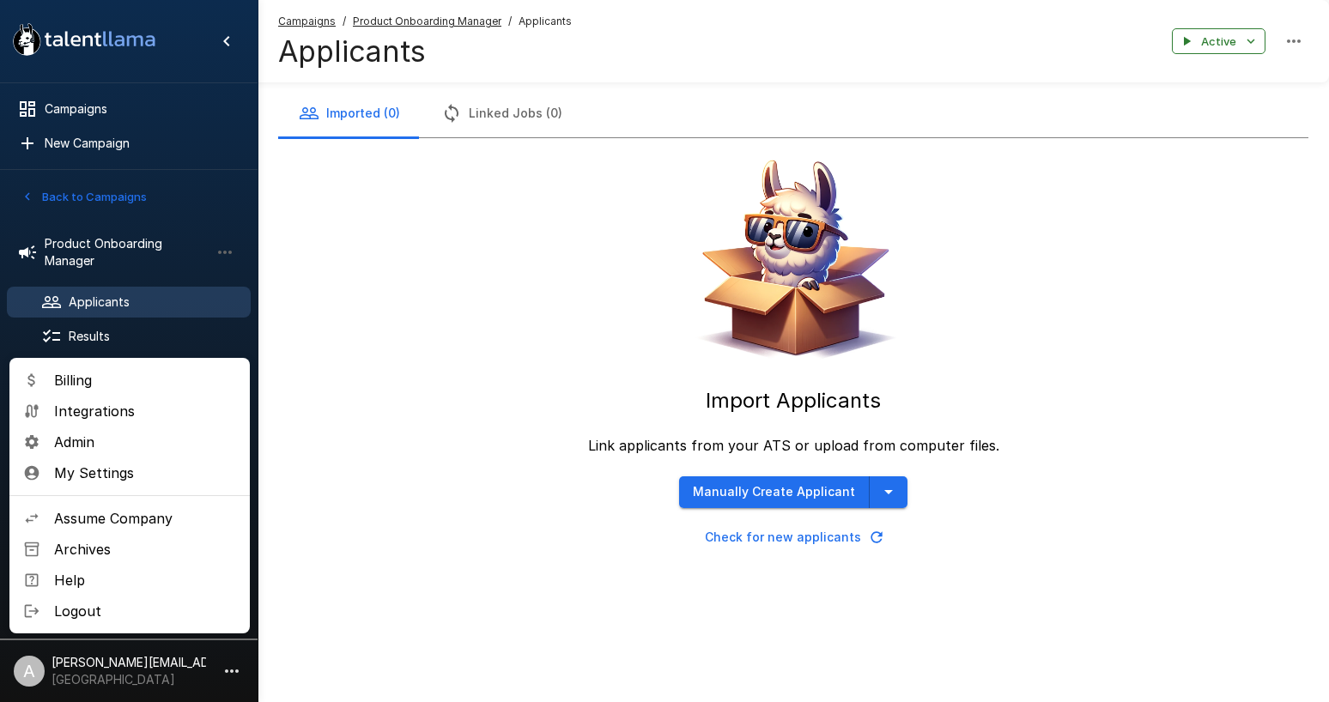
click at [151, 530] on li "Assume Company" at bounding box center [129, 518] width 240 height 31
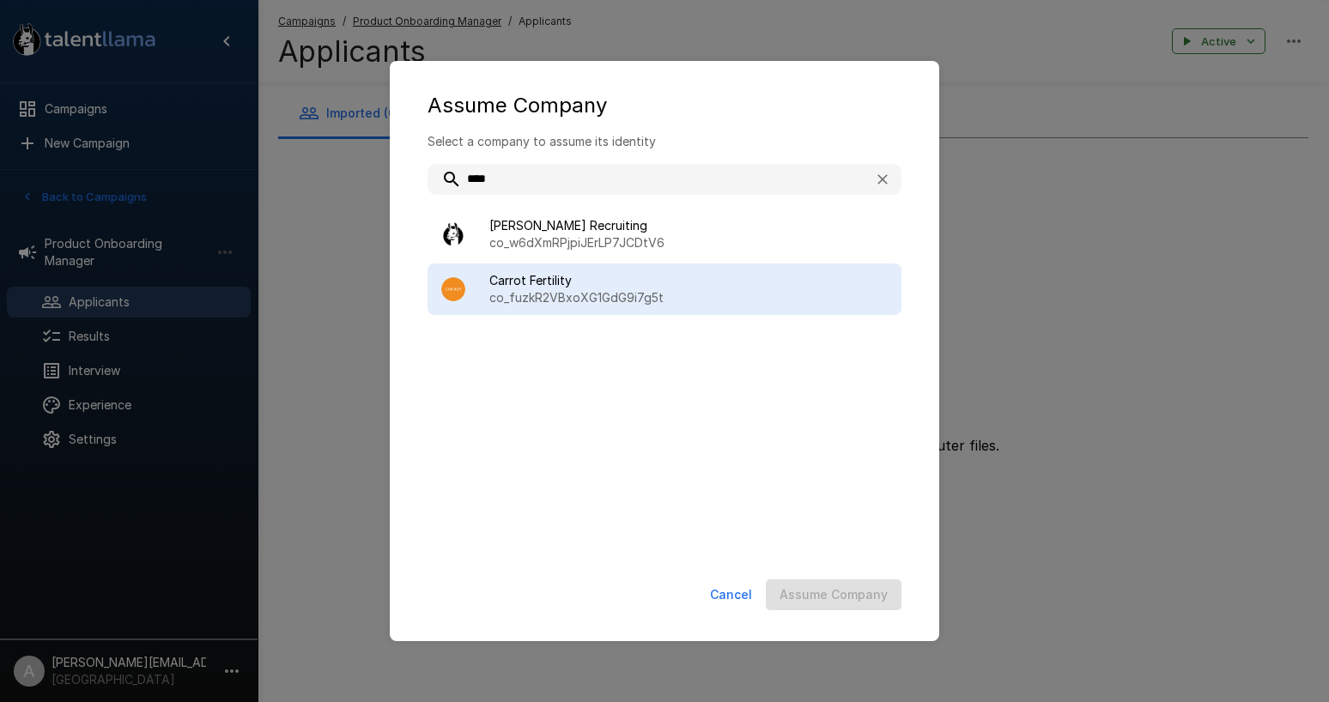
type input "****"
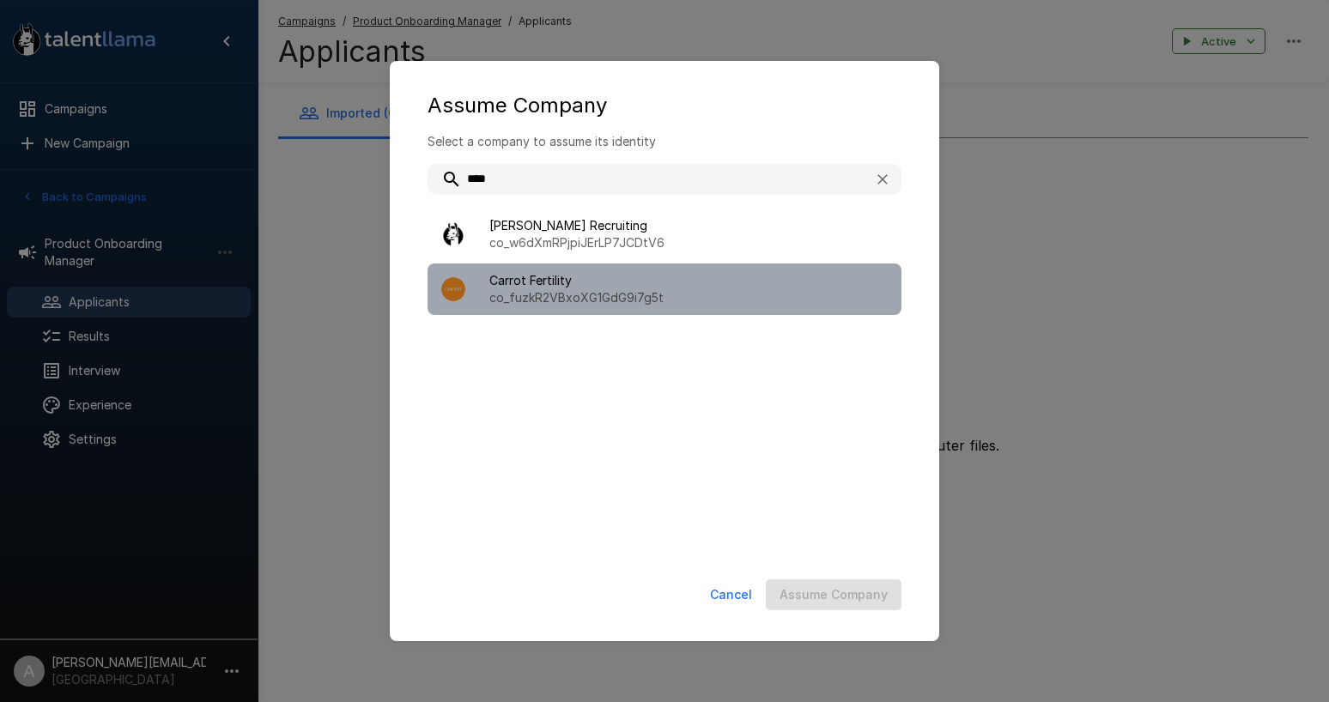
click at [591, 287] on span "Carrot Fertility" at bounding box center [688, 280] width 398 height 17
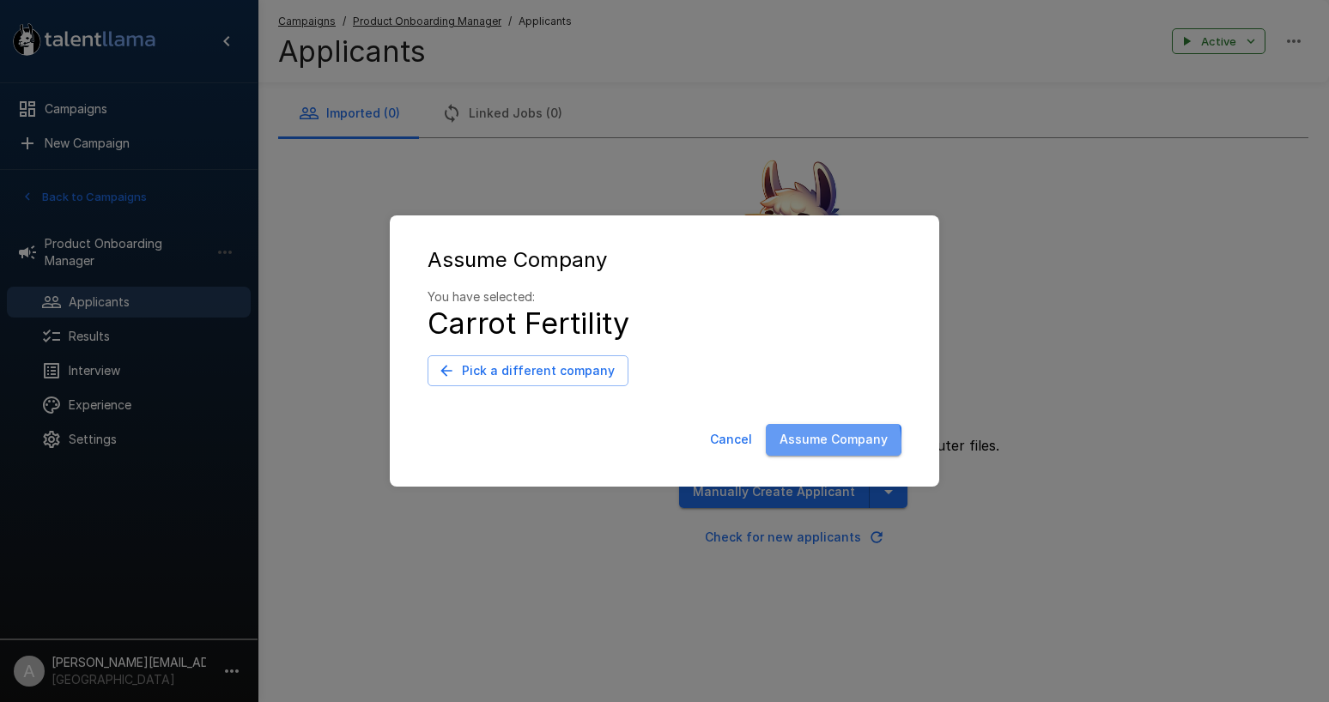
click at [817, 445] on button "Assume Company" at bounding box center [834, 440] width 136 height 32
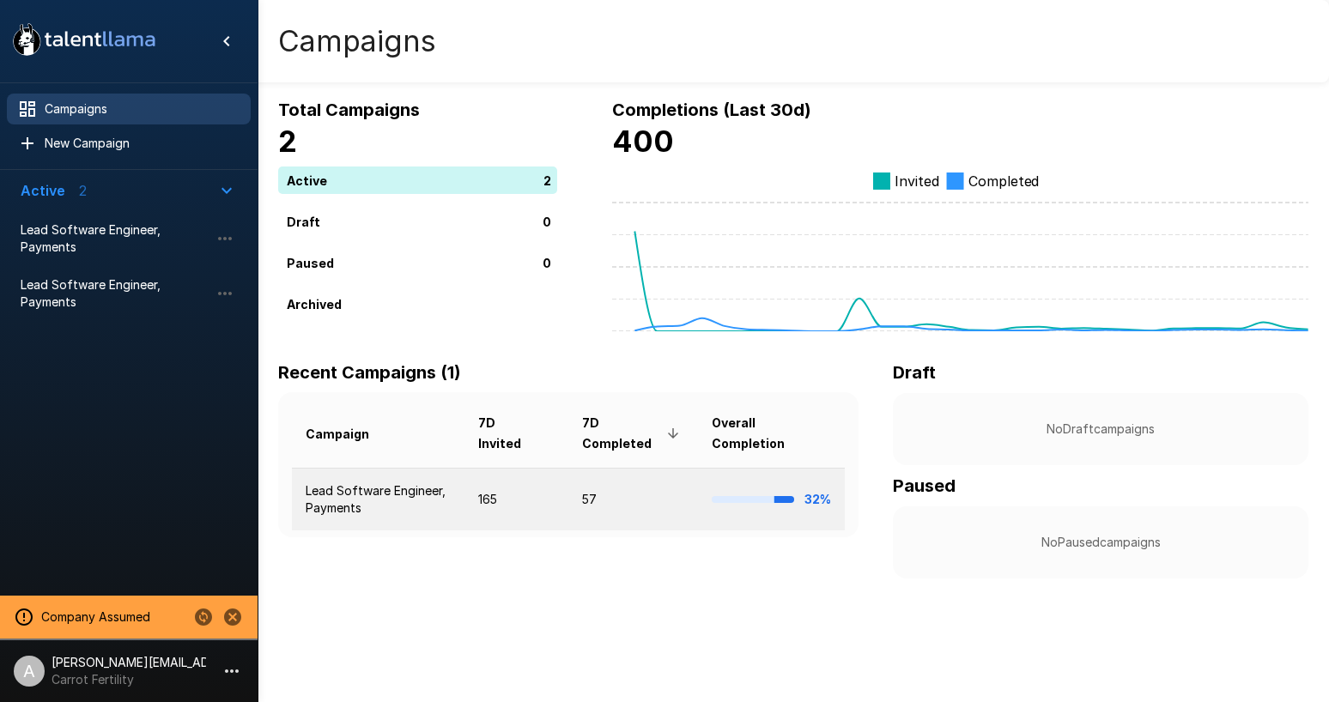
click at [523, 508] on td "165" at bounding box center [515, 499] width 103 height 63
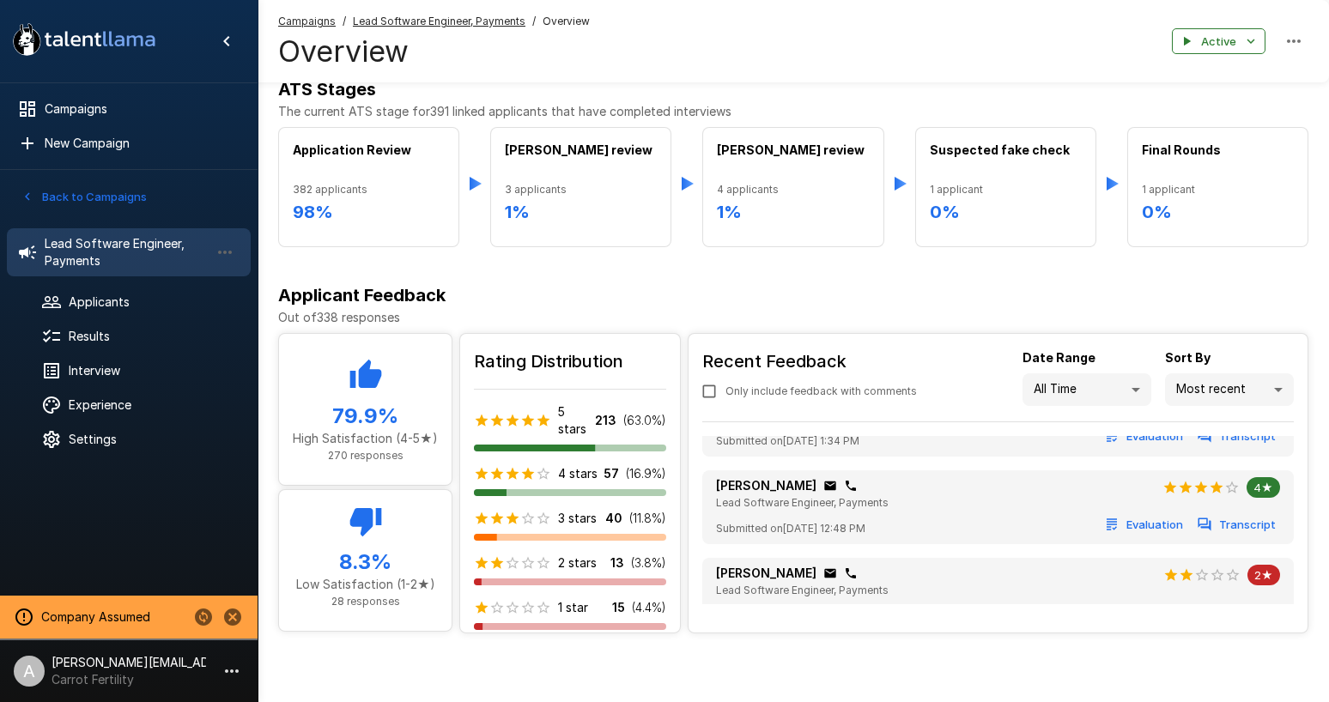
scroll to position [392, 0]
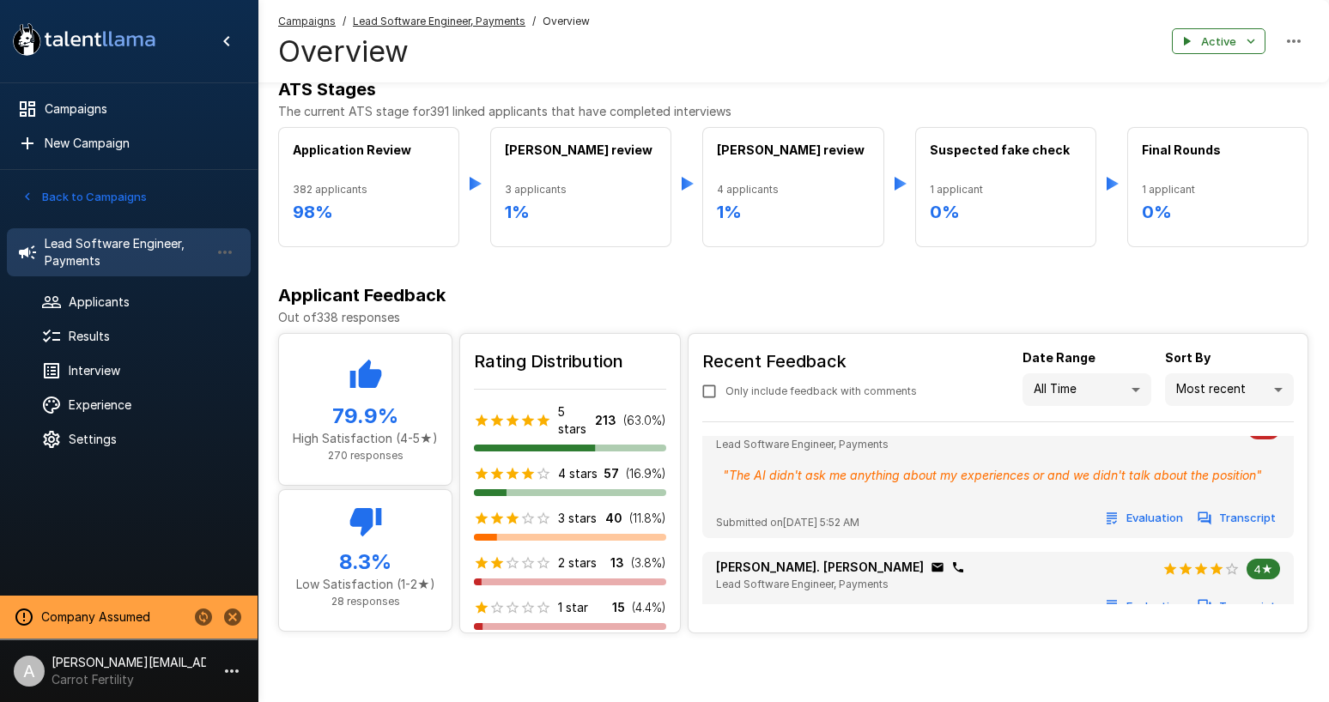
scroll to position [457, 0]
